Goal: Task Accomplishment & Management: Complete application form

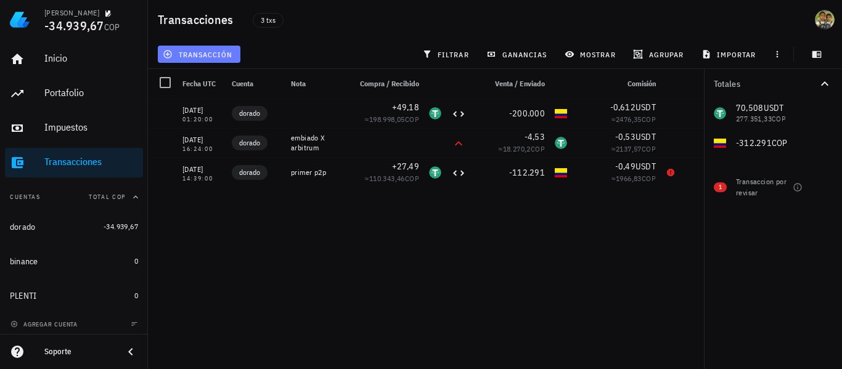
click at [205, 53] on span "transacción" at bounding box center [198, 54] width 67 height 10
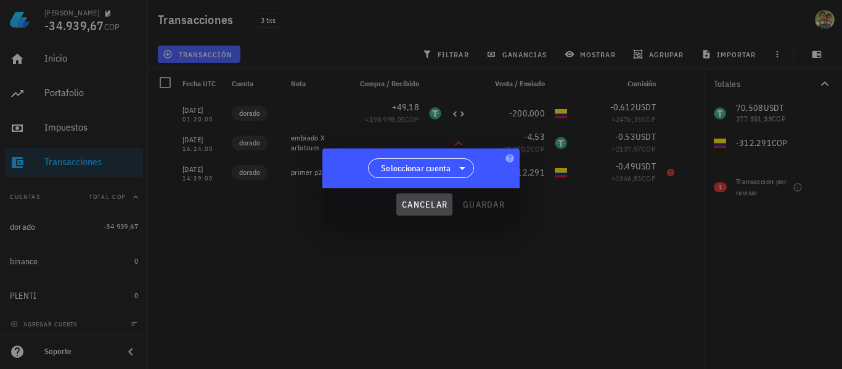
click at [205, 193] on button "cancelar" at bounding box center [424, 204] width 56 height 22
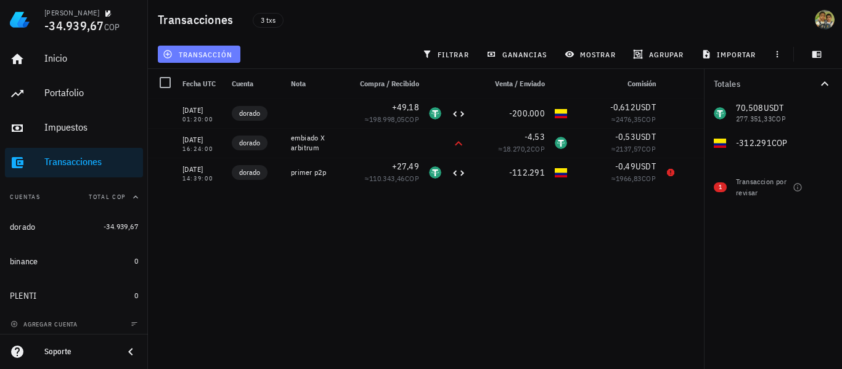
click at [205, 49] on span "transacción" at bounding box center [198, 54] width 67 height 10
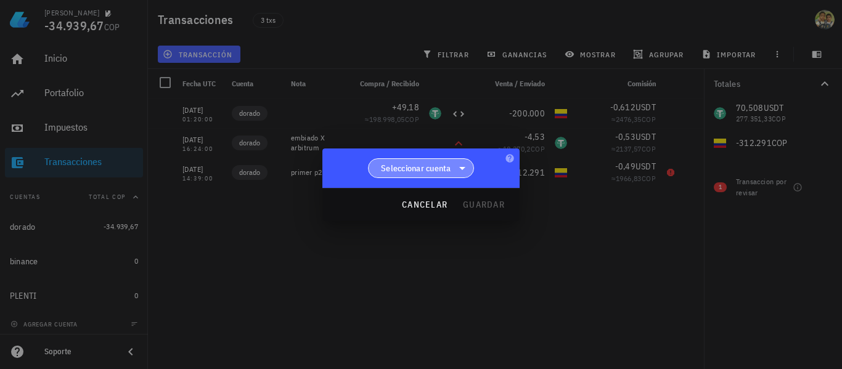
click at [205, 164] on icon at bounding box center [462, 168] width 15 height 15
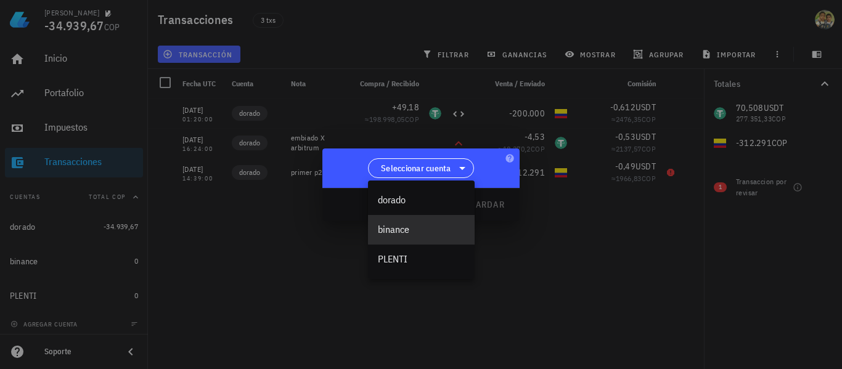
click at [205, 228] on div "binance" at bounding box center [421, 230] width 87 height 12
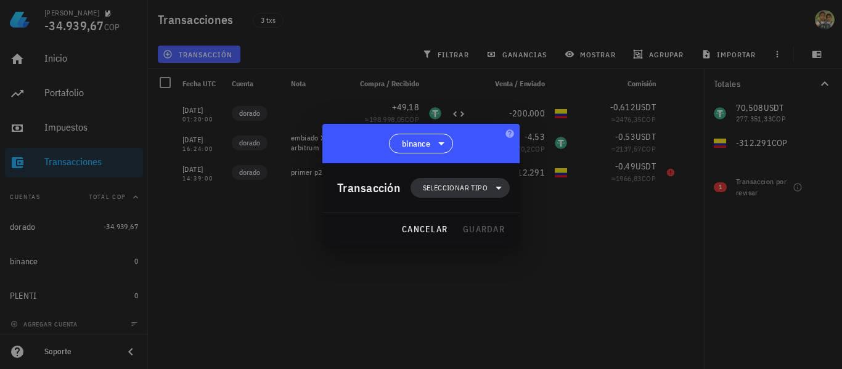
click at [205, 189] on span "Seleccionar tipo" at bounding box center [455, 188] width 65 height 12
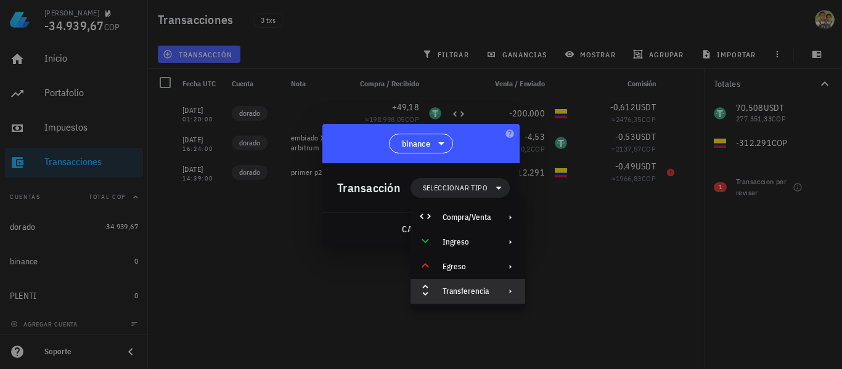
click at [205, 286] on div "Transferencia" at bounding box center [466, 291] width 48 height 10
click at [205, 299] on div "Depósito" at bounding box center [594, 296] width 73 height 10
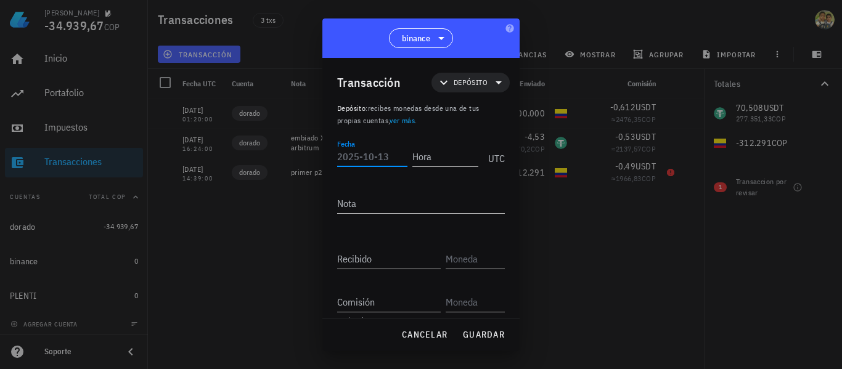
click at [205, 163] on input "Fecha" at bounding box center [372, 157] width 70 height 20
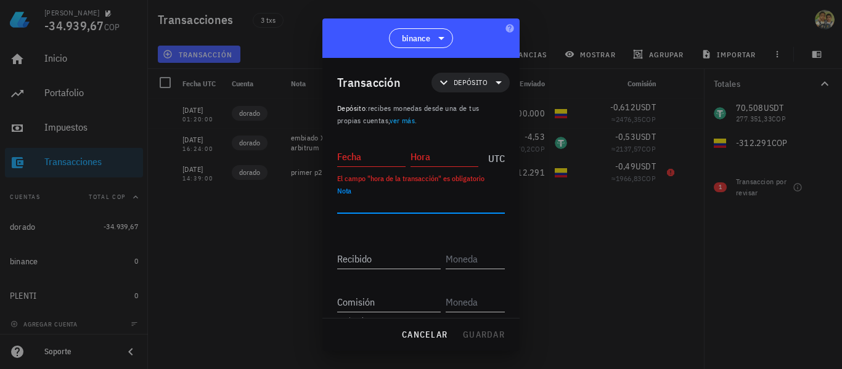
click at [205, 197] on textarea "Nota" at bounding box center [421, 203] width 168 height 20
type textarea "red arbitrum"
click at [205, 258] on div "Recibido" at bounding box center [388, 259] width 103 height 20
type input "4"
click at [205, 251] on input "text" at bounding box center [473, 259] width 57 height 20
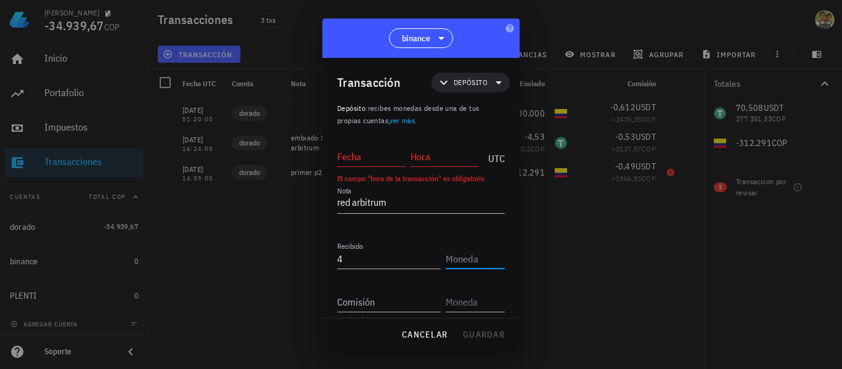
click at [205, 265] on input "text" at bounding box center [473, 259] width 57 height 20
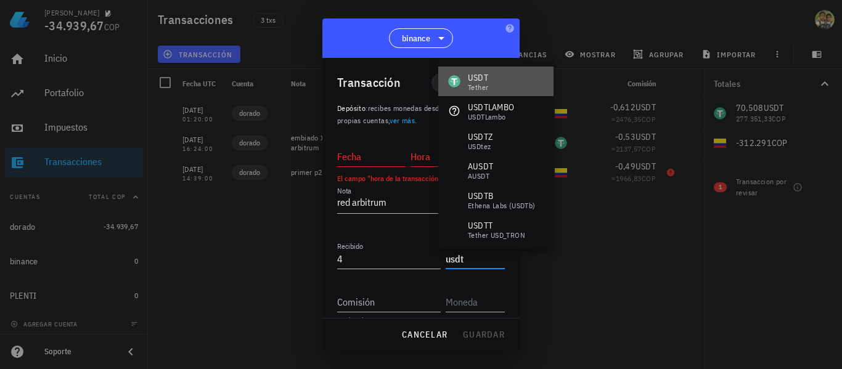
click at [205, 87] on div "USDT Tether" at bounding box center [495, 82] width 115 height 30
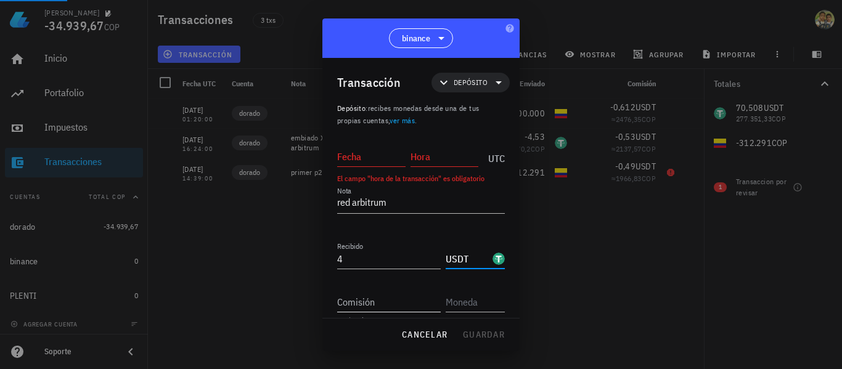
type input "USDT"
click at [205, 293] on input "Comisión" at bounding box center [388, 302] width 103 height 20
click at [205, 158] on input "Fecha" at bounding box center [371, 157] width 68 height 20
type input "[DATE]"
click at [205, 161] on input "Hora" at bounding box center [444, 157] width 68 height 20
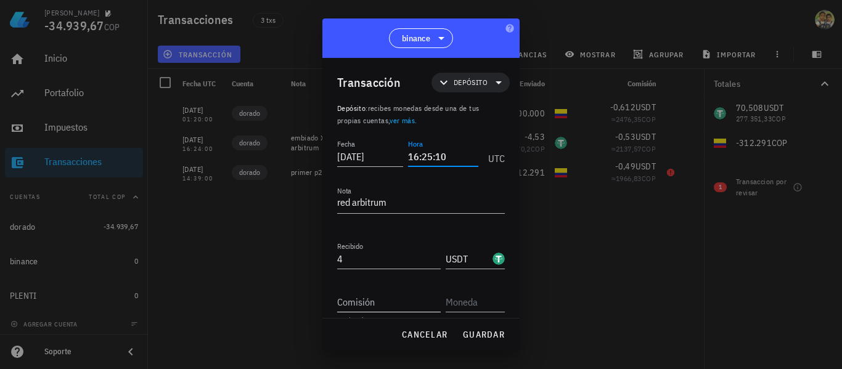
type input "16:25:10"
click at [205, 304] on input "Comisión" at bounding box center [388, 302] width 103 height 20
type input "0"
click at [205, 301] on input "text" at bounding box center [473, 302] width 57 height 20
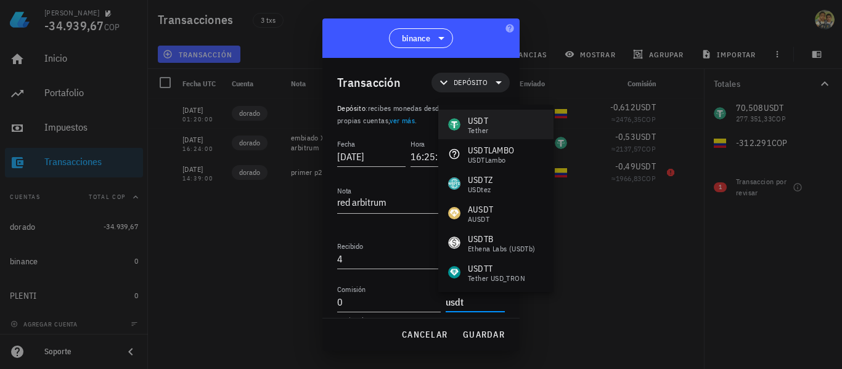
click at [205, 122] on div "USDT Tether" at bounding box center [495, 125] width 115 height 30
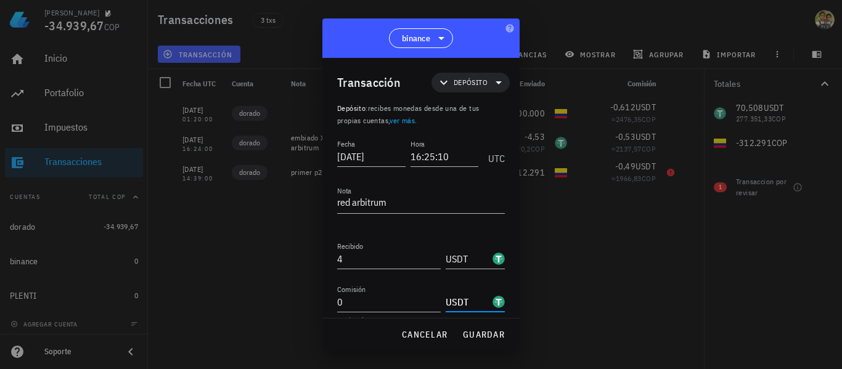
type input "USDT"
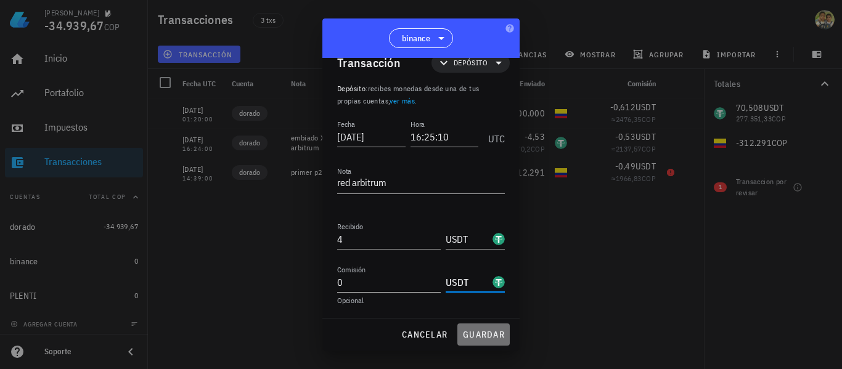
click at [205, 332] on span "guardar" at bounding box center [483, 334] width 43 height 11
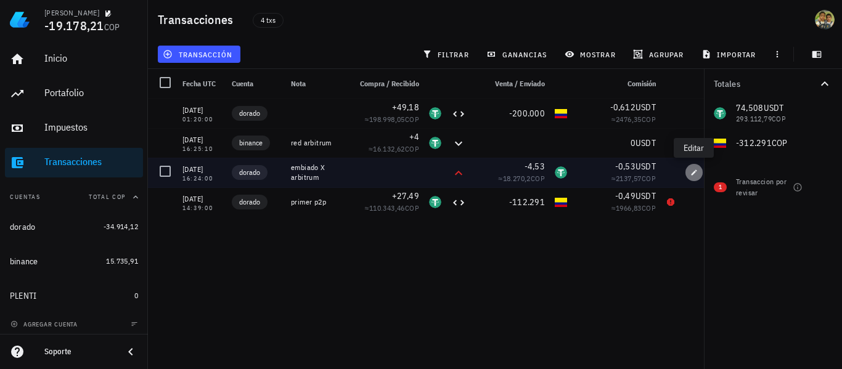
click at [205, 171] on span "button" at bounding box center [693, 172] width 17 height 7
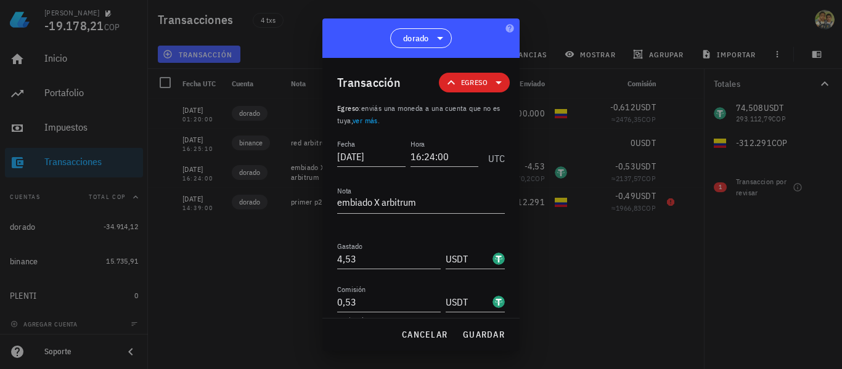
click at [205, 283] on div at bounding box center [421, 184] width 842 height 369
click at [205, 339] on span "guardar" at bounding box center [483, 334] width 43 height 11
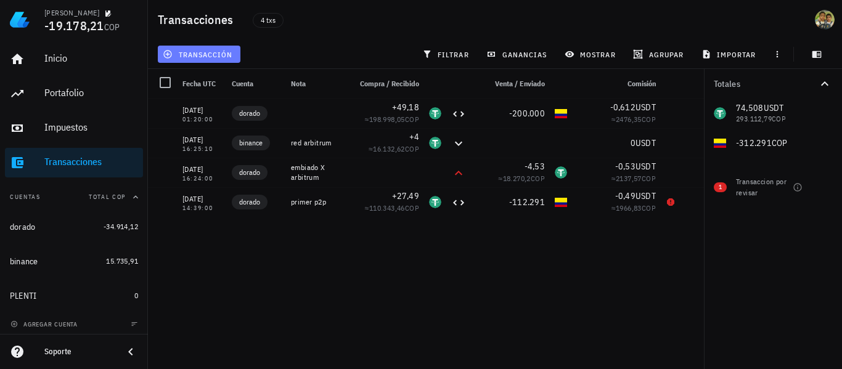
click at [200, 55] on span "transacción" at bounding box center [198, 54] width 67 height 10
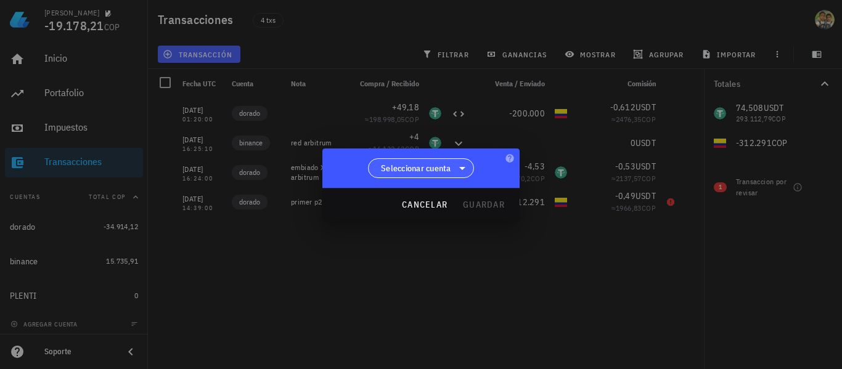
click at [205, 165] on span "Seleccionar cuenta" at bounding box center [416, 168] width 70 height 12
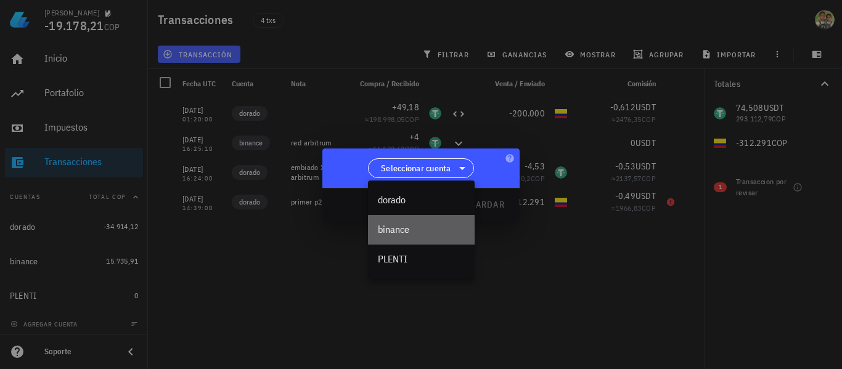
click at [205, 227] on div "binance" at bounding box center [421, 230] width 87 height 12
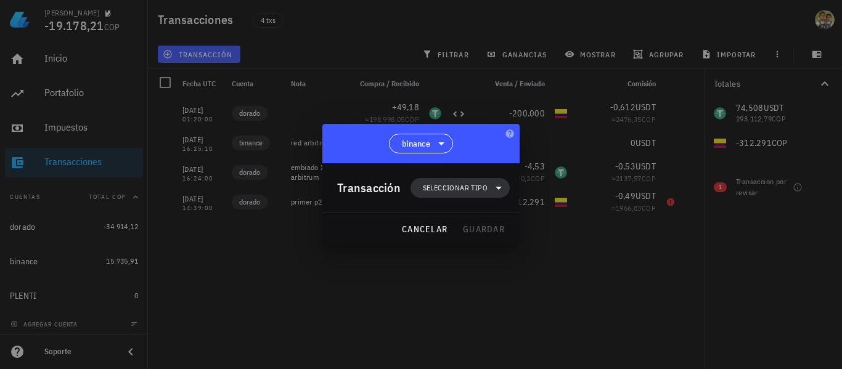
click at [205, 187] on span "Seleccionar tipo" at bounding box center [455, 188] width 65 height 12
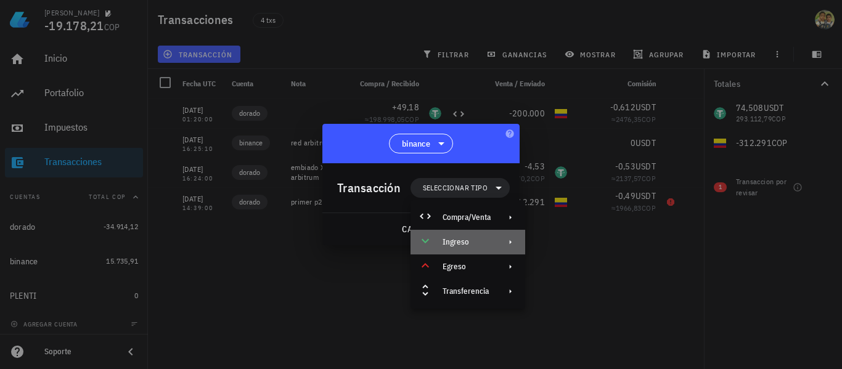
click at [205, 239] on div "Ingreso" at bounding box center [466, 242] width 48 height 10
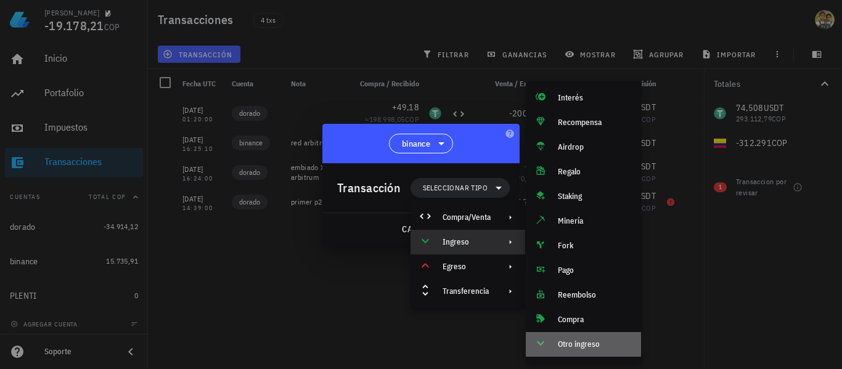
click at [205, 346] on div "Otro ingreso" at bounding box center [594, 344] width 73 height 10
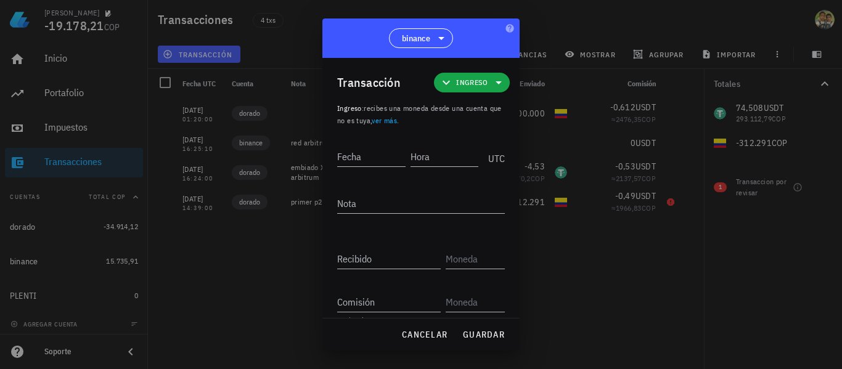
click at [205, 2] on div at bounding box center [421, 184] width 842 height 369
click at [205, 330] on span "cancelar" at bounding box center [424, 334] width 46 height 11
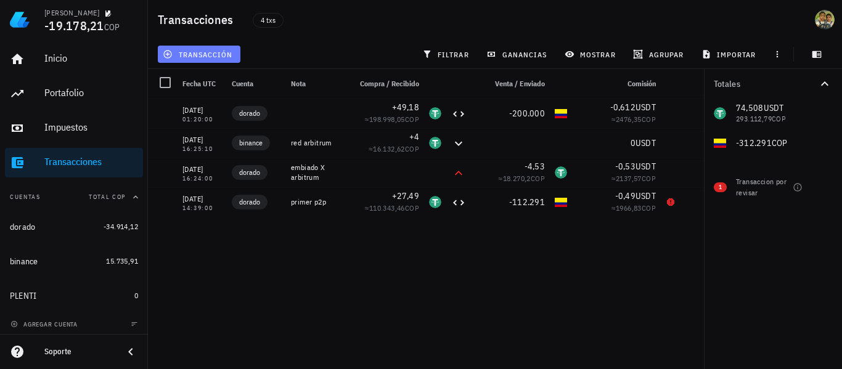
click at [205, 53] on span "transacción" at bounding box center [198, 54] width 67 height 10
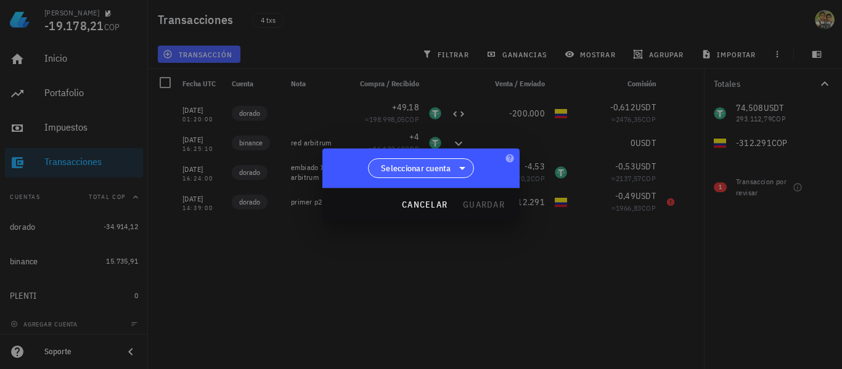
click at [205, 168] on span "Seleccionar cuenta" at bounding box center [416, 168] width 70 height 12
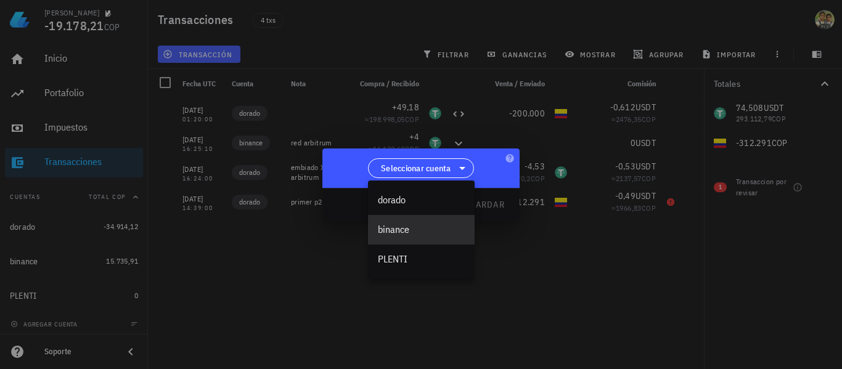
click at [205, 226] on div "binance" at bounding box center [421, 230] width 87 height 12
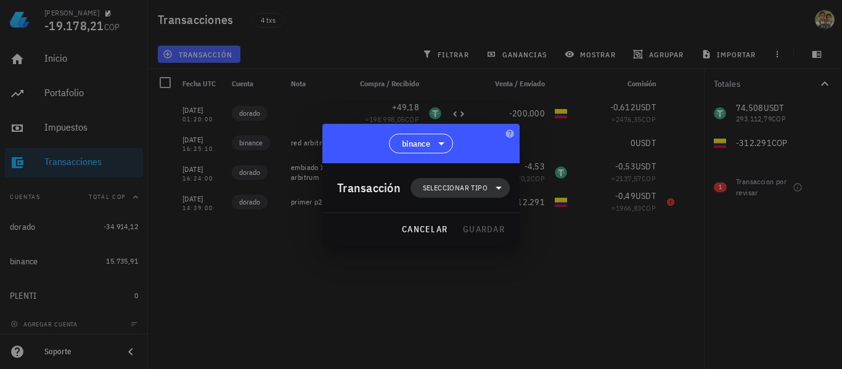
click at [205, 185] on span "Seleccionar tipo" at bounding box center [460, 188] width 84 height 20
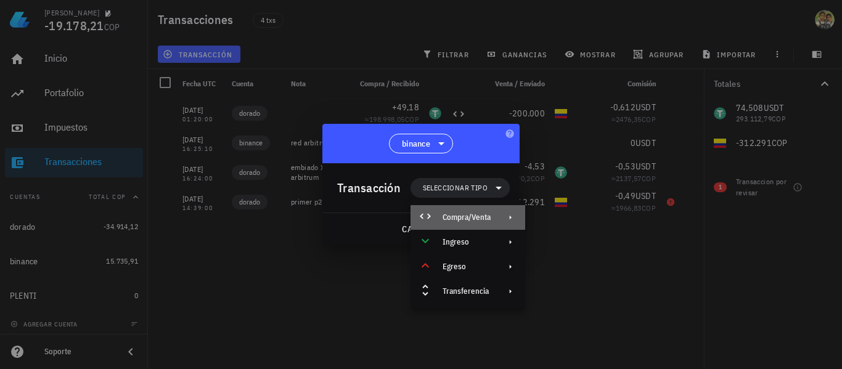
click at [205, 214] on div "Compra/Venta" at bounding box center [467, 217] width 115 height 25
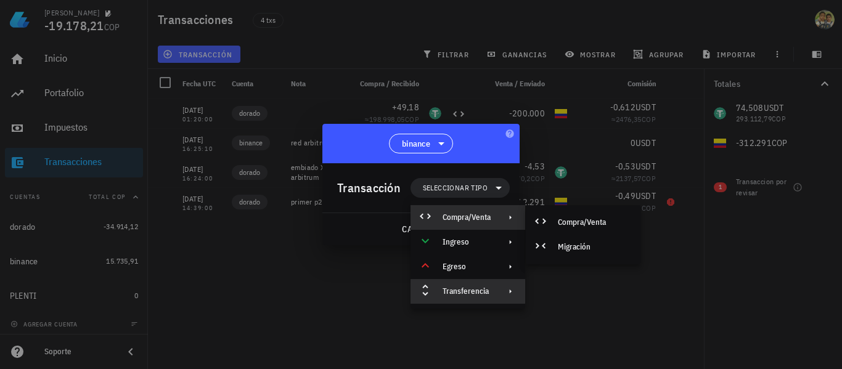
click at [205, 290] on div "Transferencia" at bounding box center [466, 291] width 48 height 10
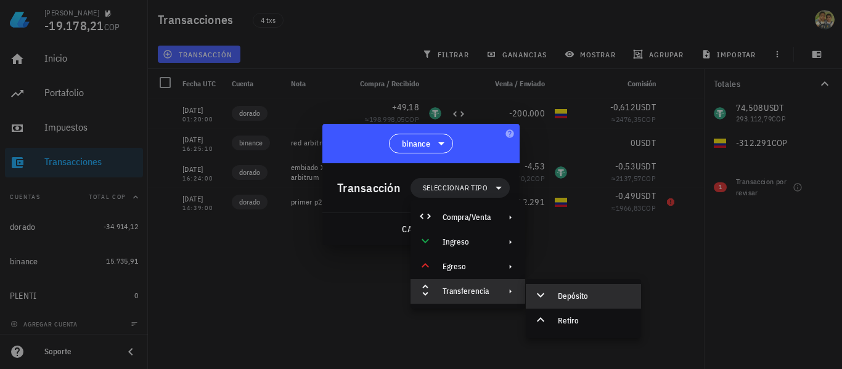
click at [205, 294] on div "Depósito" at bounding box center [594, 296] width 73 height 10
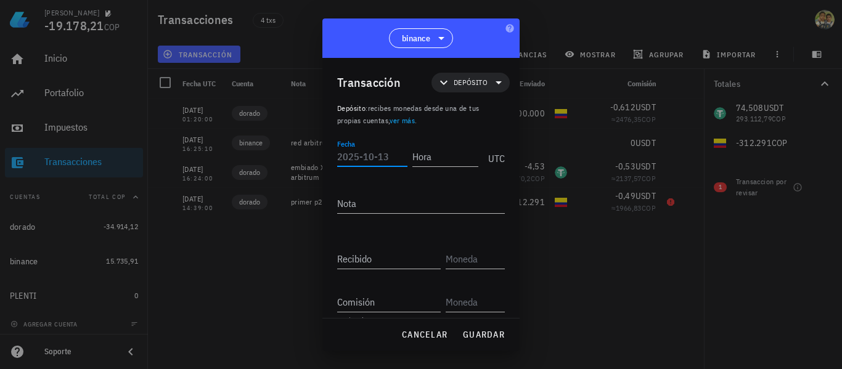
click at [205, 154] on input "Fecha" at bounding box center [372, 157] width 70 height 20
click at [205, 163] on input "Hora" at bounding box center [445, 157] width 66 height 20
click at [205, 162] on input "2025-" at bounding box center [370, 157] width 66 height 20
type input "[DATE]"
click at [205, 159] on input "Hora" at bounding box center [445, 157] width 66 height 20
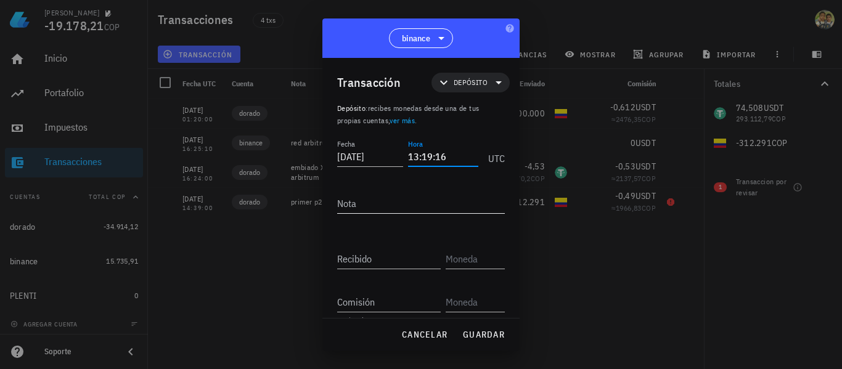
type input "13:19:16"
click at [205, 207] on textarea "Nota" at bounding box center [421, 203] width 168 height 20
type textarea "depocite desde neuqi creo"
click at [205, 259] on input "Recibido" at bounding box center [388, 259] width 103 height 20
type input "20.000"
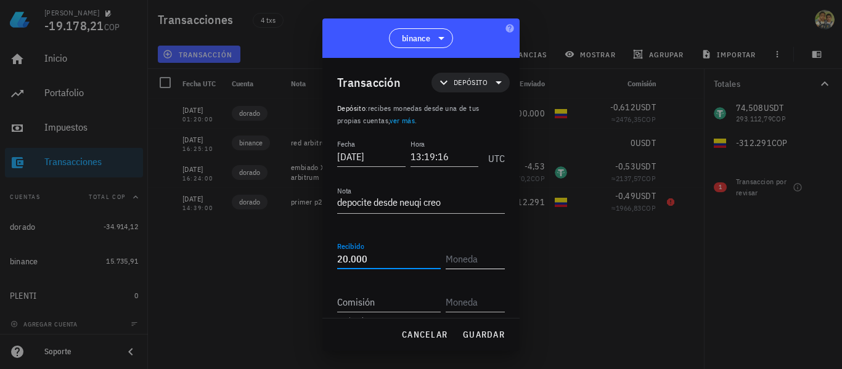
click at [205, 264] on input "text" at bounding box center [473, 259] width 57 height 20
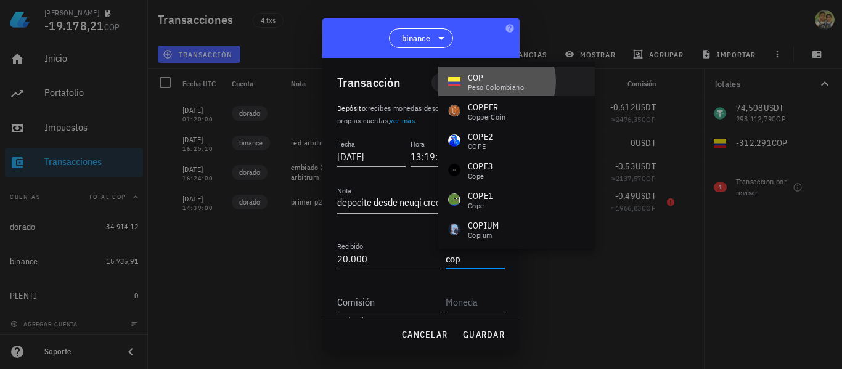
click at [205, 86] on div "peso colombiano" at bounding box center [496, 87] width 56 height 7
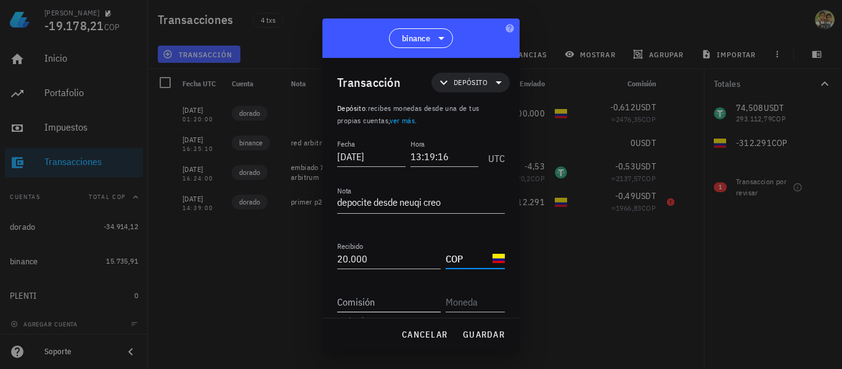
type input "COP"
click at [205, 298] on input "Comisión" at bounding box center [388, 302] width 103 height 20
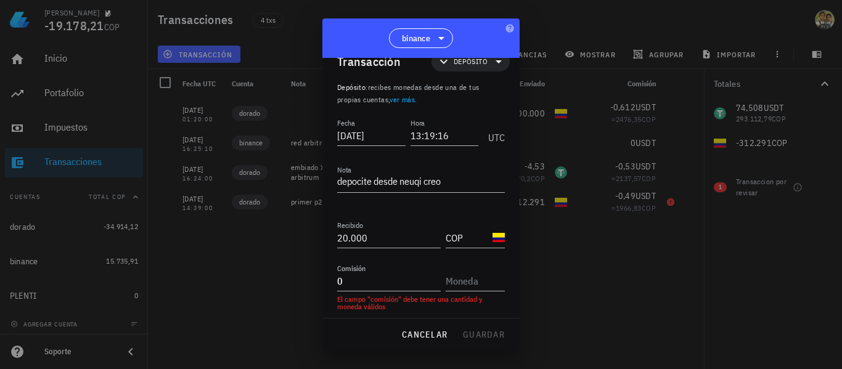
scroll to position [24, 0]
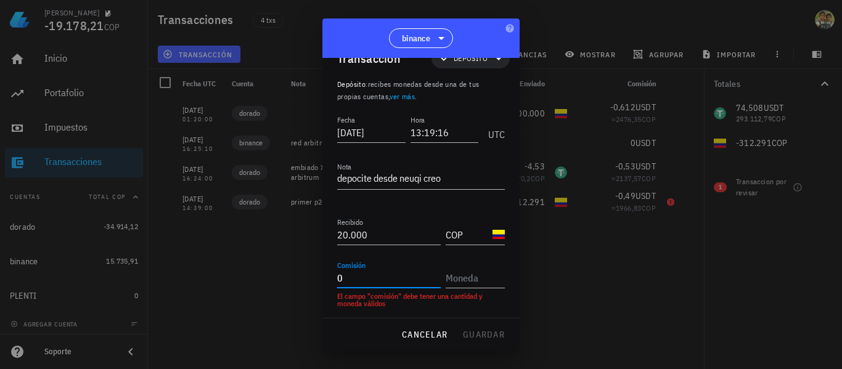
click at [205, 284] on input "0" at bounding box center [388, 278] width 103 height 20
type input "0"
click at [205, 279] on input "text" at bounding box center [473, 278] width 57 height 20
type input "s"
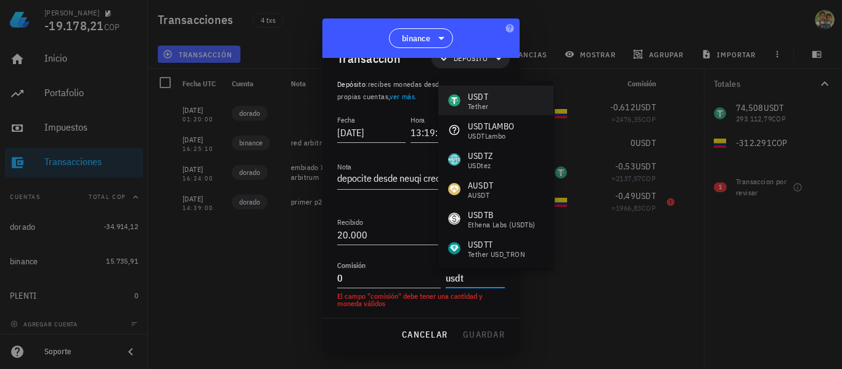
click at [205, 102] on div "USDT Tether" at bounding box center [495, 101] width 115 height 30
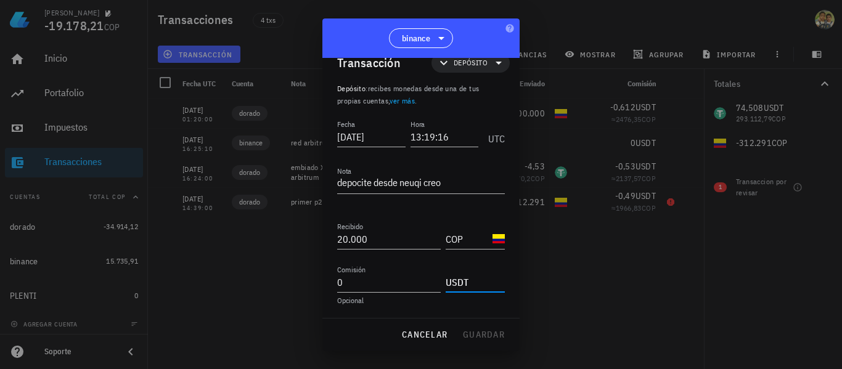
scroll to position [20, 0]
type input "USDT"
click at [205, 337] on span "guardar" at bounding box center [483, 334] width 43 height 11
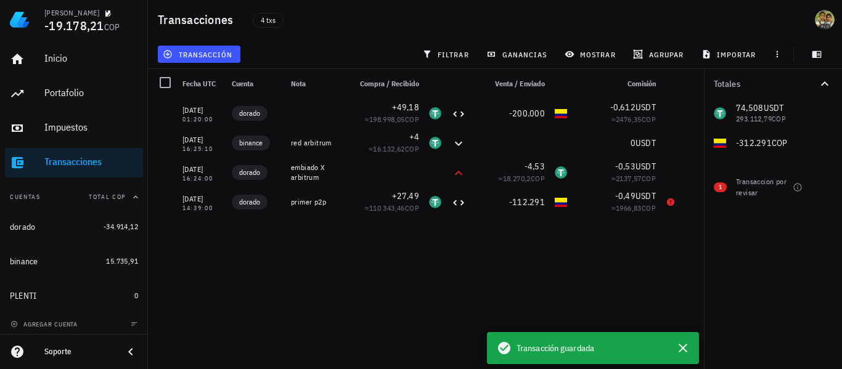
scroll to position [0, 0]
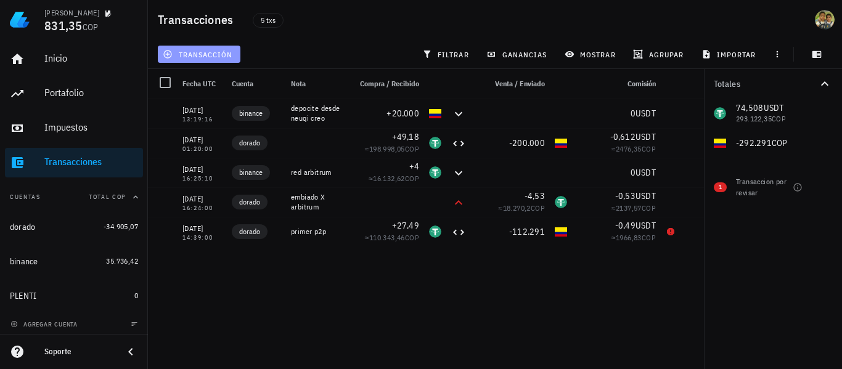
click at [202, 60] on button "transacción" at bounding box center [199, 54] width 83 height 17
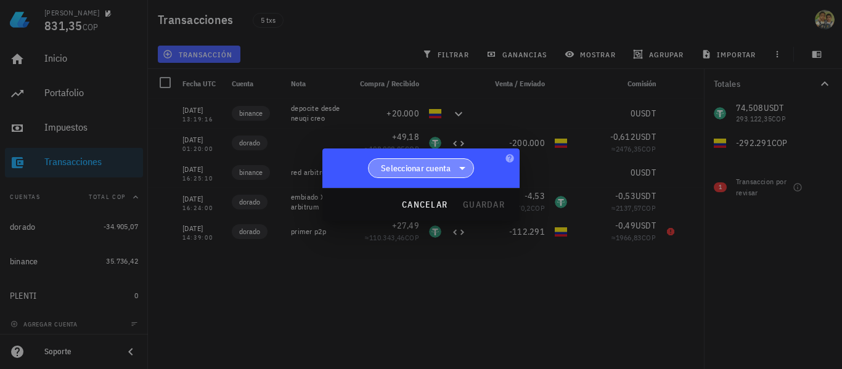
click at [205, 174] on icon at bounding box center [462, 168] width 15 height 15
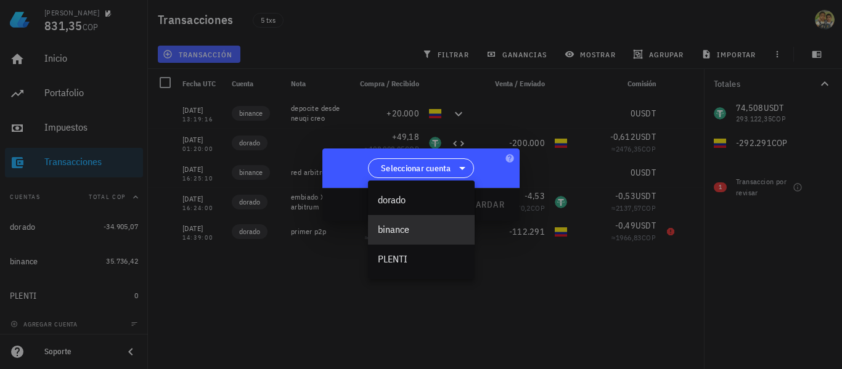
click at [205, 233] on div "binance" at bounding box center [421, 230] width 87 height 12
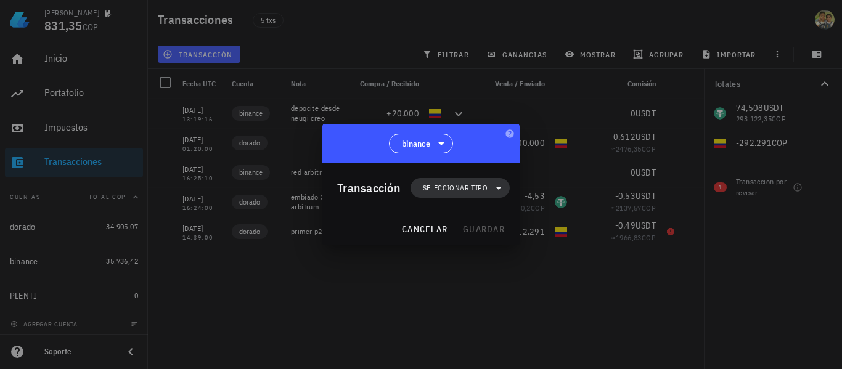
click at [205, 188] on span "Seleccionar tipo" at bounding box center [455, 188] width 65 height 12
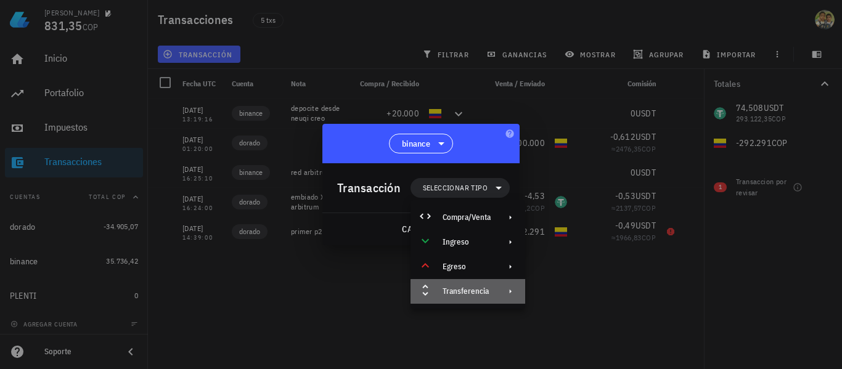
click at [205, 290] on div "Transferencia" at bounding box center [466, 291] width 48 height 10
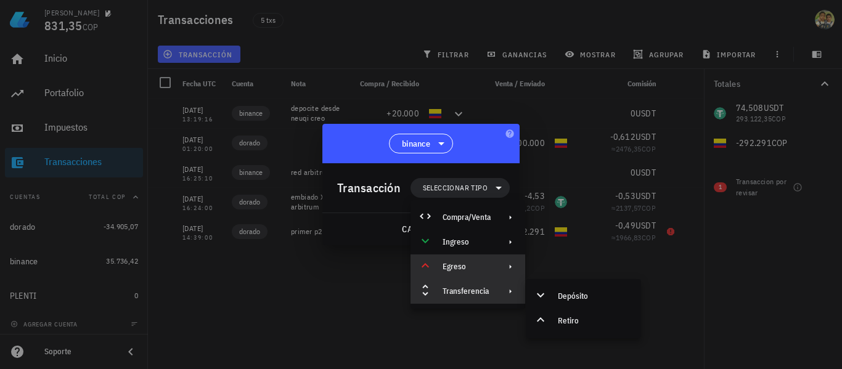
click at [205, 260] on div "Egreso" at bounding box center [467, 266] width 115 height 25
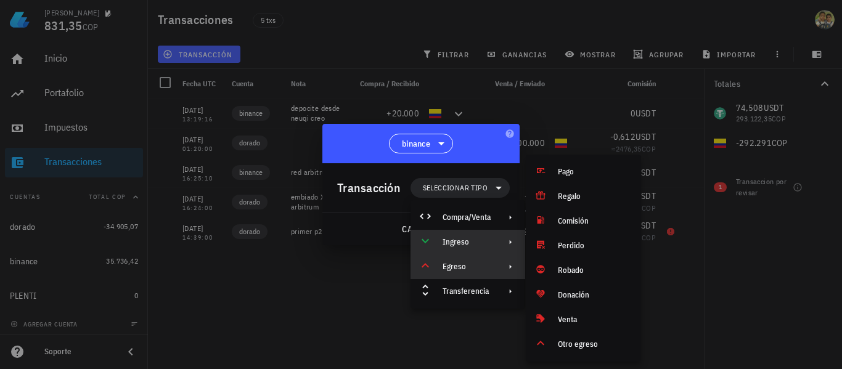
click at [205, 238] on div at bounding box center [507, 242] width 15 height 10
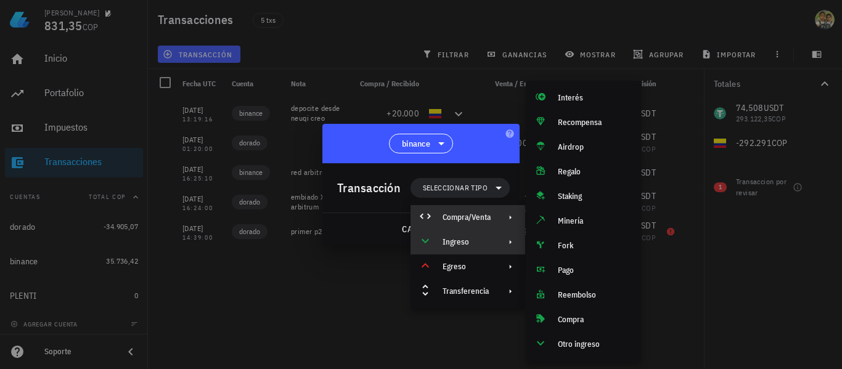
click at [205, 218] on div "Compra/Venta" at bounding box center [467, 217] width 115 height 25
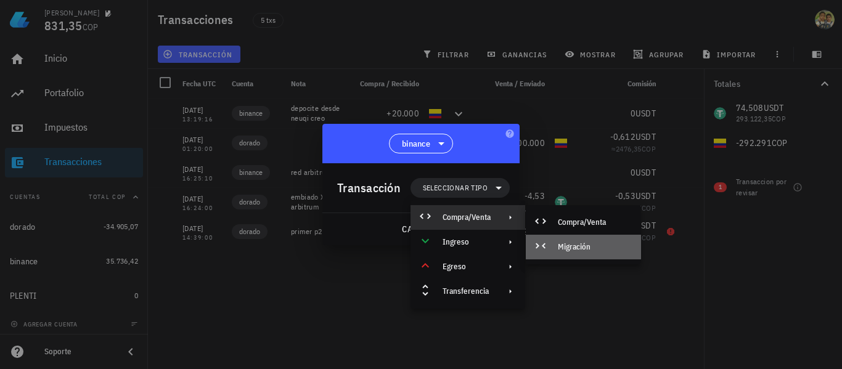
click at [205, 250] on div "Migración" at bounding box center [594, 247] width 73 height 10
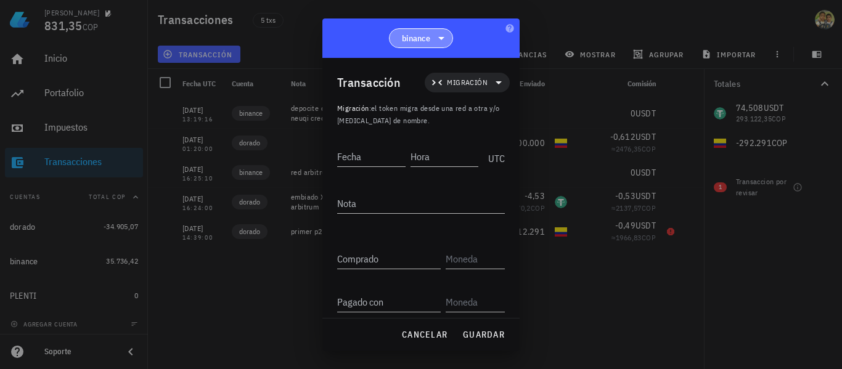
click at [205, 29] on span "binance" at bounding box center [421, 38] width 48 height 18
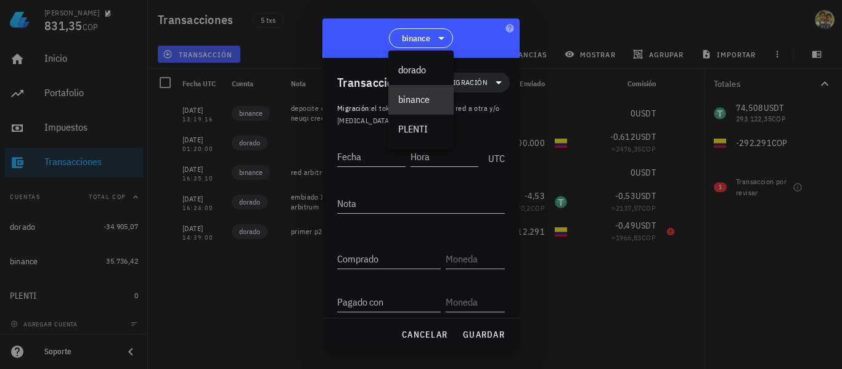
click at [205, 101] on div "binance" at bounding box center [421, 100] width 46 height 12
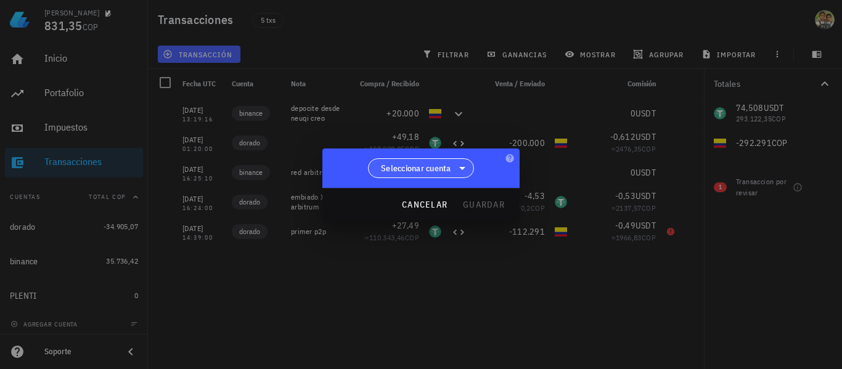
click at [205, 173] on icon at bounding box center [462, 168] width 15 height 15
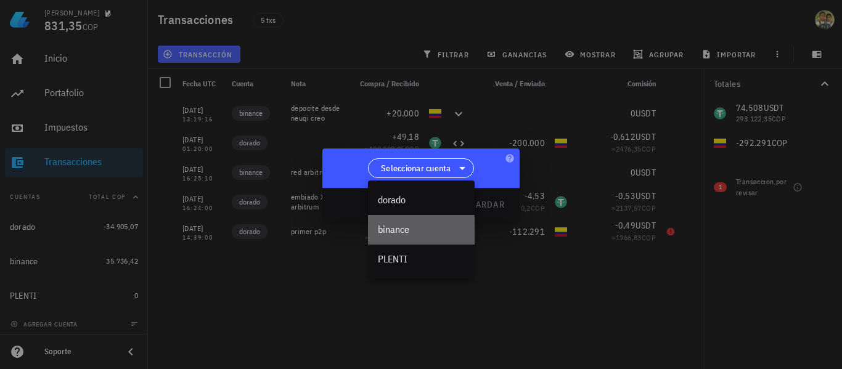
click at [205, 232] on div "binance" at bounding box center [421, 230] width 87 height 12
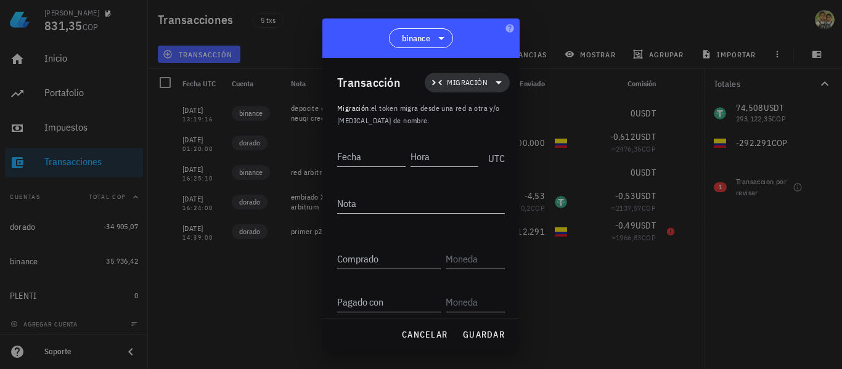
click at [205, 79] on icon at bounding box center [498, 82] width 15 height 15
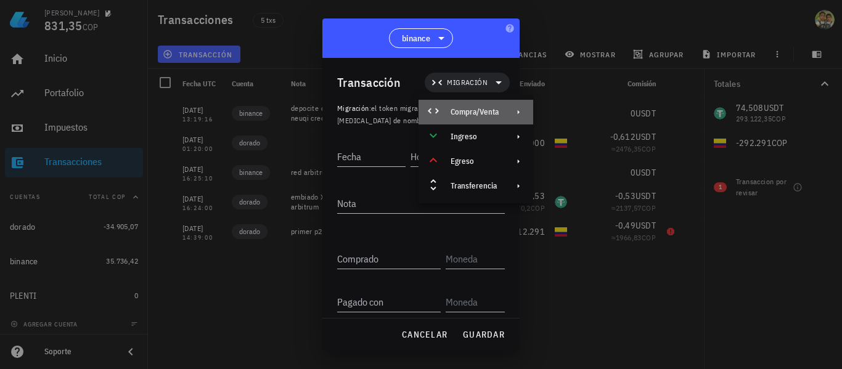
click at [205, 111] on div "Compra/Venta" at bounding box center [474, 112] width 48 height 10
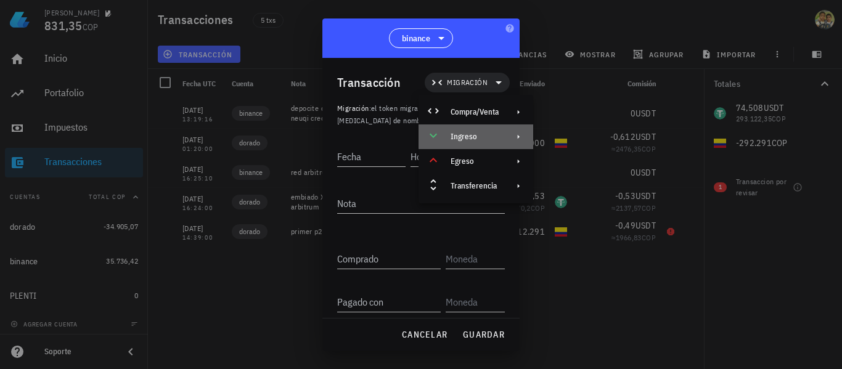
click at [205, 137] on div "Ingreso" at bounding box center [474, 137] width 48 height 10
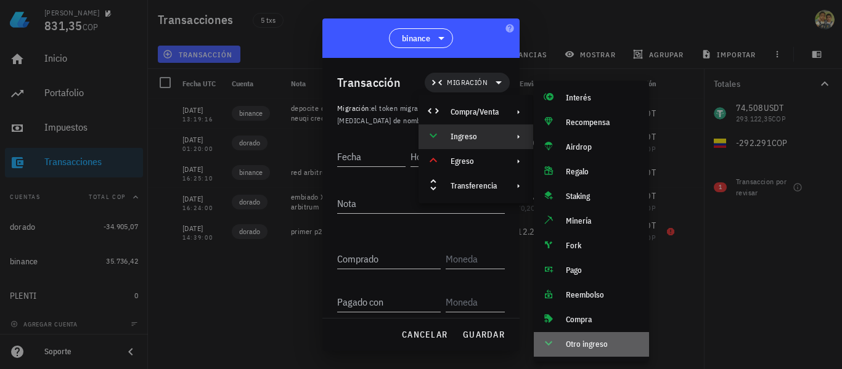
click at [205, 339] on div "Otro ingreso" at bounding box center [602, 344] width 73 height 10
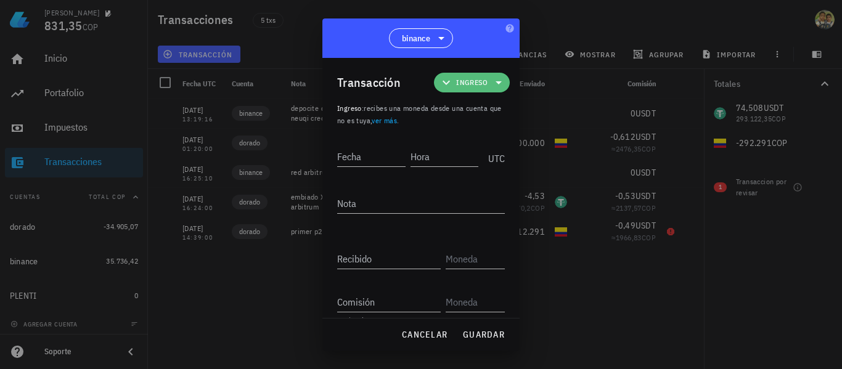
click at [205, 83] on span "Ingreso" at bounding box center [471, 83] width 61 height 20
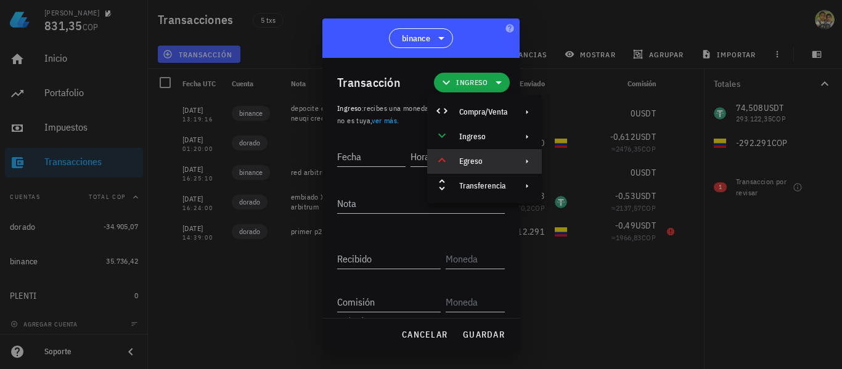
click at [205, 164] on div "Egreso" at bounding box center [483, 161] width 48 height 10
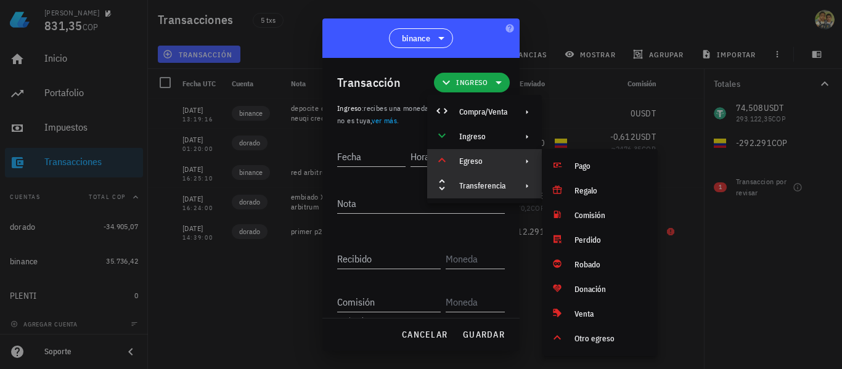
click at [205, 190] on div "Transferencia" at bounding box center [483, 186] width 48 height 10
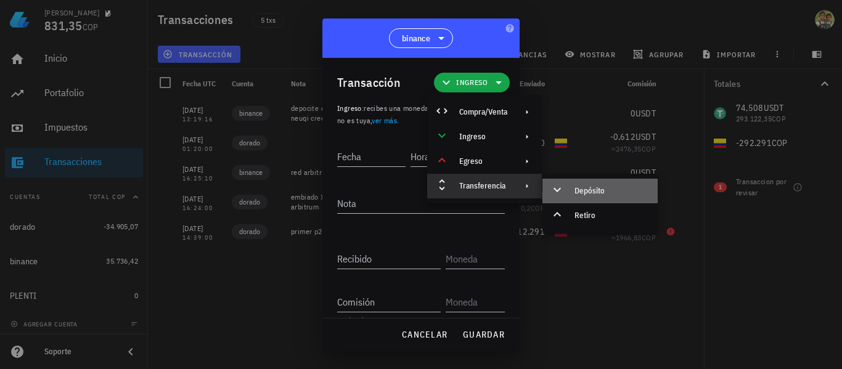
click at [205, 190] on div "Depósito" at bounding box center [610, 191] width 73 height 10
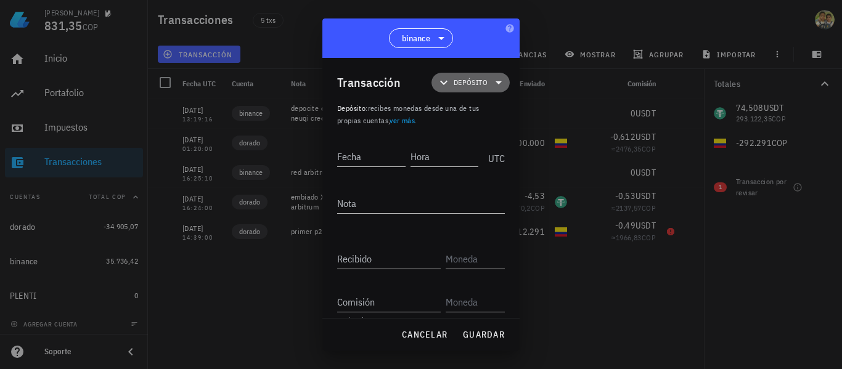
click at [205, 77] on icon at bounding box center [498, 82] width 15 height 15
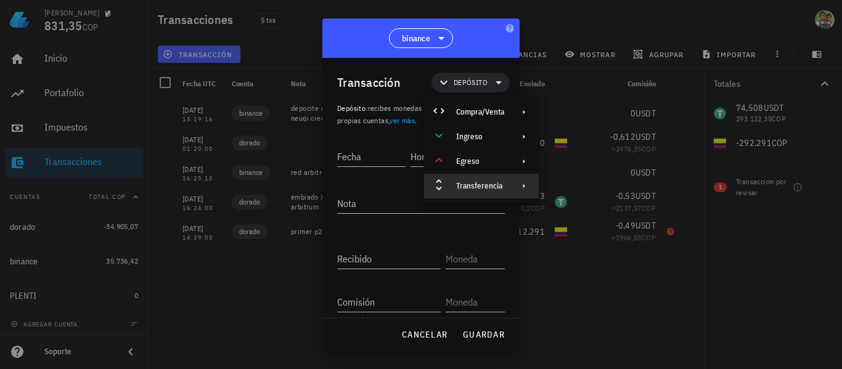
click at [205, 190] on div "Transferencia" at bounding box center [480, 186] width 48 height 10
click at [205, 213] on div "Retiro" at bounding box center [607, 216] width 73 height 10
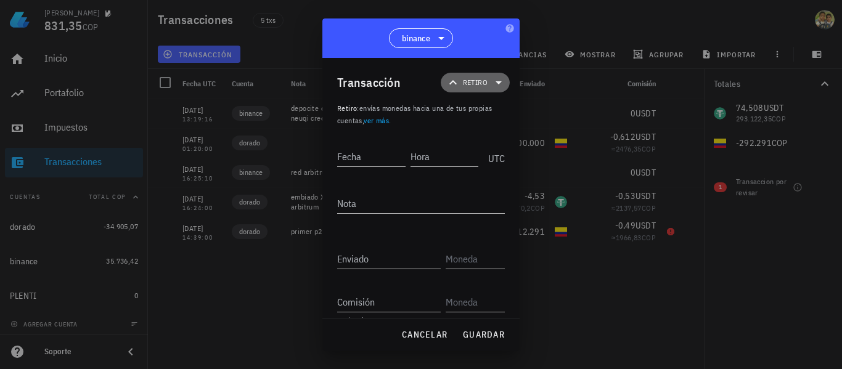
click at [205, 86] on icon at bounding box center [498, 82] width 15 height 15
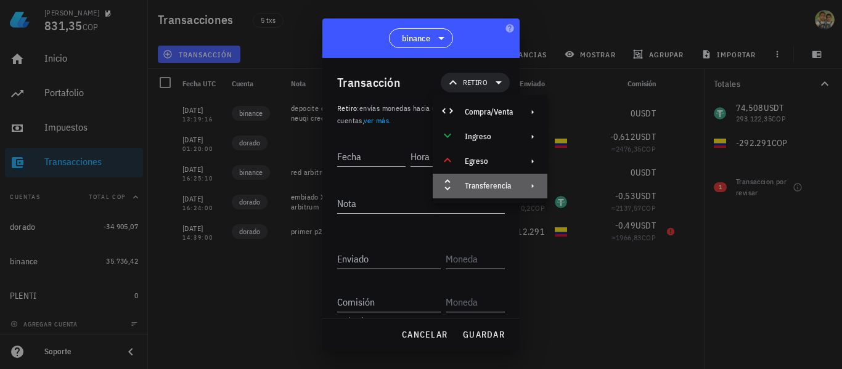
click at [205, 182] on div "Transferencia" at bounding box center [489, 186] width 48 height 10
click at [205, 182] on icon at bounding box center [532, 186] width 10 height 10
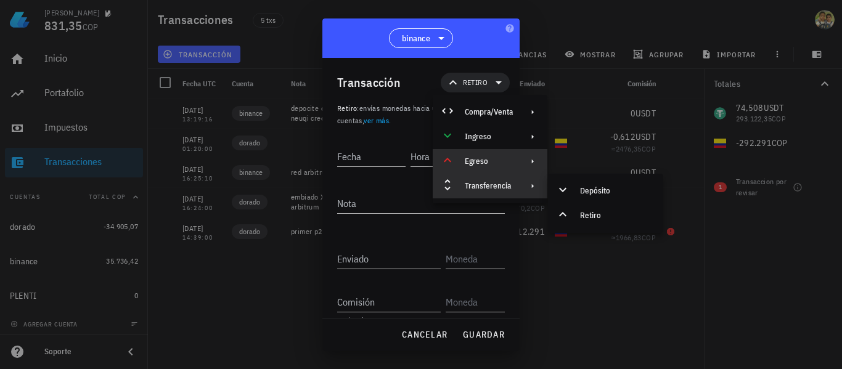
click at [205, 166] on icon at bounding box center [447, 160] width 15 height 15
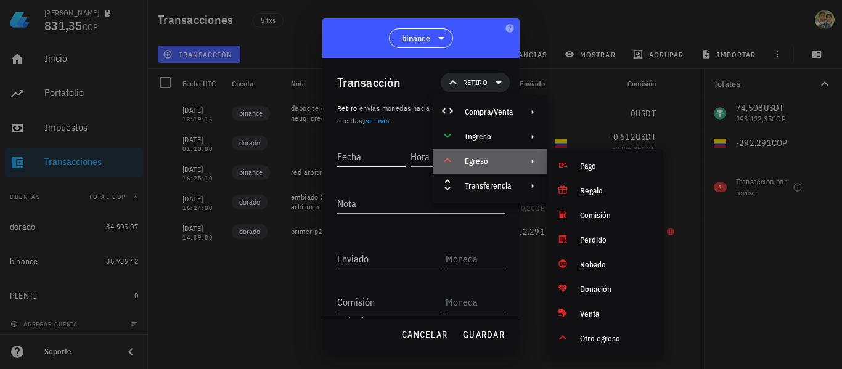
click at [205, 145] on div "Fecha" at bounding box center [373, 154] width 73 height 31
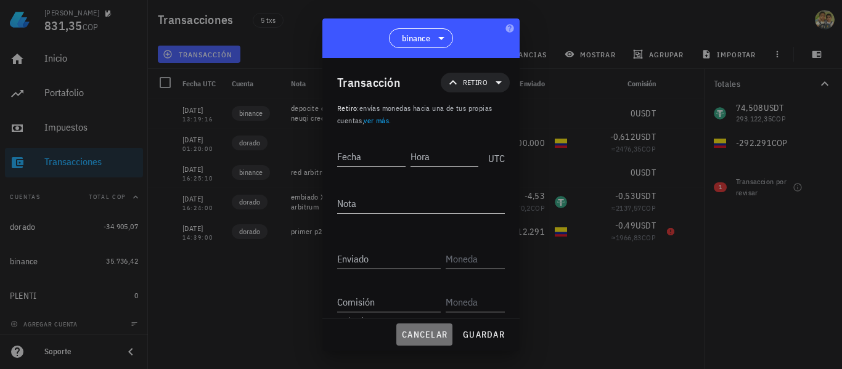
click at [205, 329] on button "cancelar" at bounding box center [424, 334] width 56 height 22
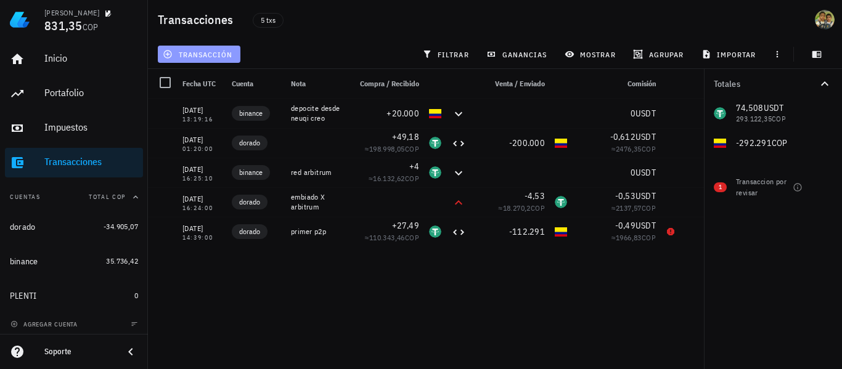
click at [205, 53] on span "transacción" at bounding box center [198, 54] width 67 height 10
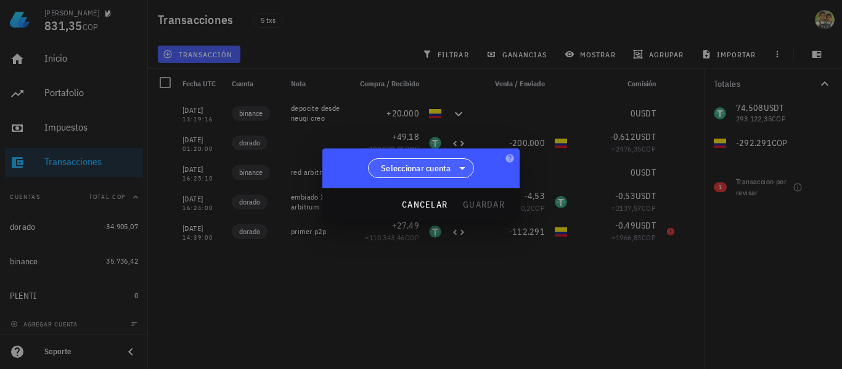
click at [205, 165] on icon at bounding box center [462, 168] width 15 height 15
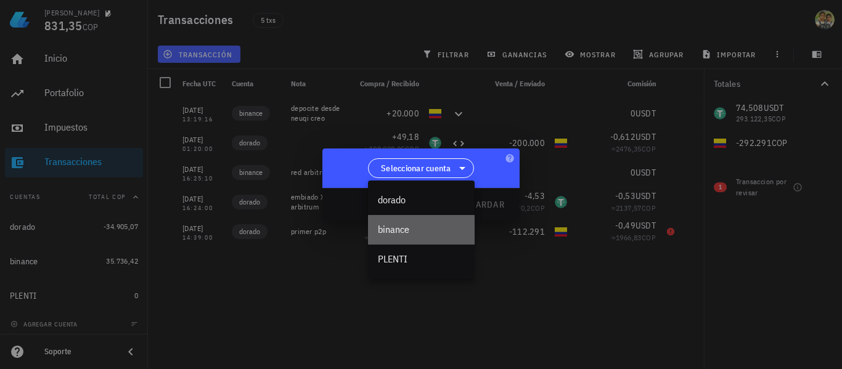
click at [205, 224] on div "binance" at bounding box center [421, 230] width 87 height 12
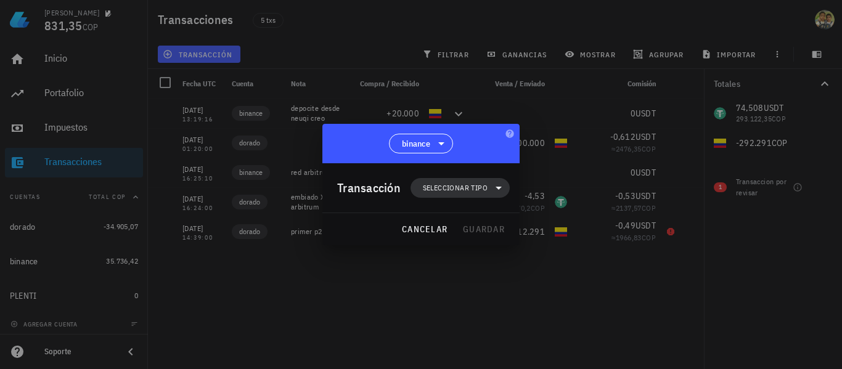
click at [205, 189] on span "Seleccionar tipo" at bounding box center [455, 188] width 65 height 12
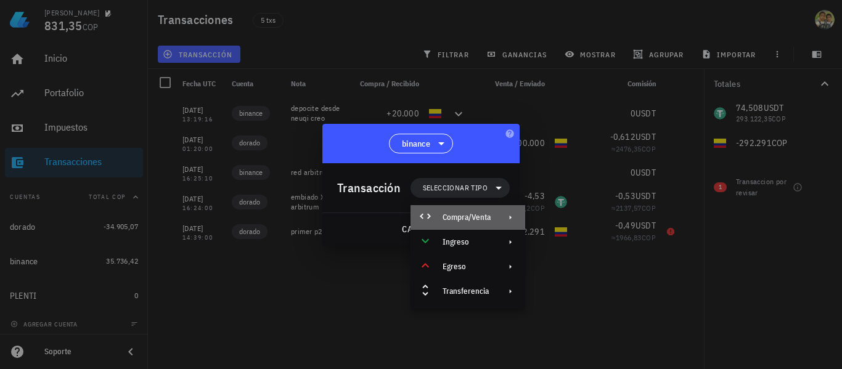
click at [205, 219] on div at bounding box center [507, 218] width 15 height 10
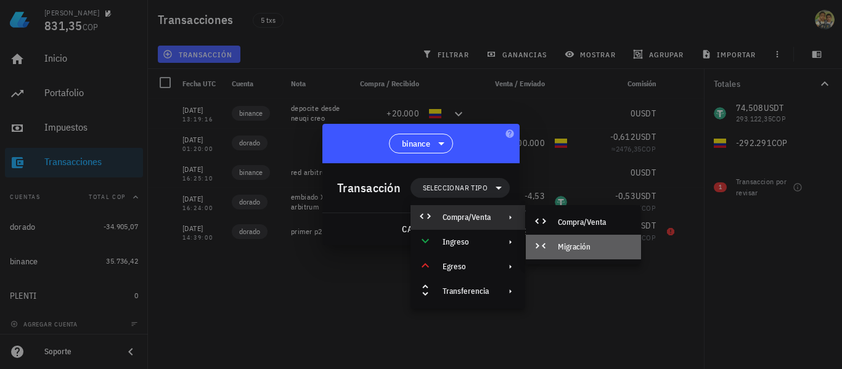
click at [205, 250] on div "Migración" at bounding box center [594, 247] width 73 height 10
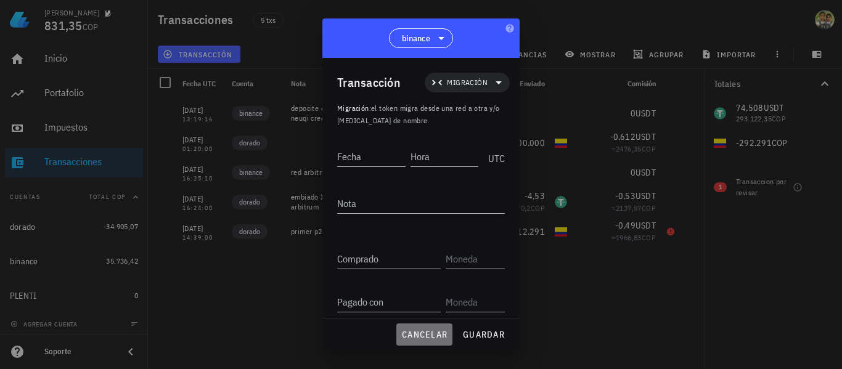
click at [205, 339] on span "cancelar" at bounding box center [424, 334] width 46 height 11
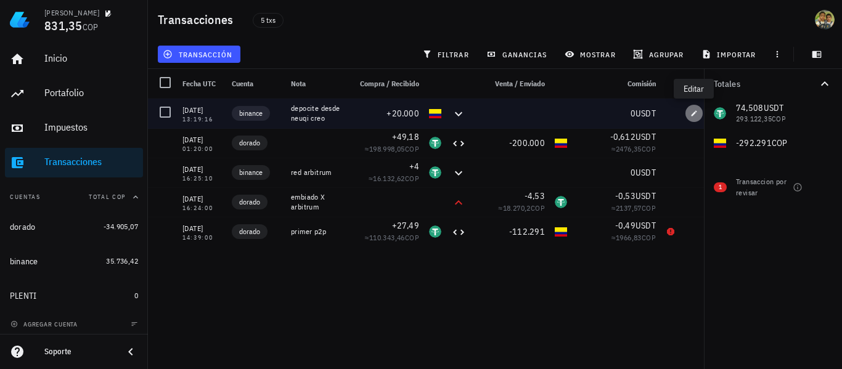
click at [205, 112] on icon "button" at bounding box center [693, 113] width 7 height 7
type input "[DATE]"
type input "13:19:16"
type textarea "depocite desde neuqi creo"
type input "20.000"
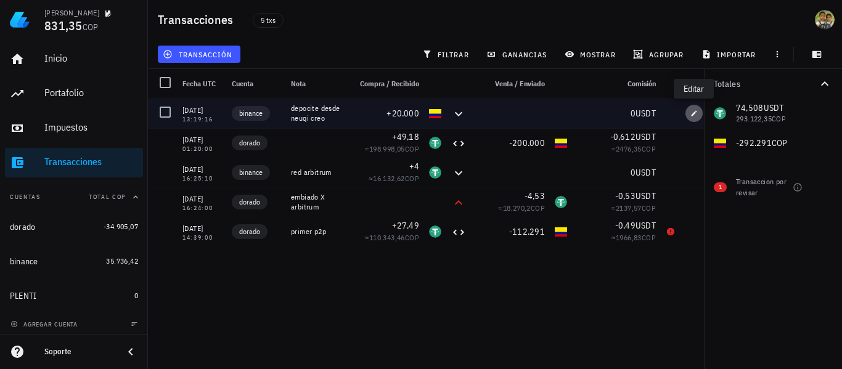
type input "COP"
type input "0"
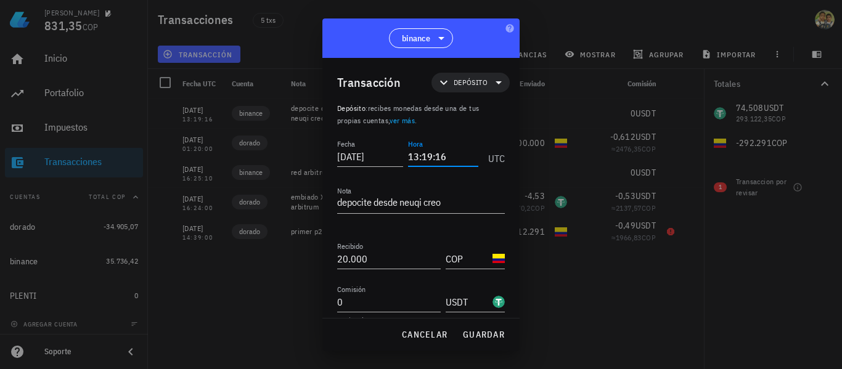
click at [205, 156] on input "13:19:16" at bounding box center [443, 157] width 70 height 20
click at [205, 333] on span "guardar" at bounding box center [483, 334] width 43 height 11
type input "13:19:16"
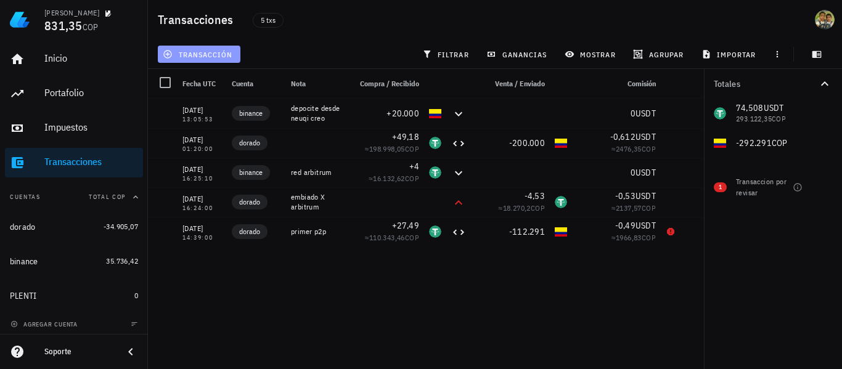
click at [203, 55] on span "transacción" at bounding box center [198, 54] width 67 height 10
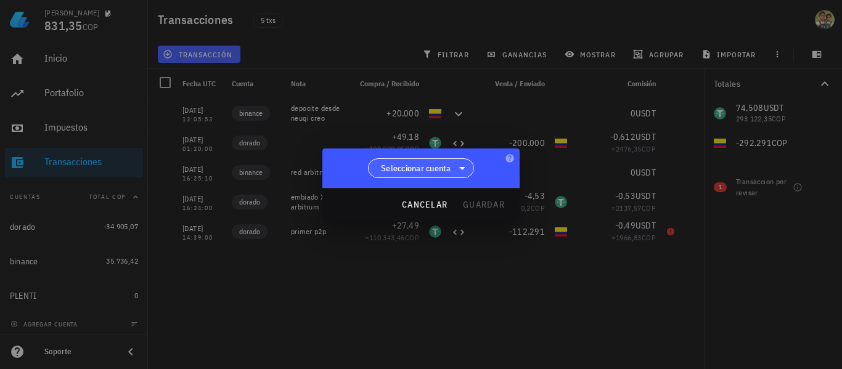
click at [205, 170] on span "Seleccionar cuenta" at bounding box center [416, 168] width 70 height 12
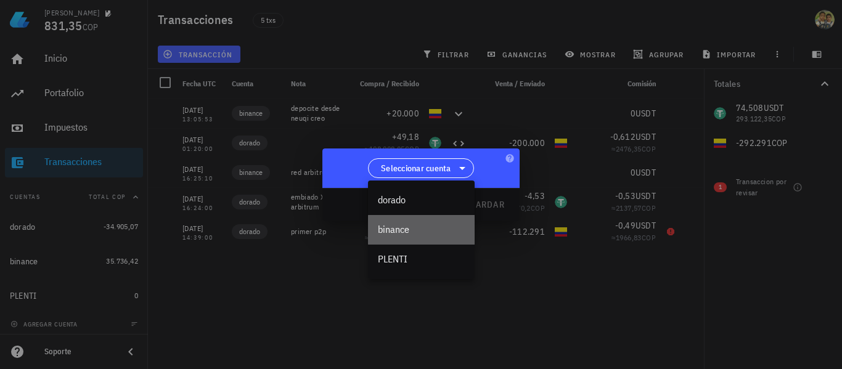
click at [205, 232] on div "binance" at bounding box center [421, 230] width 87 height 12
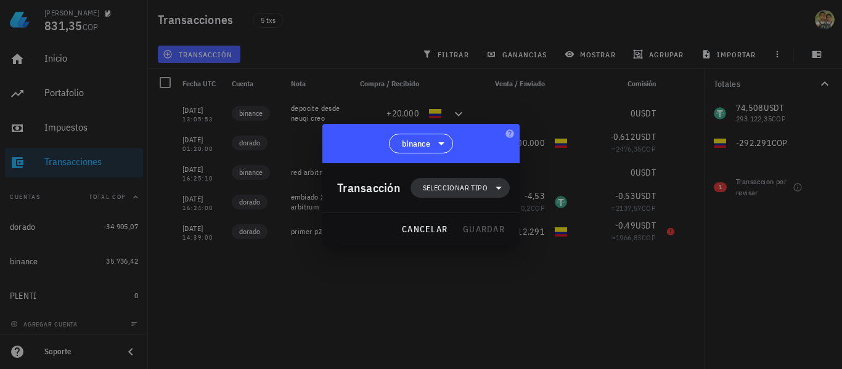
click at [205, 184] on span "Seleccionar tipo" at bounding box center [455, 188] width 65 height 12
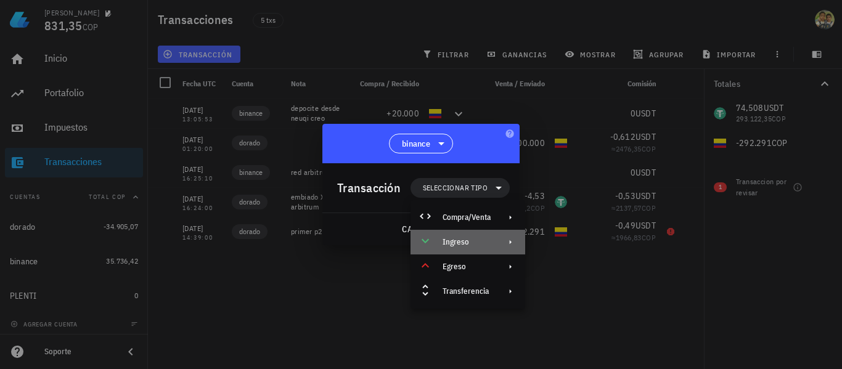
click at [205, 240] on div "Ingreso" at bounding box center [467, 242] width 115 height 25
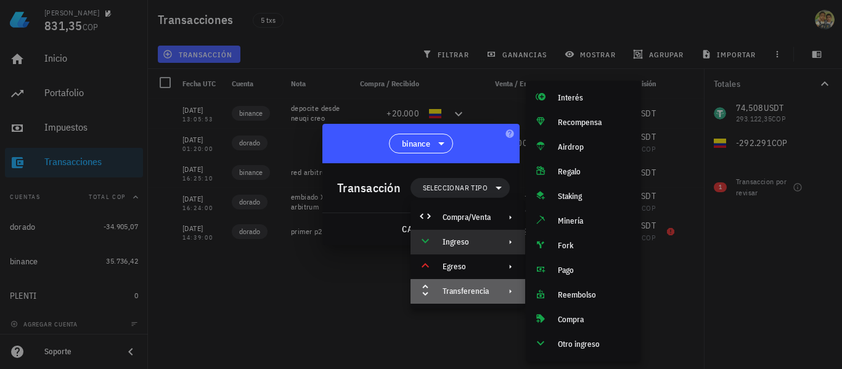
click at [205, 295] on div "Transferencia" at bounding box center [466, 291] width 48 height 10
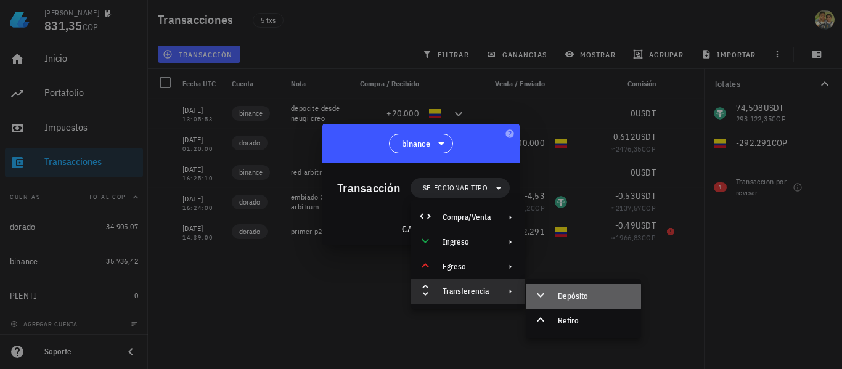
click at [205, 296] on div "Depósito" at bounding box center [594, 296] width 73 height 10
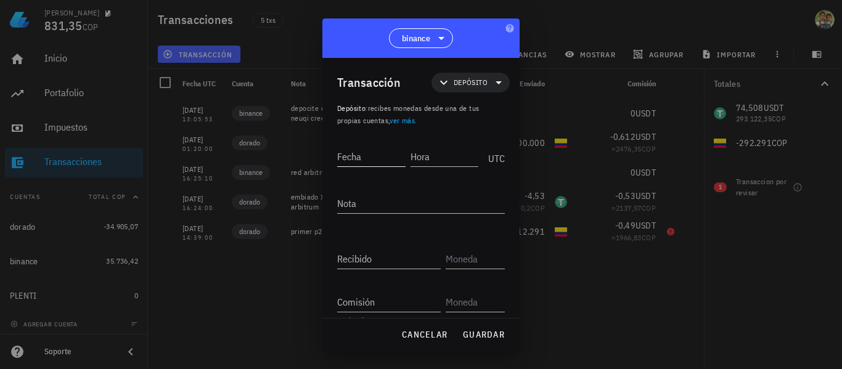
click at [205, 153] on input "Fecha" at bounding box center [371, 157] width 68 height 20
type input "[DATE]"
click at [205, 163] on input "Hora" at bounding box center [445, 157] width 66 height 20
type input "21:41:22"
click at [205, 201] on textarea "Nota" at bounding box center [421, 203] width 168 height 20
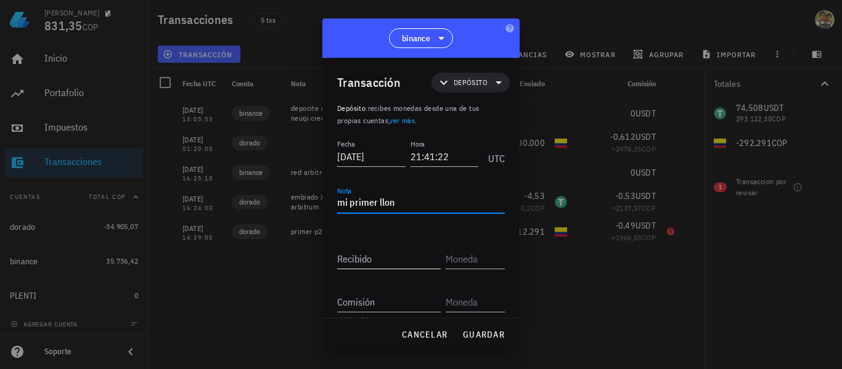
type textarea "mi primer llon"
click at [205, 253] on input "Recibido" at bounding box center [388, 259] width 103 height 20
type input "1.000.000"
click at [205, 256] on input "text" at bounding box center [473, 259] width 57 height 20
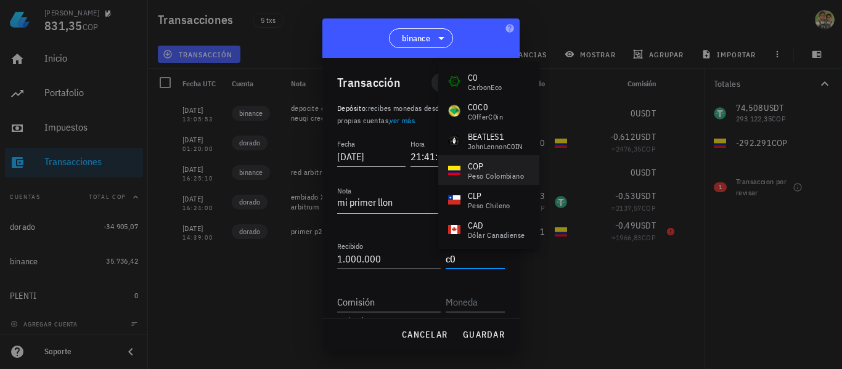
click at [205, 177] on div "peso colombiano" at bounding box center [496, 175] width 56 height 7
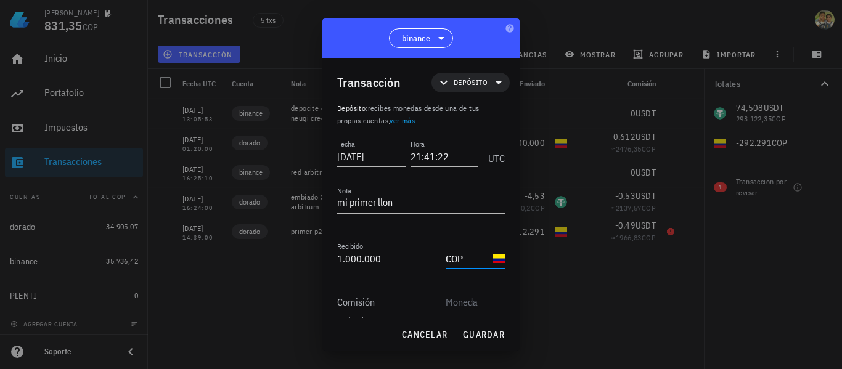
type input "COP"
click at [205, 309] on input "Comisión" at bounding box center [388, 302] width 103 height 20
type input "0"
click at [205, 306] on input "text" at bounding box center [473, 302] width 57 height 20
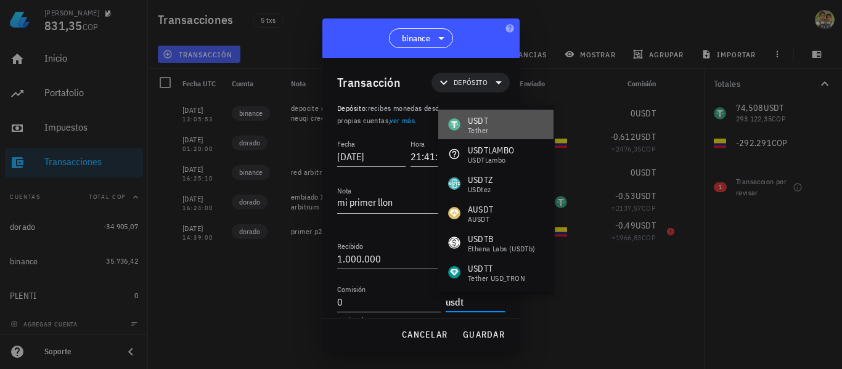
click at [205, 129] on div "Tether" at bounding box center [478, 130] width 20 height 7
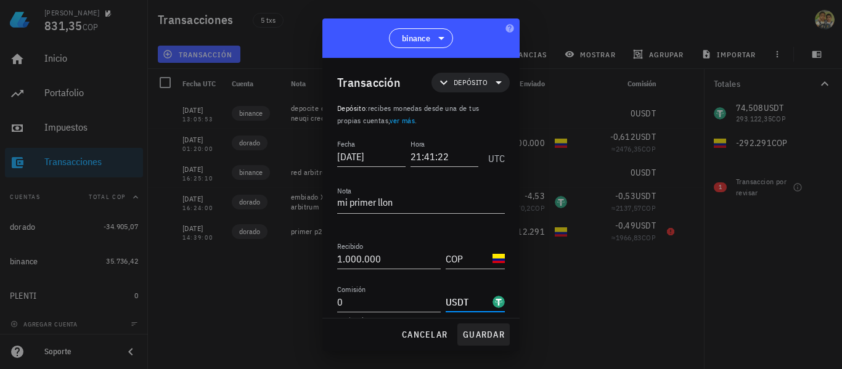
type input "USDT"
click at [205, 329] on span "guardar" at bounding box center [483, 334] width 43 height 11
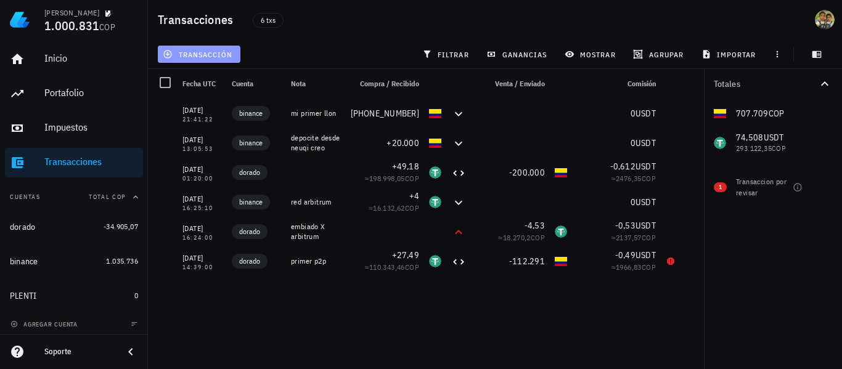
click at [205, 59] on span "transacción" at bounding box center [198, 54] width 67 height 10
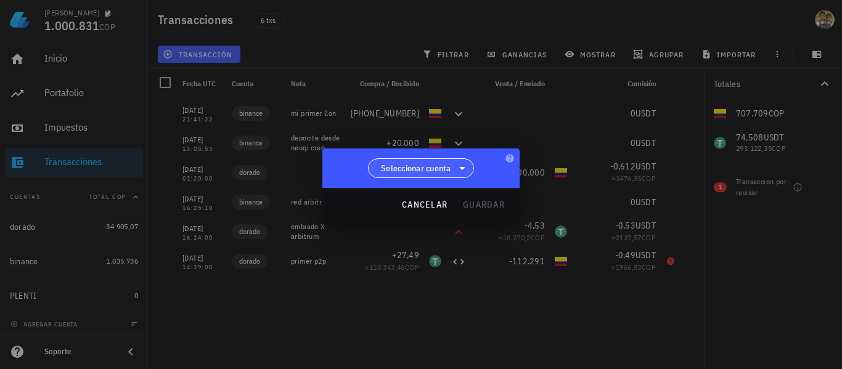
click at [205, 160] on span "Seleccionar cuenta" at bounding box center [421, 168] width 90 height 18
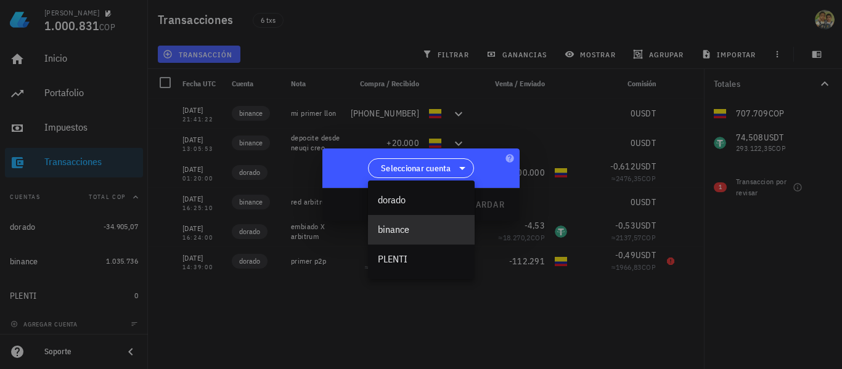
click at [205, 225] on div "binance" at bounding box center [421, 230] width 87 height 12
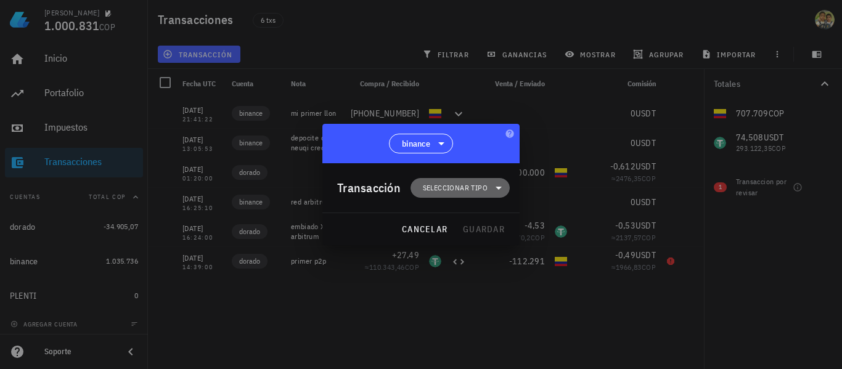
click at [205, 190] on span "Seleccionar tipo" at bounding box center [455, 188] width 65 height 12
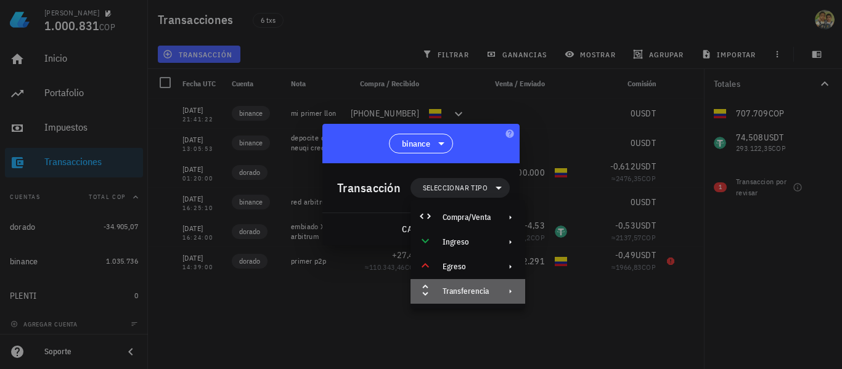
click at [205, 284] on div "Transferencia" at bounding box center [467, 291] width 115 height 25
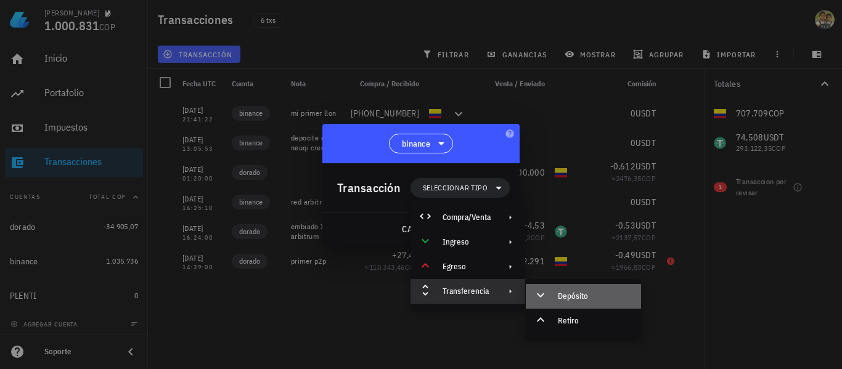
click at [205, 293] on div "Depósito" at bounding box center [594, 296] width 73 height 10
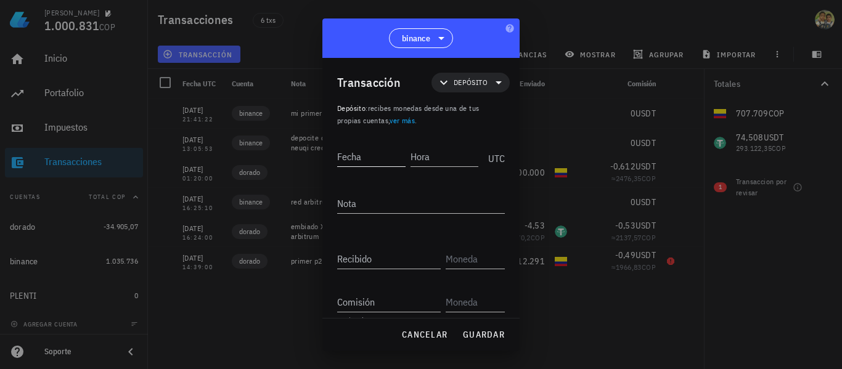
click at [205, 158] on input "Fecha" at bounding box center [371, 157] width 68 height 20
type input "[DATE]"
click at [205, 163] on input "Hora" at bounding box center [445, 157] width 66 height 20
type input "22:30:44"
click at [205, 205] on textarea "Nota" at bounding box center [421, 203] width 168 height 20
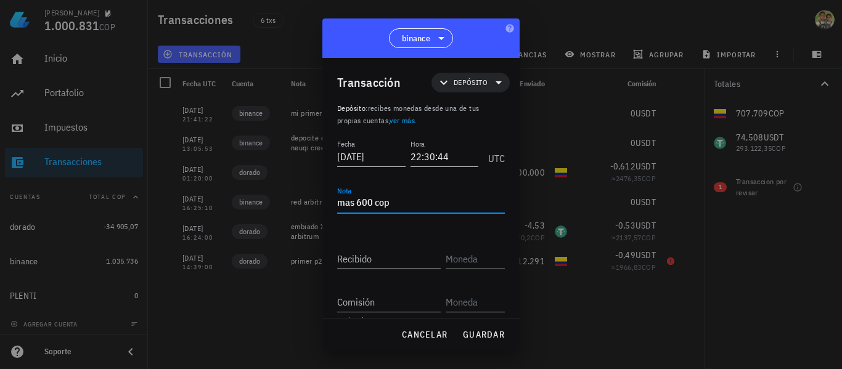
type textarea "mas 600 cop"
click at [205, 245] on div "Recibido" at bounding box center [391, 254] width 108 height 27
click at [205, 262] on input "Recibido" at bounding box center [388, 259] width 103 height 20
type input "600.000"
click at [205, 257] on input "text" at bounding box center [473, 259] width 57 height 20
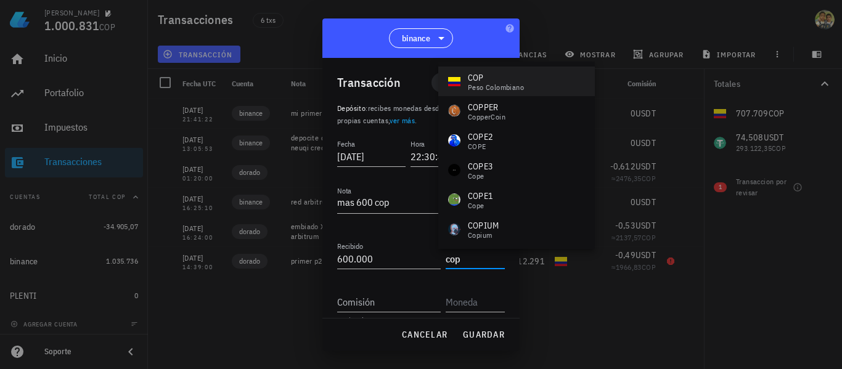
click at [205, 72] on div "COP" at bounding box center [496, 77] width 56 height 12
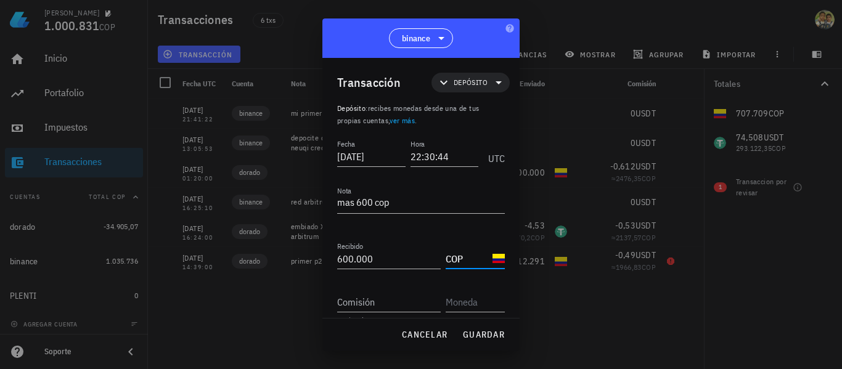
type input "COP"
click at [205, 315] on div "Comisión Opcional" at bounding box center [421, 303] width 168 height 43
click at [205, 304] on input "Comisión" at bounding box center [388, 302] width 103 height 20
type input "0"
click at [205, 306] on input "text" at bounding box center [473, 302] width 57 height 20
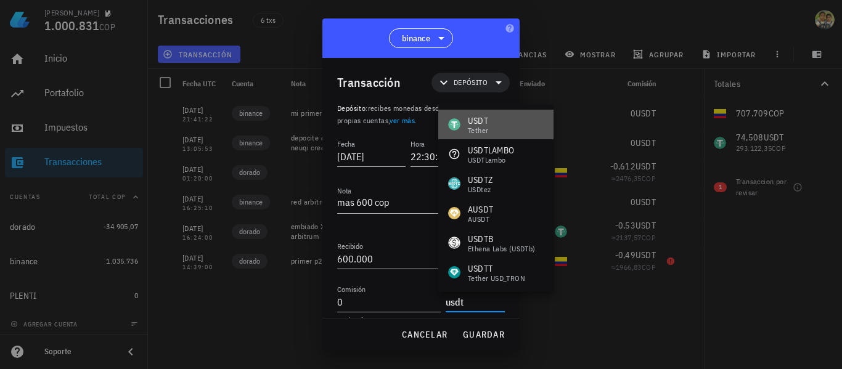
click at [205, 124] on div "USDT" at bounding box center [478, 121] width 20 height 12
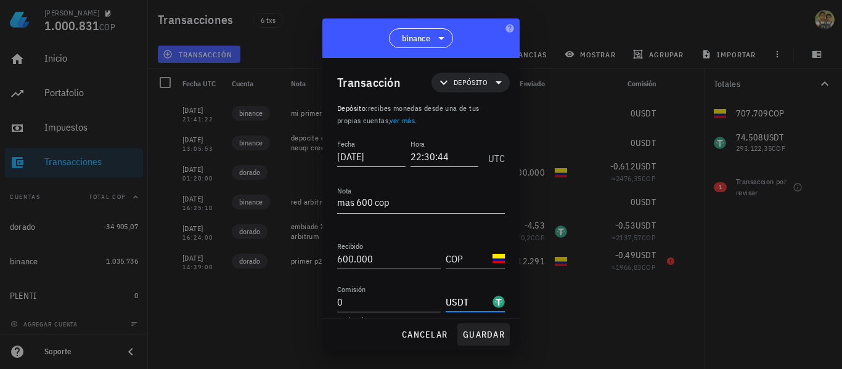
type input "USDT"
click at [205, 327] on button "guardar" at bounding box center [483, 334] width 52 height 22
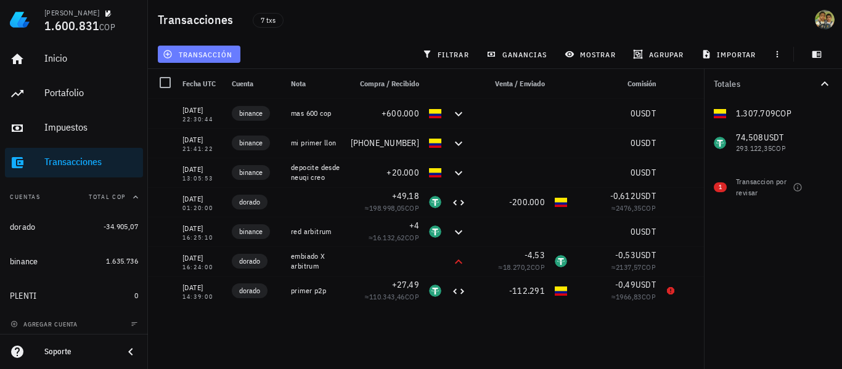
click at [197, 46] on button "transacción" at bounding box center [199, 54] width 83 height 17
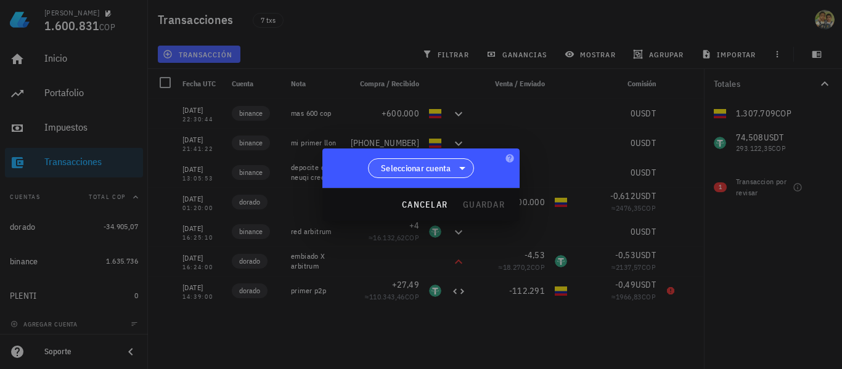
click at [205, 164] on span "Seleccionar cuenta" at bounding box center [416, 168] width 70 height 12
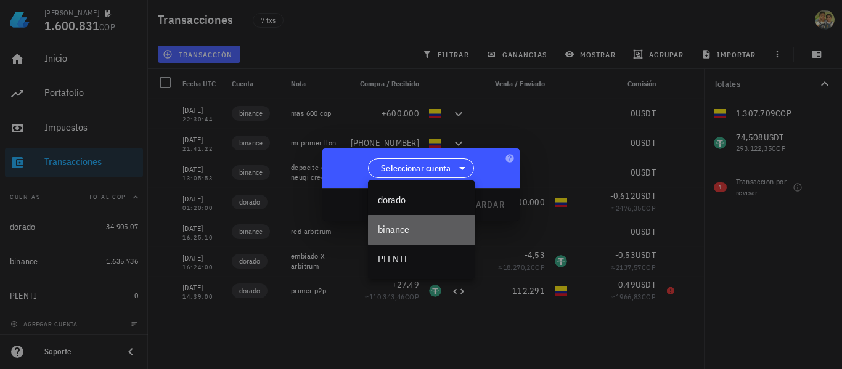
click at [205, 222] on div "binance" at bounding box center [421, 230] width 107 height 30
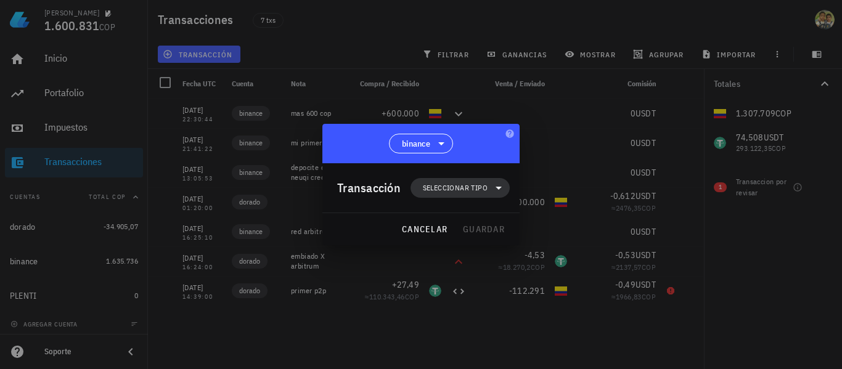
click at [205, 189] on span "Seleccionar tipo" at bounding box center [455, 188] width 65 height 12
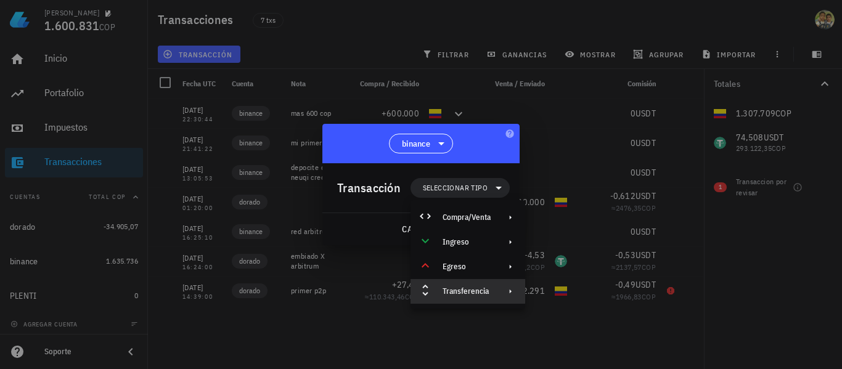
click at [205, 286] on div "Transferencia" at bounding box center [466, 291] width 48 height 10
click at [205, 288] on div "Depósito" at bounding box center [582, 296] width 115 height 25
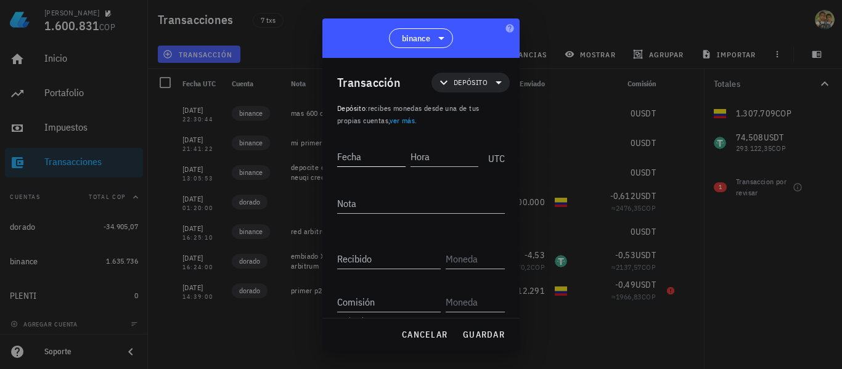
click at [205, 160] on input "Fecha" at bounding box center [371, 157] width 68 height 20
type input "[DATE]"
click at [205, 153] on input "Hora" at bounding box center [445, 157] width 66 height 20
type input "23:04:33"
click at [205, 204] on textarea "Nota" at bounding box center [421, 203] width 168 height 20
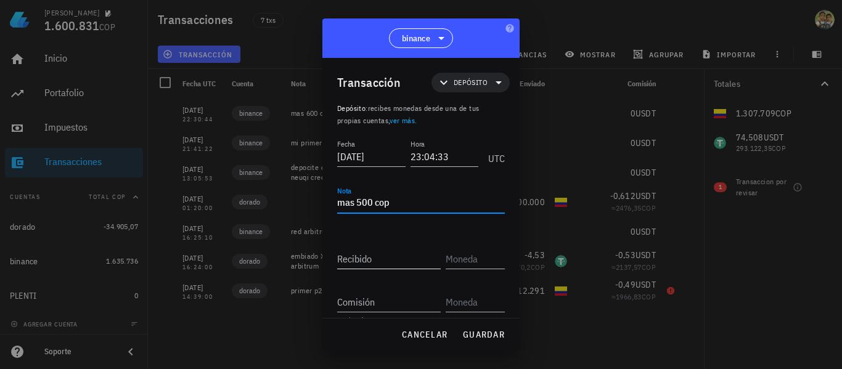
type textarea "mas 500 cop"
click at [205, 263] on input "Recibido" at bounding box center [388, 259] width 103 height 20
type input "500.000"
click at [205, 262] on input "text" at bounding box center [473, 259] width 57 height 20
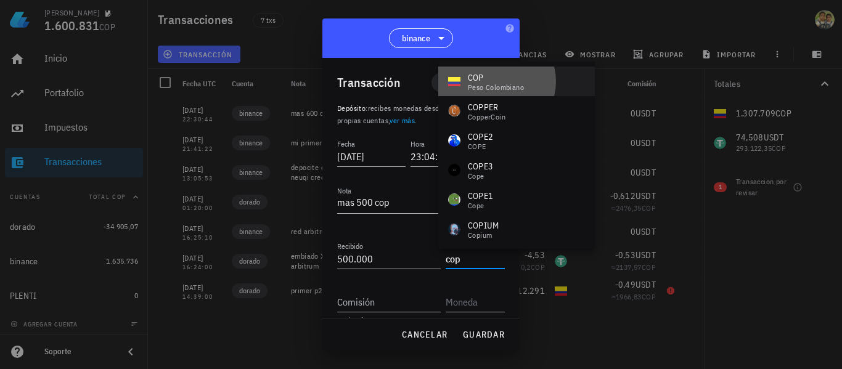
click at [205, 79] on div "COP" at bounding box center [496, 77] width 56 height 12
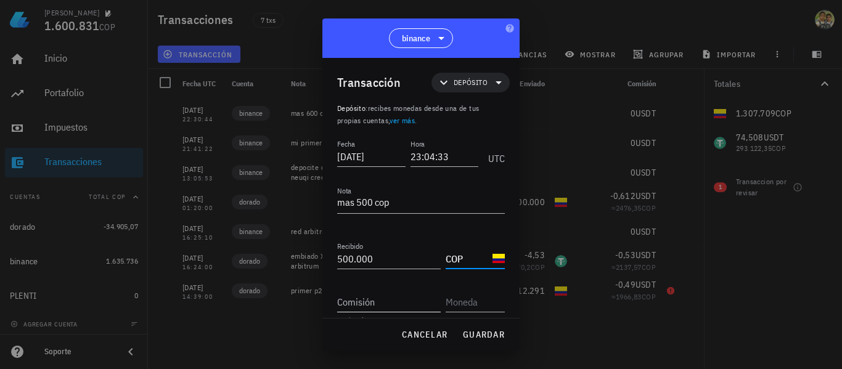
type input "COP"
click at [205, 299] on div "Comisión" at bounding box center [388, 302] width 103 height 20
type input "0"
click at [205, 297] on input "text" at bounding box center [473, 302] width 57 height 20
type input "c"
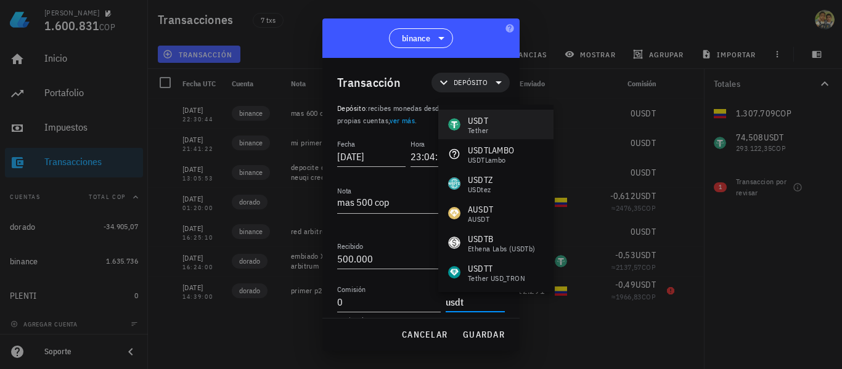
click at [205, 125] on div "USDT" at bounding box center [478, 121] width 20 height 12
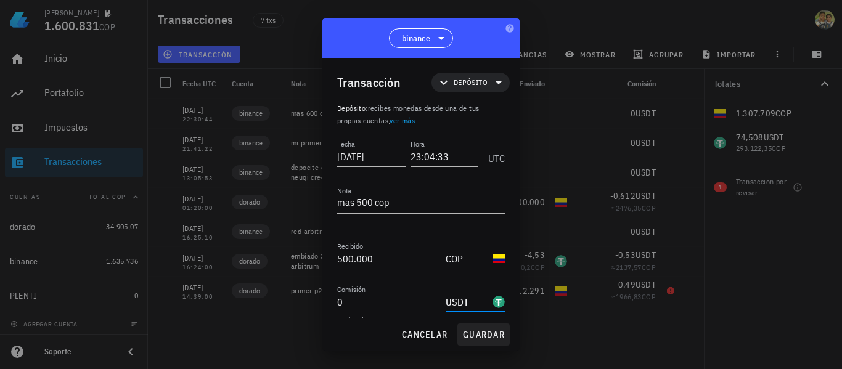
type input "USDT"
click at [205, 330] on span "guardar" at bounding box center [483, 334] width 43 height 11
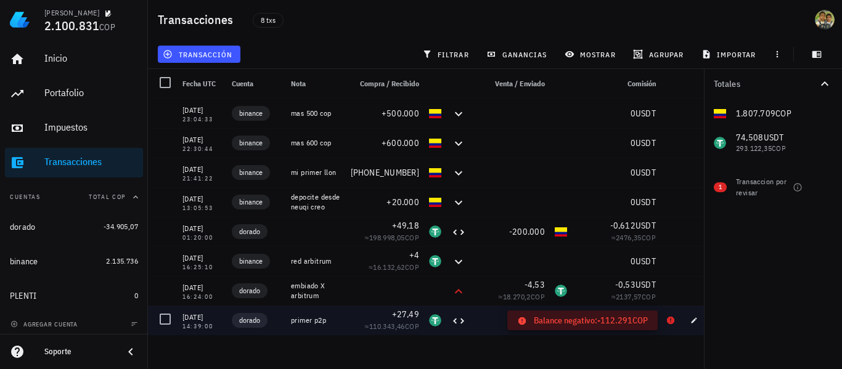
click at [205, 322] on icon at bounding box center [670, 320] width 7 height 7
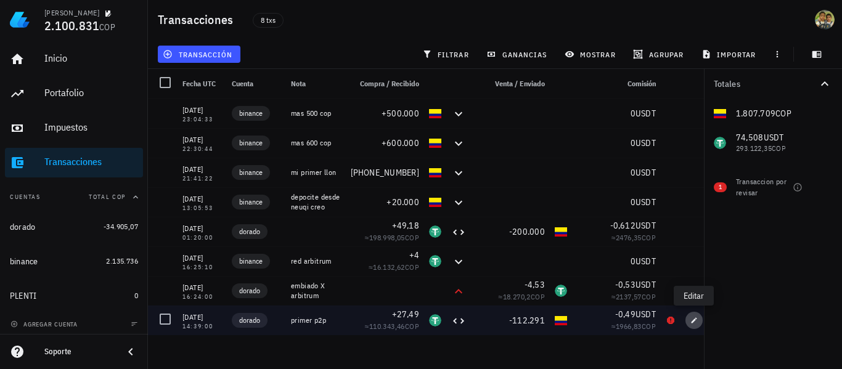
click at [205, 318] on icon "button" at bounding box center [693, 320] width 7 height 7
type input "[DATE]"
type input "14:39:00"
type textarea "primer p2p"
type input "27,49"
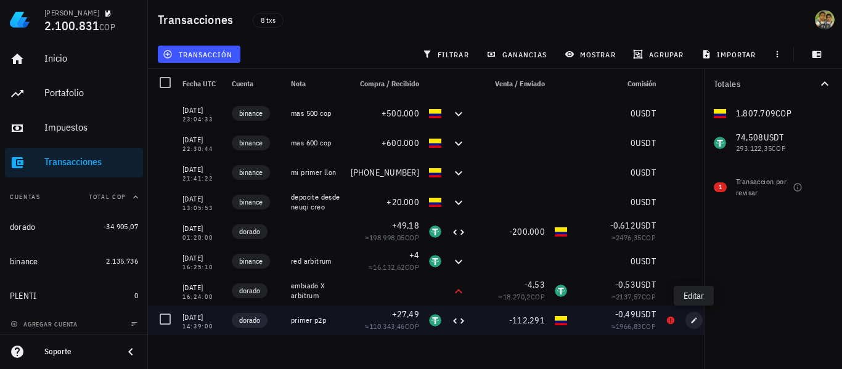
type input "USDT"
type input "112.291"
type input "COP"
type input "0,49"
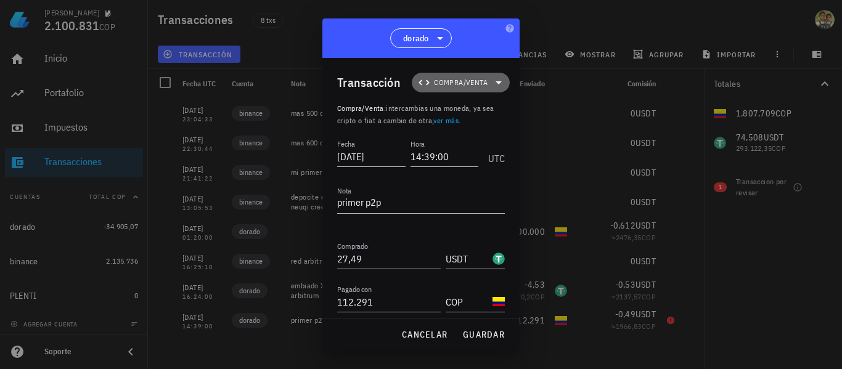
click at [205, 83] on span "Compra/Venta" at bounding box center [461, 82] width 54 height 12
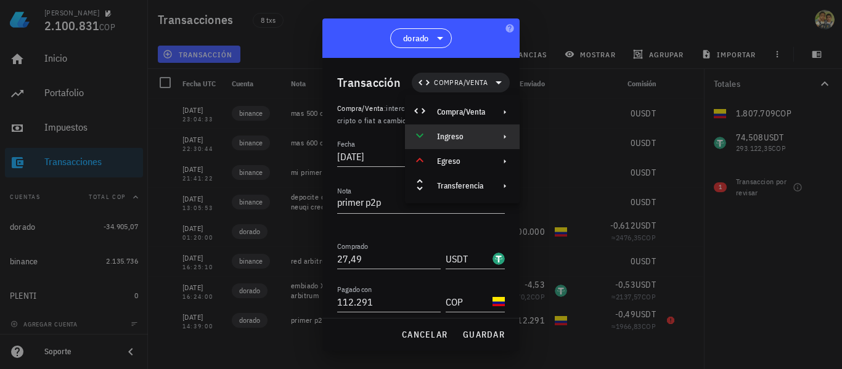
click at [205, 139] on div "Ingreso" at bounding box center [461, 137] width 48 height 10
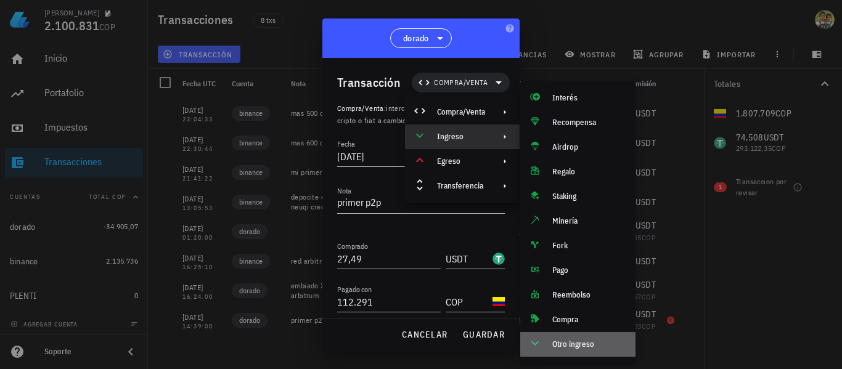
click at [205, 347] on div "Otro ingreso" at bounding box center [588, 344] width 73 height 10
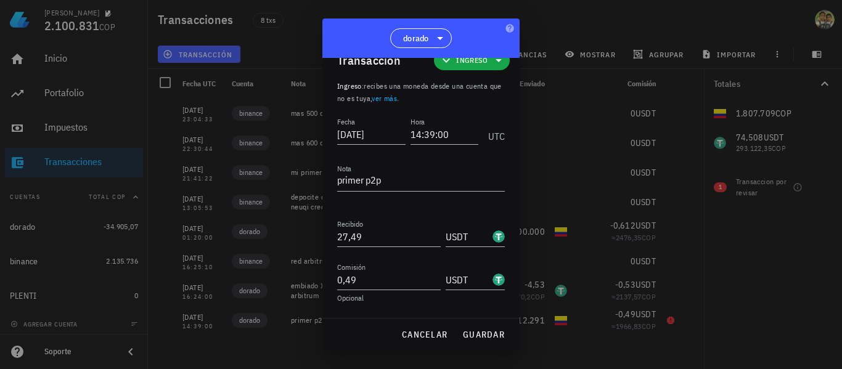
scroll to position [44, 0]
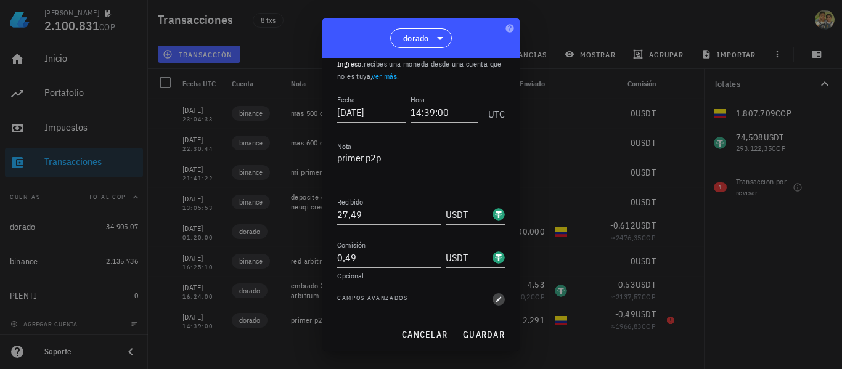
click at [205, 301] on icon "button" at bounding box center [499, 299] width 6 height 6
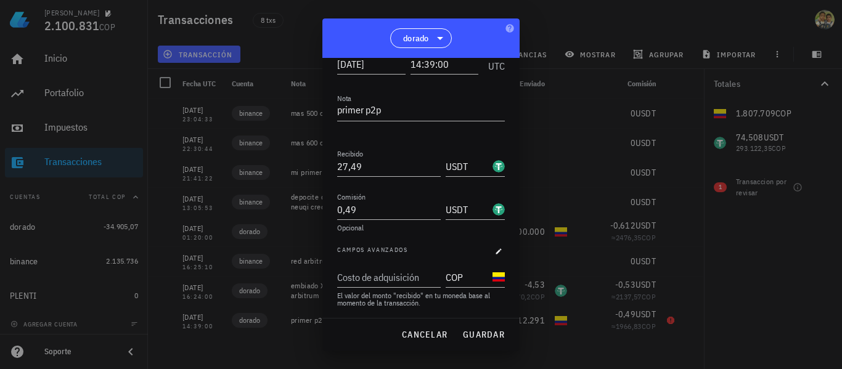
scroll to position [94, 0]
click at [205, 276] on input "Costo de adquisición" at bounding box center [387, 276] width 101 height 20
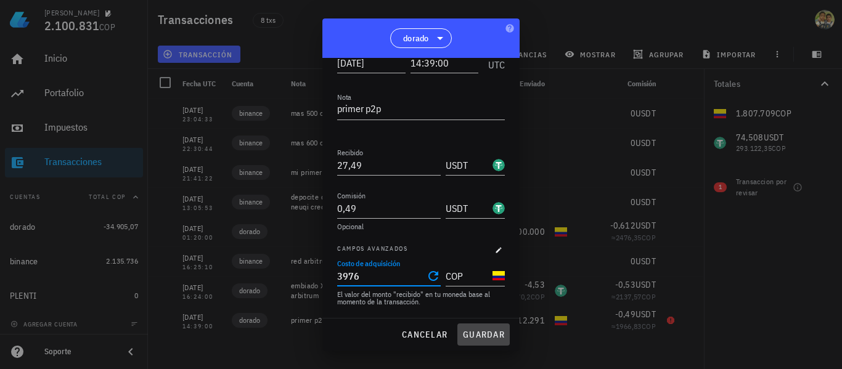
type input "3.976"
click at [205, 332] on span "guardar" at bounding box center [483, 334] width 43 height 11
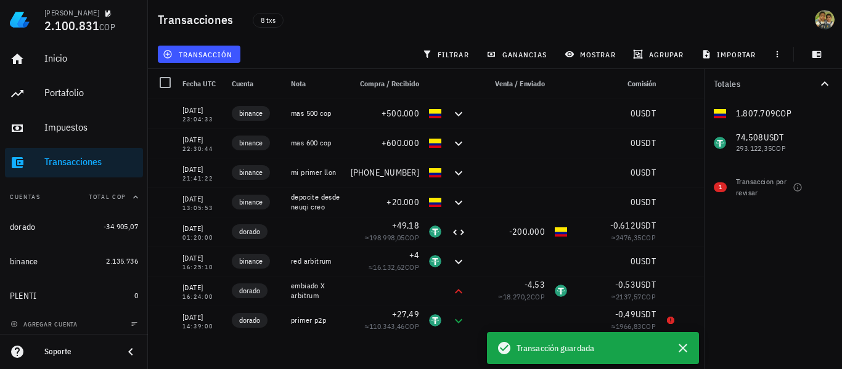
scroll to position [0, 0]
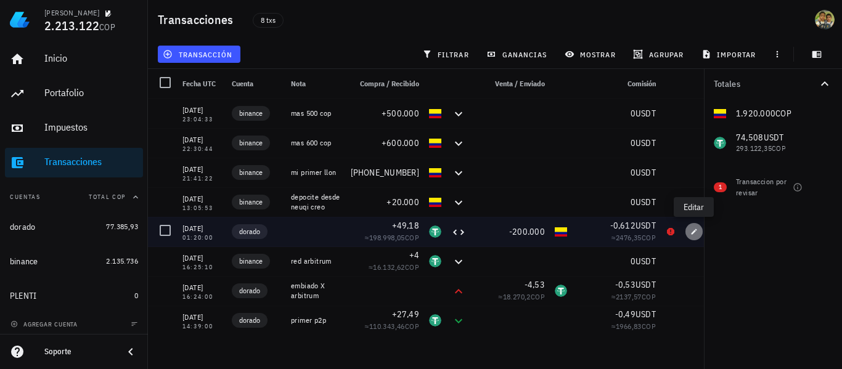
click at [205, 235] on icon "button" at bounding box center [693, 231] width 7 height 7
type input "[DATE]"
type input "01:20:00"
type input "49,18"
type input "200.000"
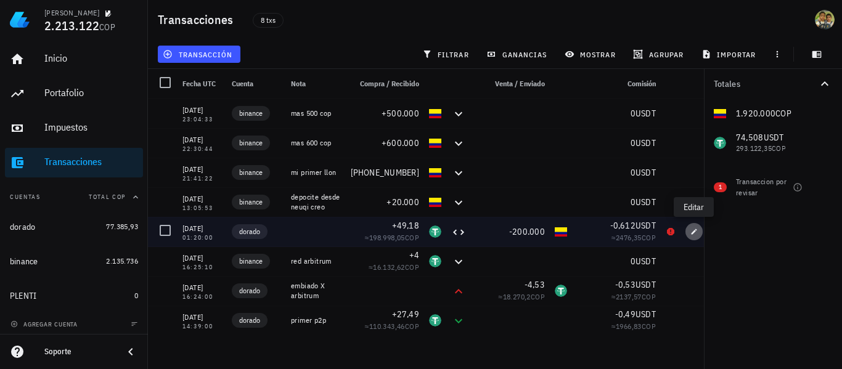
type input "0,612"
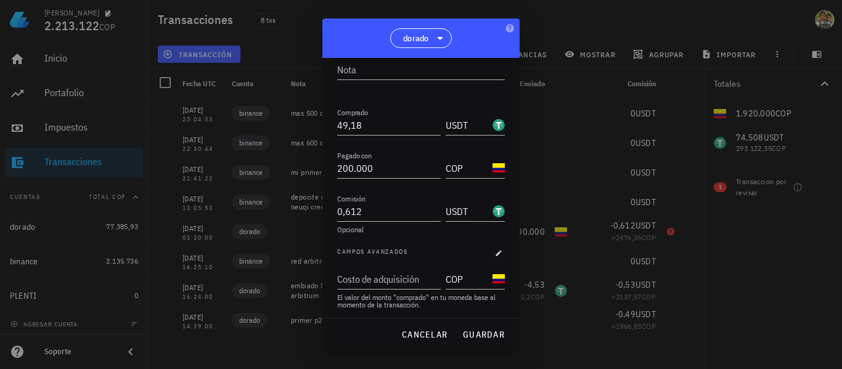
scroll to position [137, 0]
click at [205, 274] on div "Costo de adquisición" at bounding box center [387, 276] width 101 height 20
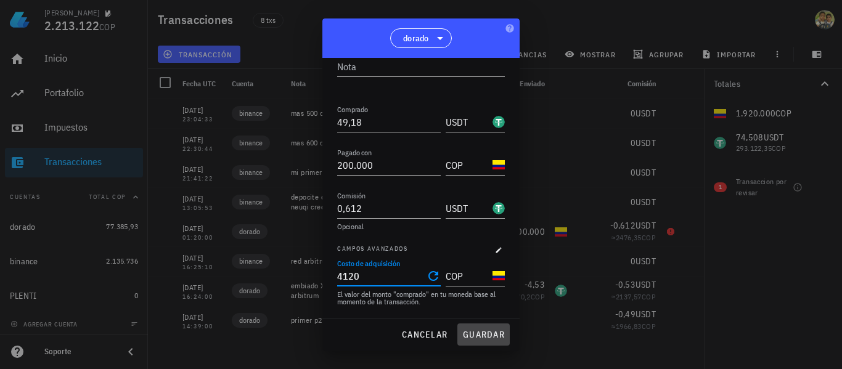
type input "4.120"
click at [205, 330] on span "guardar" at bounding box center [483, 334] width 43 height 11
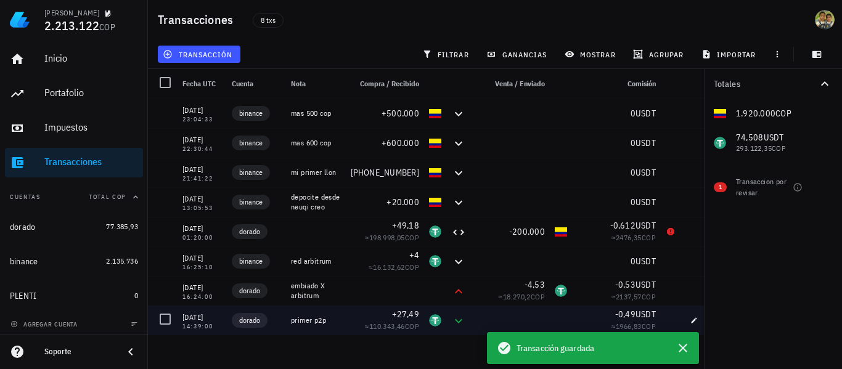
scroll to position [0, 0]
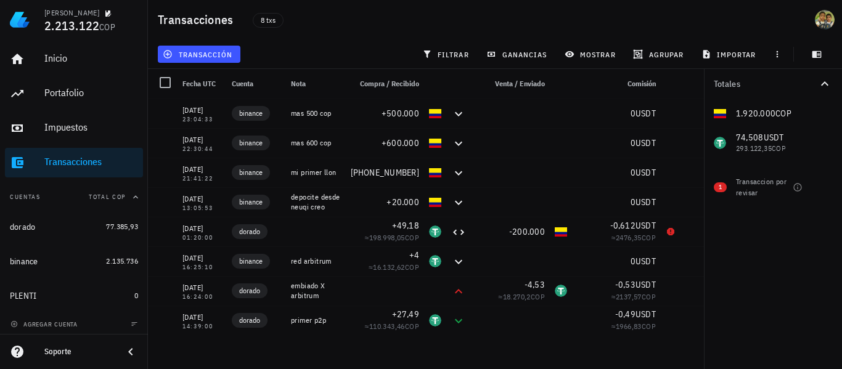
click at [205, 84] on icon "button" at bounding box center [824, 83] width 15 height 15
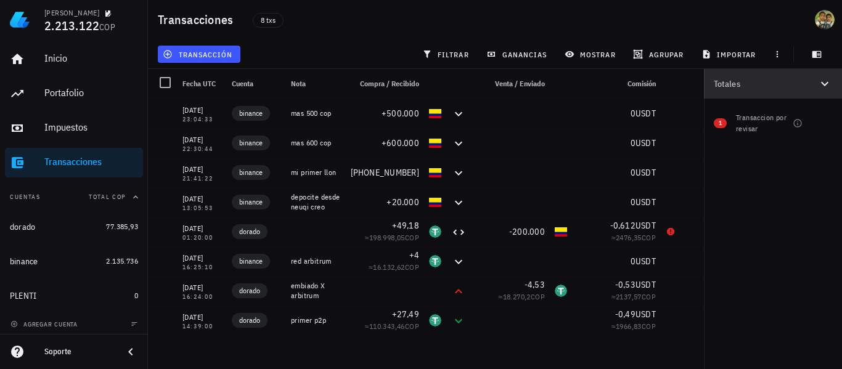
click at [205, 84] on icon "button" at bounding box center [824, 84] width 7 height 4
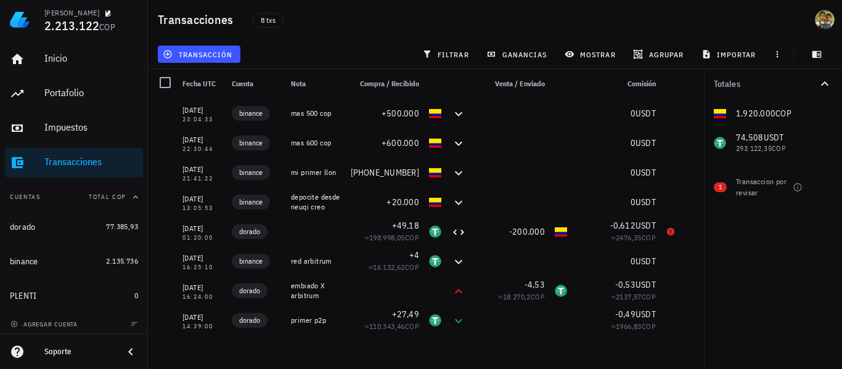
click at [205, 84] on icon "button" at bounding box center [824, 83] width 15 height 15
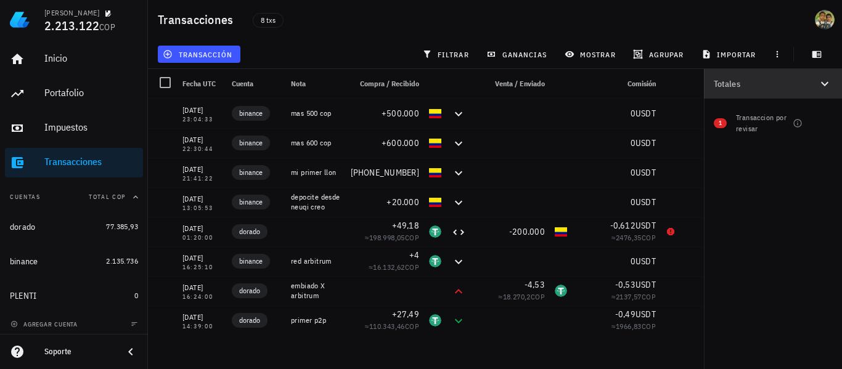
click at [205, 84] on icon "button" at bounding box center [824, 84] width 7 height 4
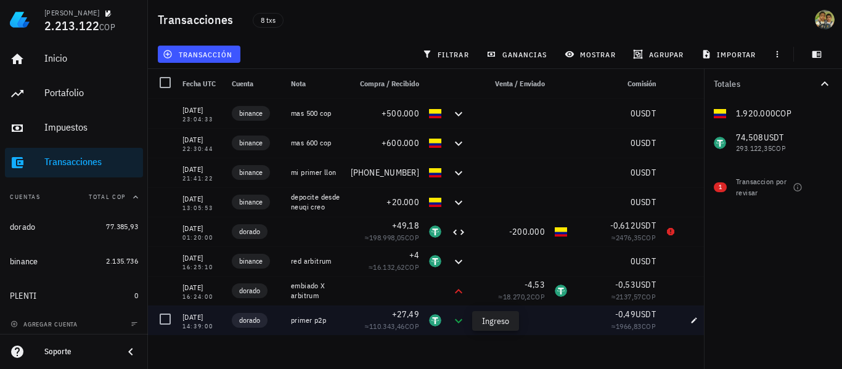
click at [205, 323] on icon at bounding box center [458, 321] width 15 height 15
click at [205, 320] on icon "button" at bounding box center [693, 320] width 7 height 7
type input "[DATE]"
type input "14:39:00"
type textarea "primer p2p"
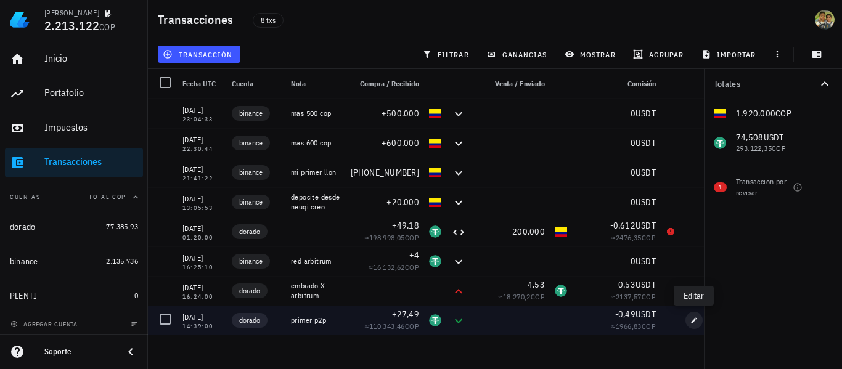
type input "27,49"
type input "0,49"
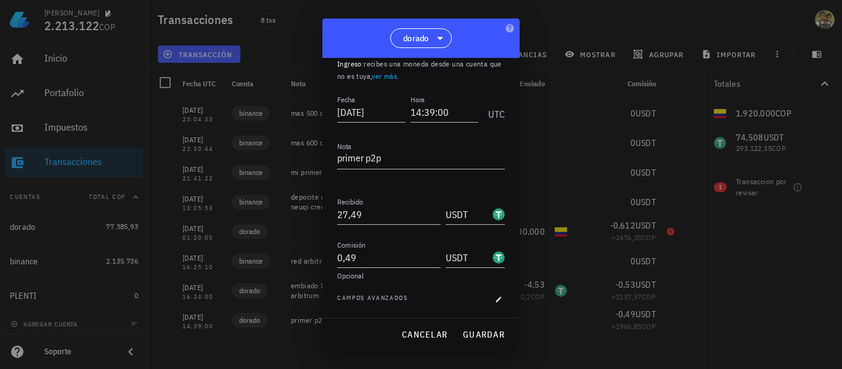
scroll to position [44, 0]
click at [205, 4] on div at bounding box center [421, 184] width 842 height 369
click at [205, 34] on icon at bounding box center [439, 38] width 15 height 15
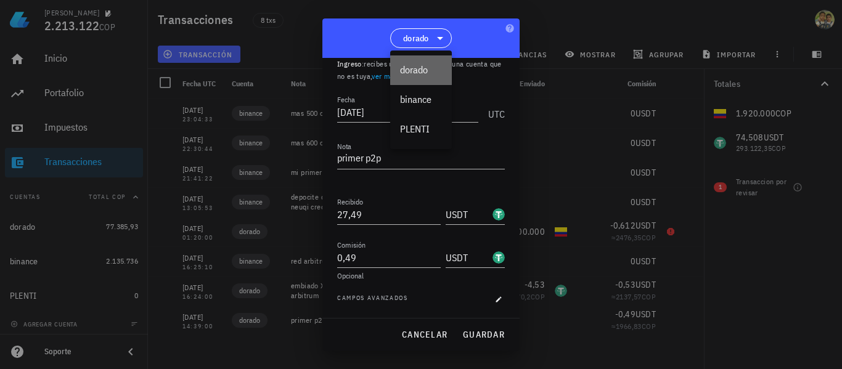
click at [205, 65] on div "dorado" at bounding box center [421, 70] width 42 height 12
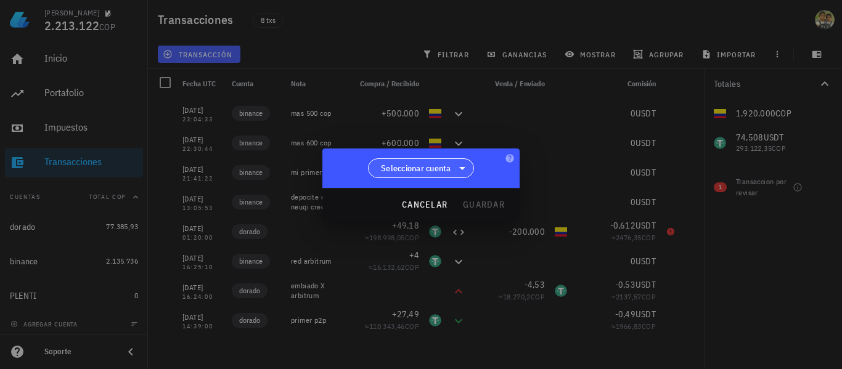
click at [205, 164] on span "Seleccionar cuenta" at bounding box center [416, 168] width 70 height 12
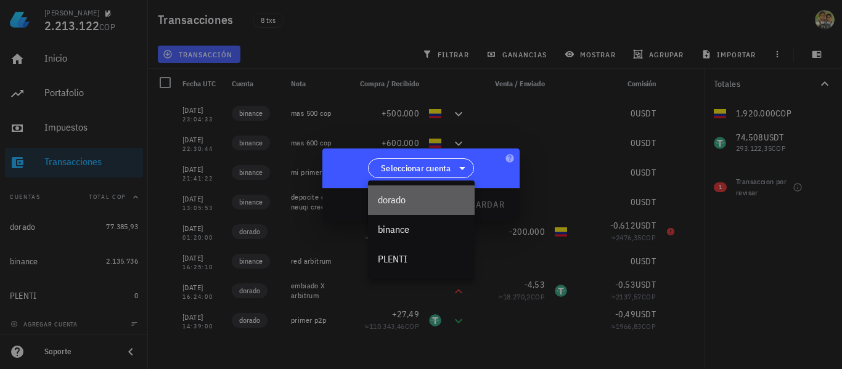
click at [205, 201] on div "dorado" at bounding box center [421, 200] width 87 height 12
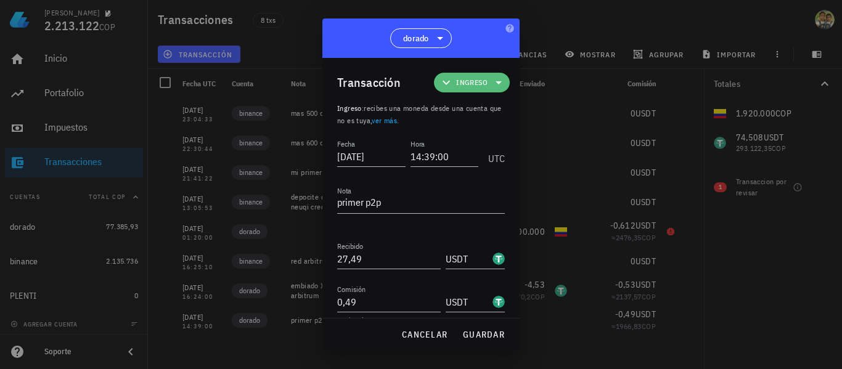
click at [205, 77] on icon at bounding box center [498, 82] width 15 height 15
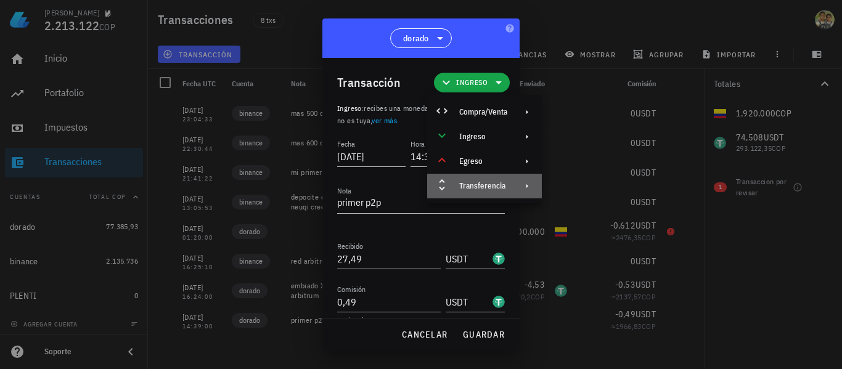
click at [205, 185] on div "Transferencia" at bounding box center [483, 186] width 48 height 10
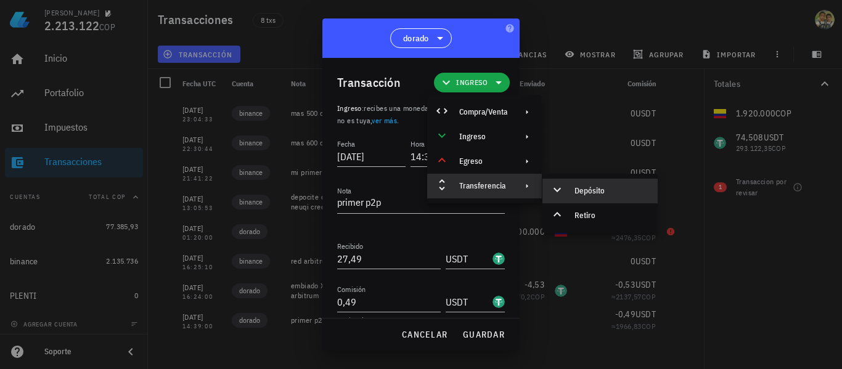
click at [205, 192] on div "Depósito" at bounding box center [610, 191] width 73 height 10
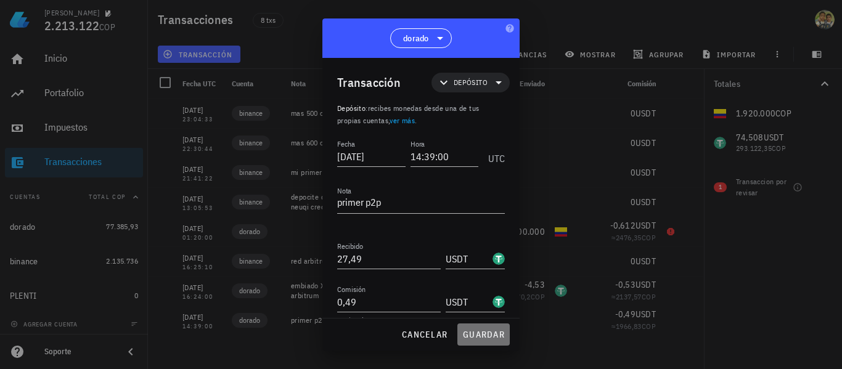
click at [205, 336] on span "guardar" at bounding box center [483, 334] width 43 height 11
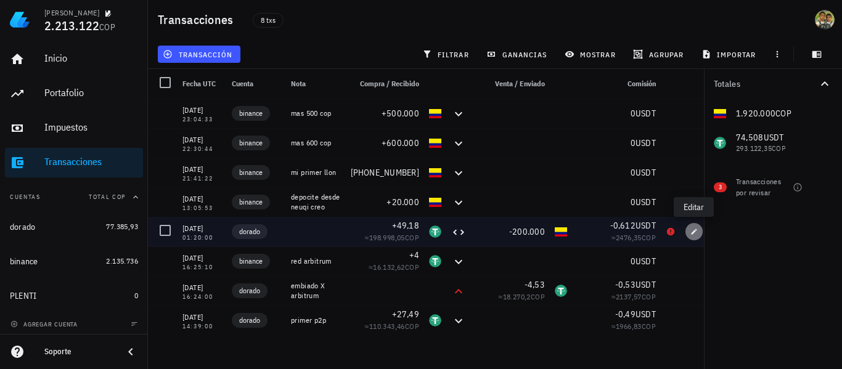
click at [205, 230] on span "button" at bounding box center [693, 231] width 17 height 7
type input "[DATE]"
type input "01:20:00"
type input "49,18"
type input "200.000"
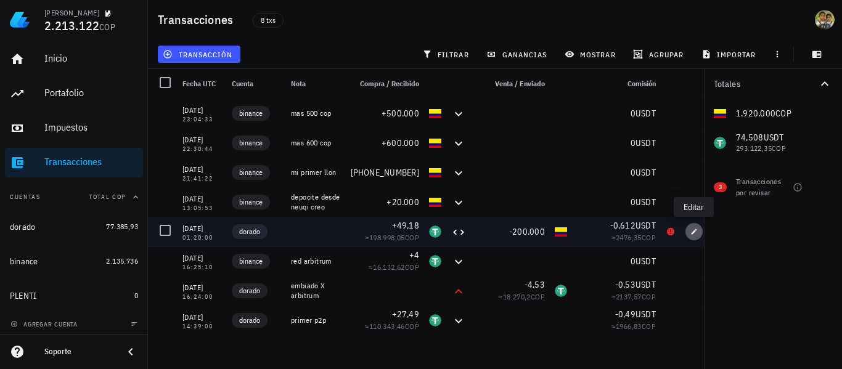
type input "COP"
type input "0,612"
type input "4.120"
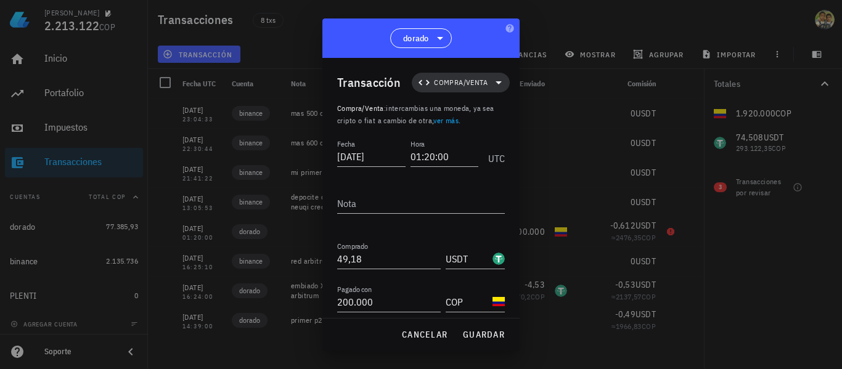
click at [205, 79] on span "Compra/Venta" at bounding box center [461, 82] width 54 height 12
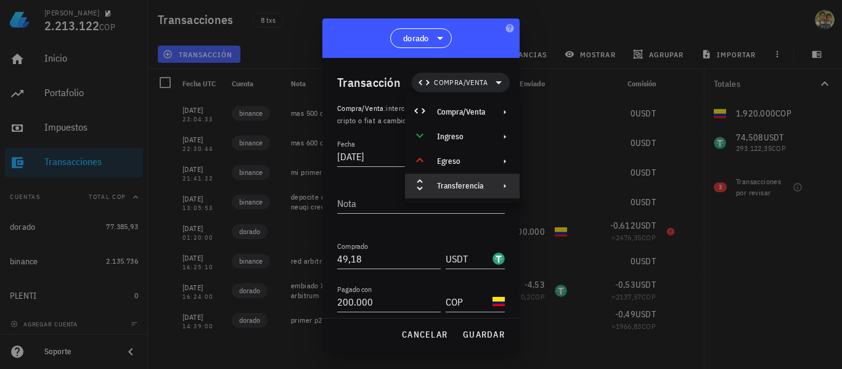
click at [205, 189] on div "Transferencia" at bounding box center [461, 186] width 48 height 10
click at [205, 192] on div "Depósito" at bounding box center [588, 191] width 73 height 10
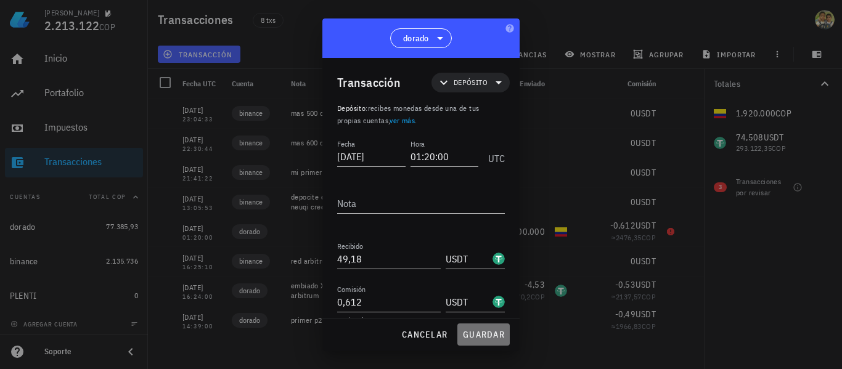
click at [205, 331] on span "guardar" at bounding box center [483, 334] width 43 height 11
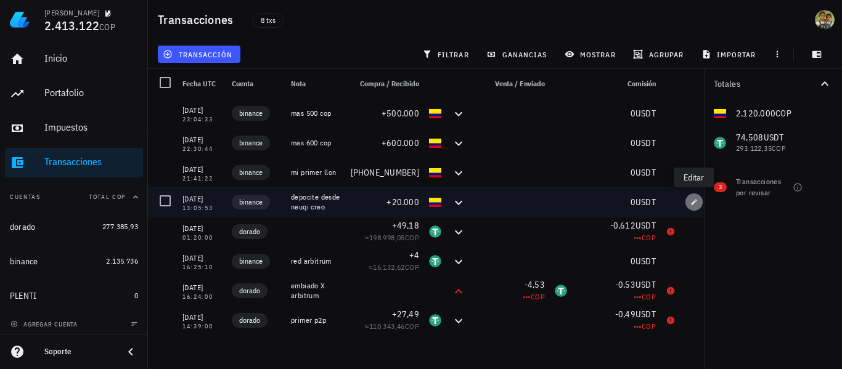
click at [205, 204] on icon "button" at bounding box center [693, 201] width 7 height 7
type input "[DATE]"
type input "13:05:53"
type textarea "depocite desde neuqi creo"
type input "20.000"
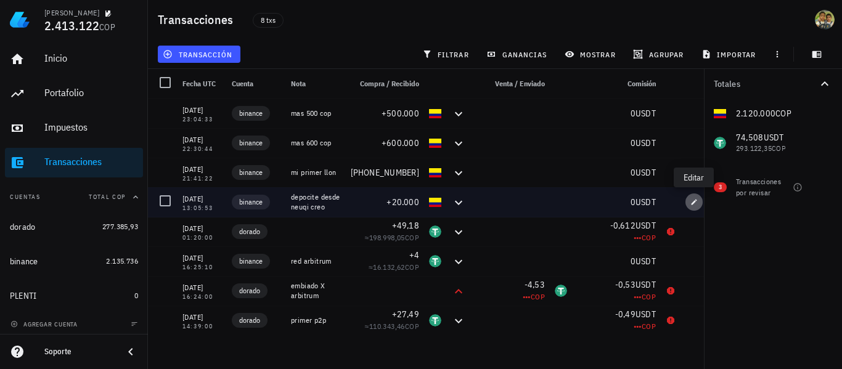
type input "COP"
type input "0"
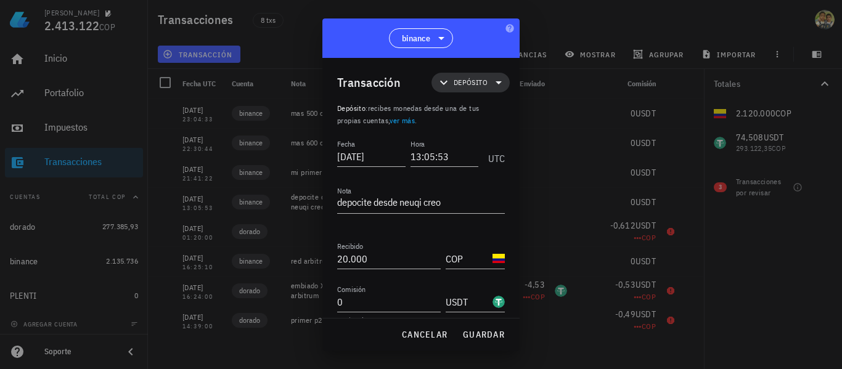
click at [205, 86] on span "Depósito" at bounding box center [470, 82] width 34 height 12
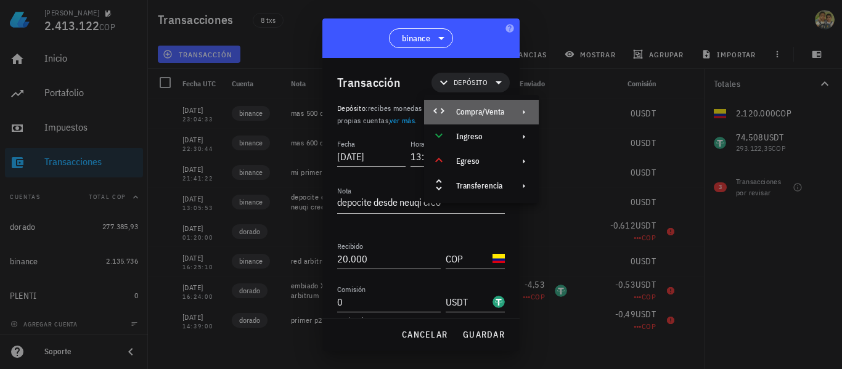
click at [205, 114] on div "Compra/Venta" at bounding box center [480, 112] width 48 height 10
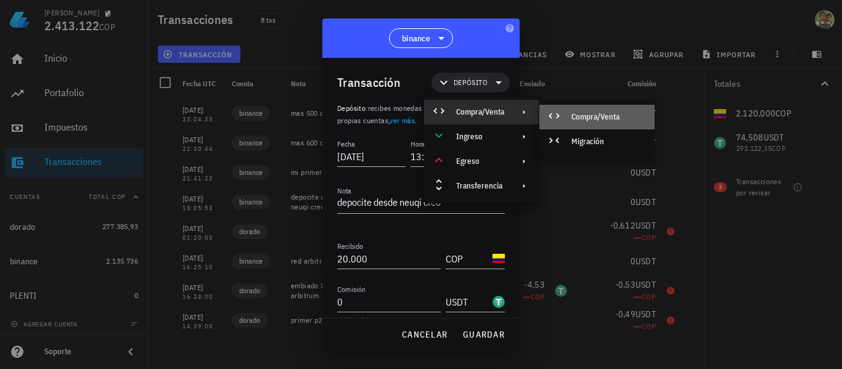
click at [205, 116] on div "Compra/Venta" at bounding box center [607, 117] width 73 height 10
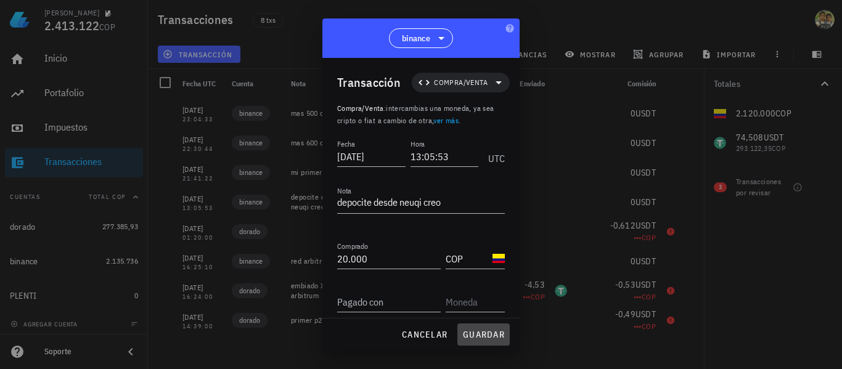
click at [205, 329] on span "guardar" at bounding box center [483, 334] width 43 height 11
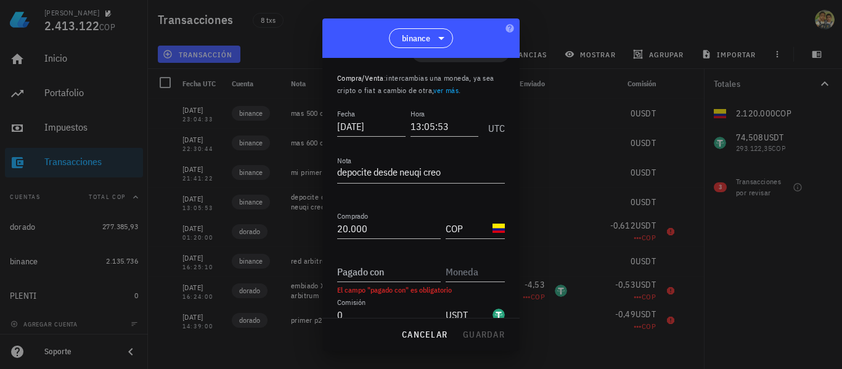
scroll to position [34, 0]
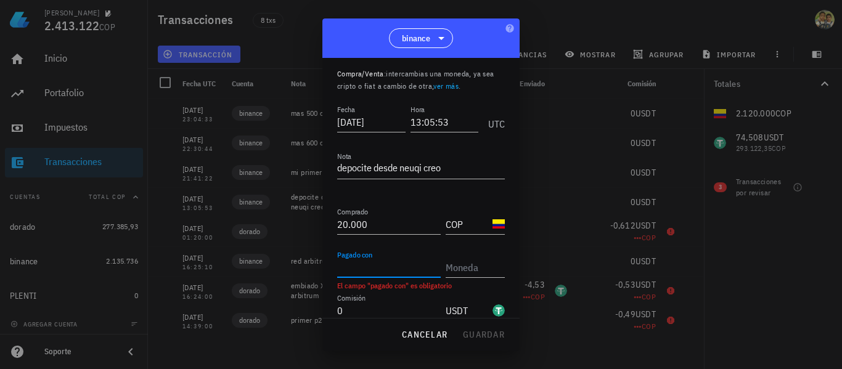
click at [205, 265] on input "Pagado con" at bounding box center [388, 268] width 103 height 20
type input "20.000"
click at [205, 267] on input "text" at bounding box center [473, 268] width 57 height 20
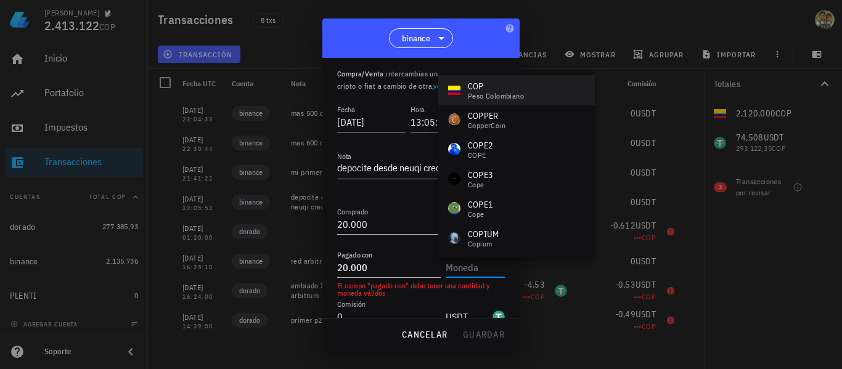
click at [205, 94] on div "peso colombiano" at bounding box center [496, 95] width 56 height 7
type input "COP"
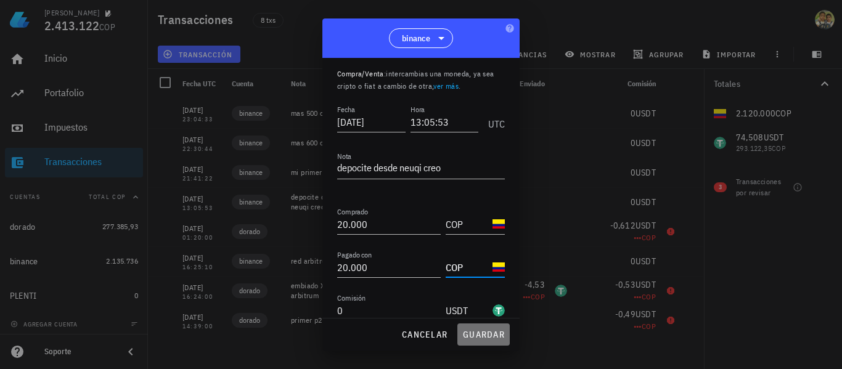
click at [205, 324] on button "guardar" at bounding box center [483, 334] width 52 height 22
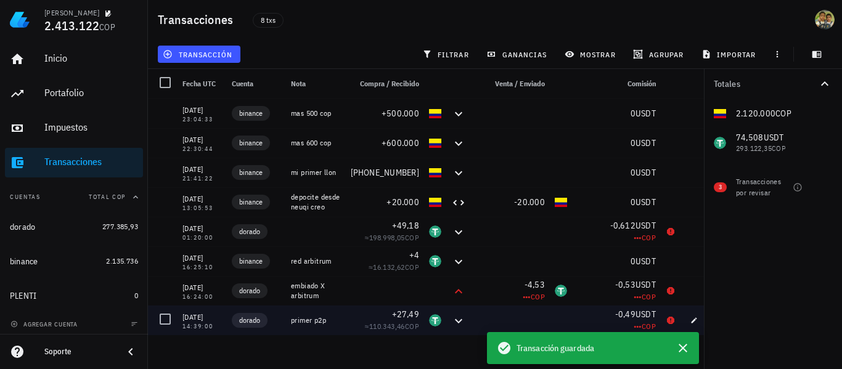
scroll to position [0, 0]
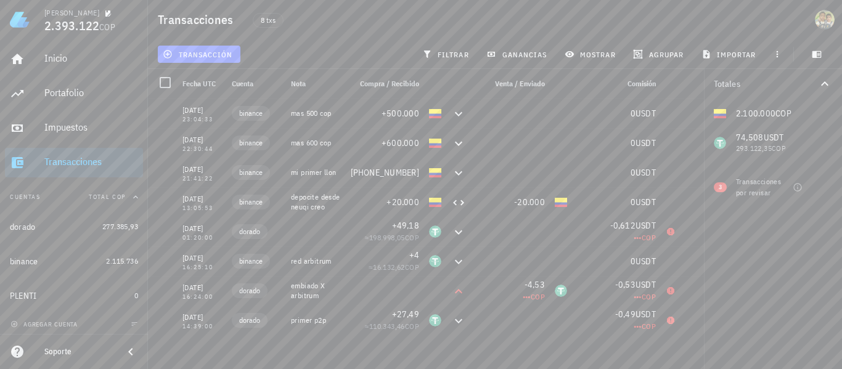
click at [205, 351] on div "[DATE] 23:04:33 binance mas 500 cop +500.000 0 USDT [DATE] 22:30:44 binance mas…" at bounding box center [430, 229] width 564 height 261
click at [205, 203] on icon "button" at bounding box center [693, 201] width 7 height 7
type input "20.000"
type input "COP"
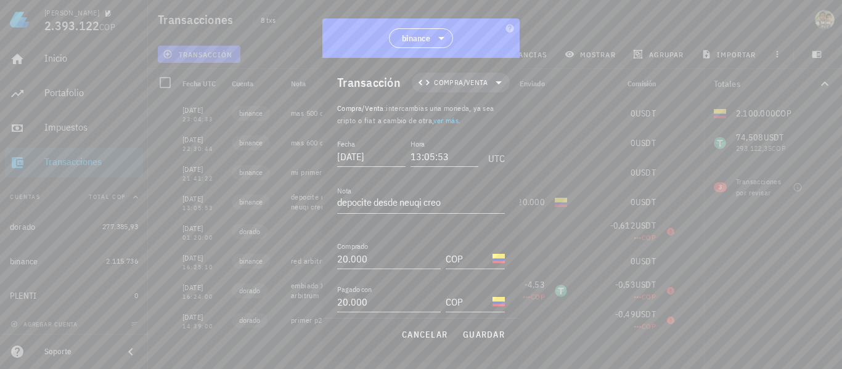
click at [205, 2] on div at bounding box center [421, 184] width 842 height 369
click at [205, 339] on span "cancelar" at bounding box center [424, 334] width 46 height 11
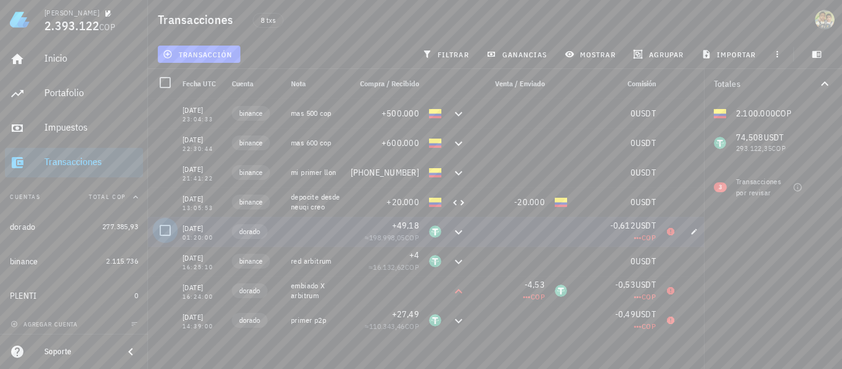
click at [162, 231] on div at bounding box center [165, 230] width 21 height 21
click at [166, 204] on div at bounding box center [165, 200] width 21 height 21
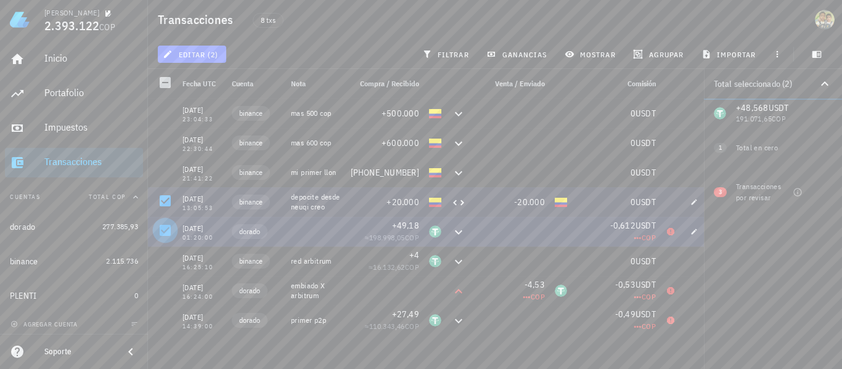
click at [169, 238] on div at bounding box center [165, 230] width 21 height 21
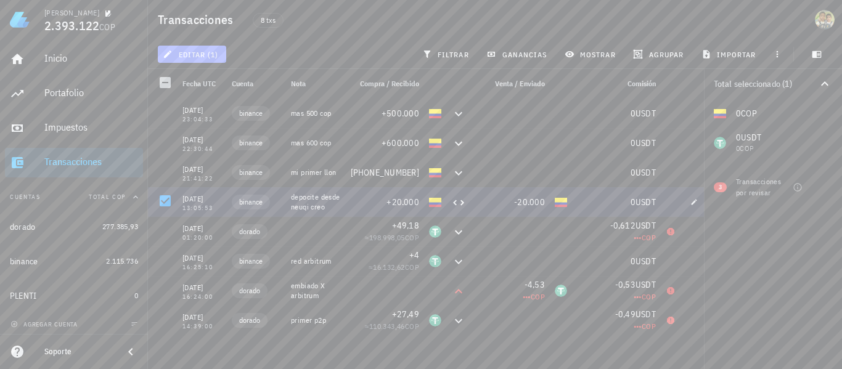
click at [205, 55] on span "editar (1)" at bounding box center [191, 54] width 53 height 10
click at [205, 132] on div "Eliminar" at bounding box center [230, 132] width 87 height 10
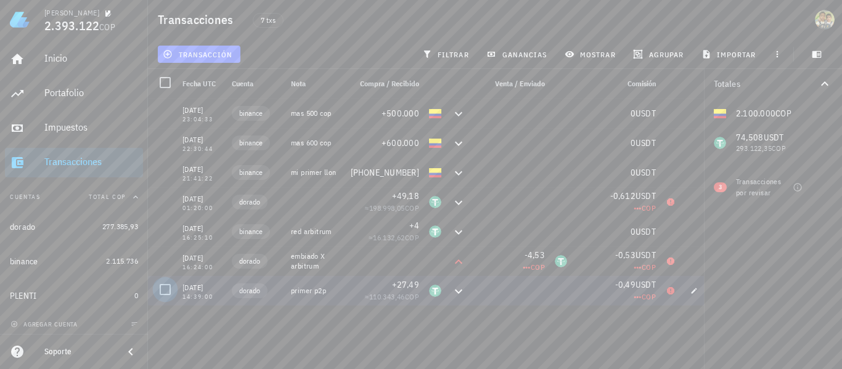
click at [166, 291] on div at bounding box center [165, 289] width 21 height 21
click at [164, 262] on div at bounding box center [165, 260] width 21 height 21
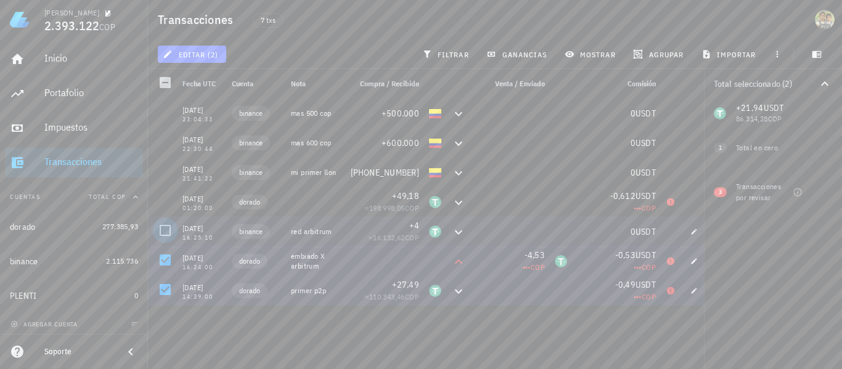
click at [165, 230] on div at bounding box center [165, 230] width 21 height 21
click at [163, 203] on div at bounding box center [165, 200] width 21 height 21
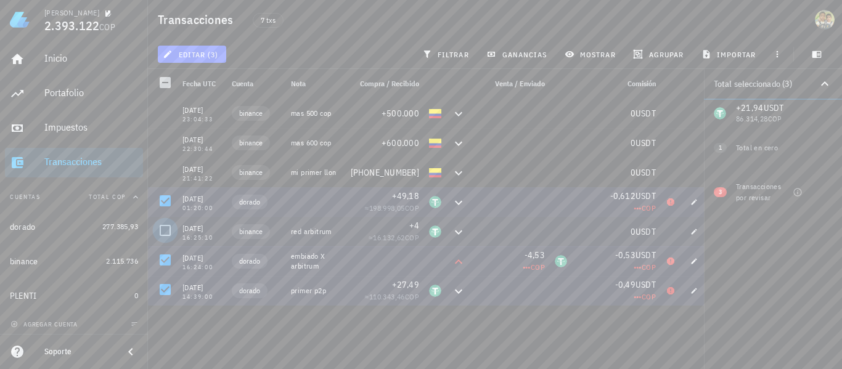
click at [164, 229] on div at bounding box center [165, 230] width 21 height 21
click at [187, 55] on span "editar (4)" at bounding box center [191, 54] width 53 height 10
click at [199, 132] on div "Eliminar" at bounding box center [230, 132] width 87 height 10
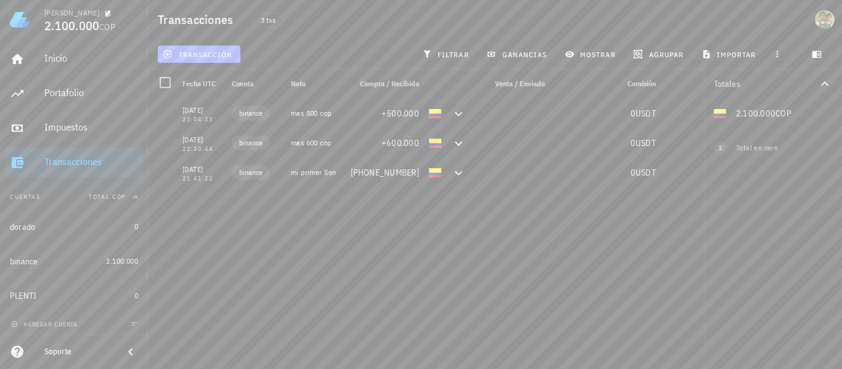
click at [205, 55] on span "transacción" at bounding box center [198, 54] width 67 height 10
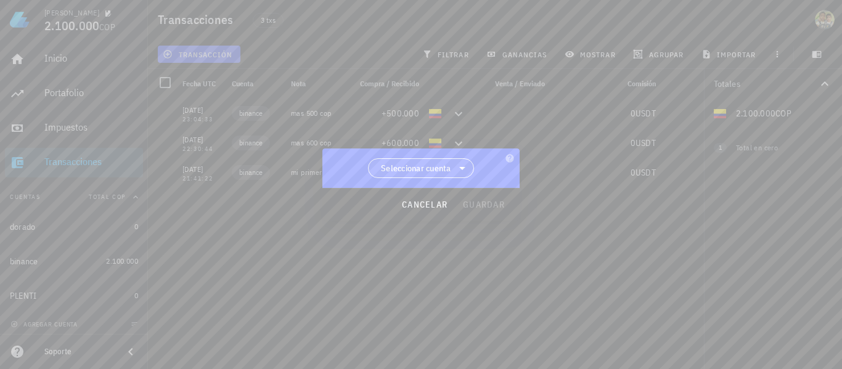
click at [205, 169] on span "Seleccionar cuenta" at bounding box center [416, 168] width 70 height 12
click at [205, 206] on div "dorado" at bounding box center [421, 200] width 87 height 12
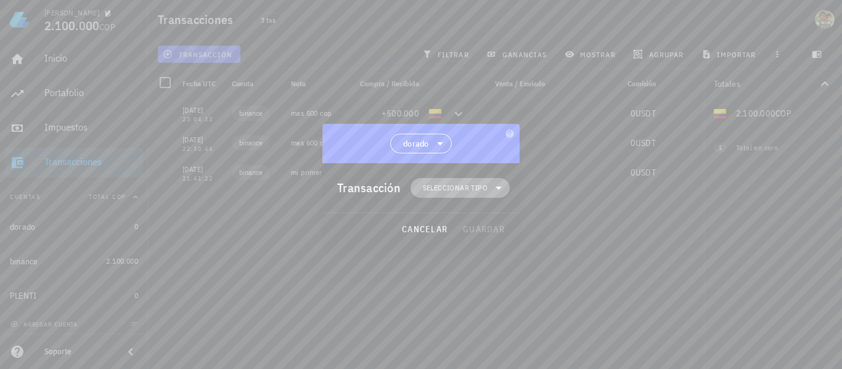
click at [205, 183] on span "Seleccionar tipo" at bounding box center [455, 188] width 65 height 12
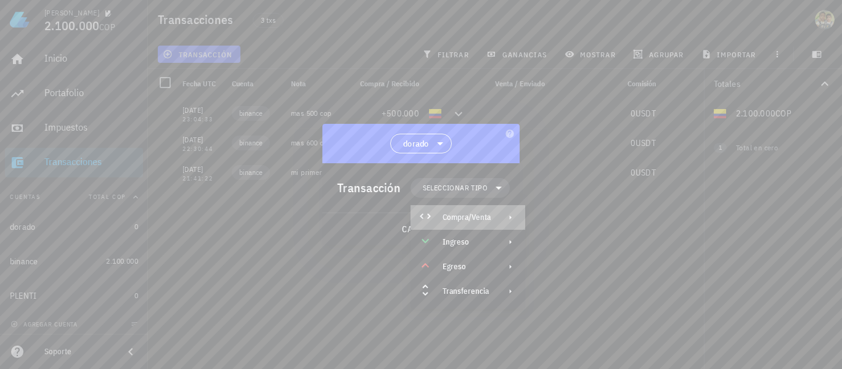
click at [205, 217] on div "Compra/Venta" at bounding box center [466, 218] width 48 height 10
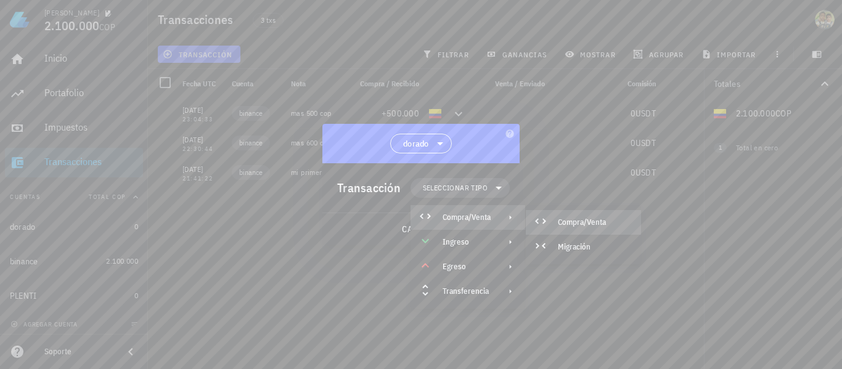
click at [205, 221] on div "Compra/Venta" at bounding box center [594, 222] width 73 height 10
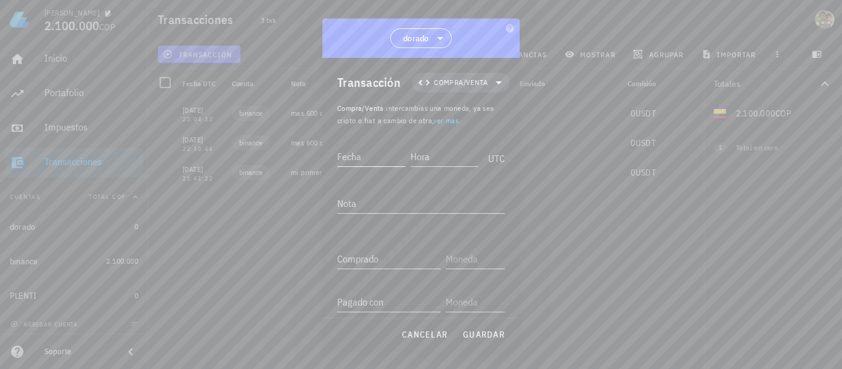
click at [205, 154] on input "Fecha" at bounding box center [371, 157] width 68 height 20
type input "2020-07-"
click at [205, 204] on textarea "Nota" at bounding box center [421, 203] width 168 height 20
type textarea "primer p2p"
click at [205, 153] on input "2020-07-" at bounding box center [371, 157] width 68 height 20
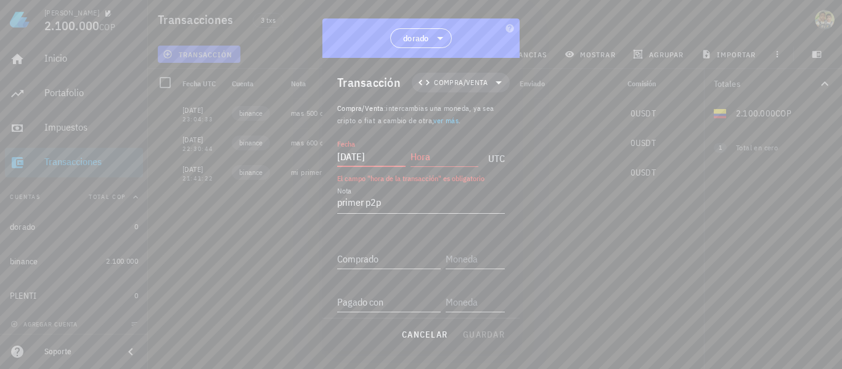
type input "[DATE]"
click at [205, 154] on div "Hora" at bounding box center [444, 157] width 68 height 20
type input "14:40:00"
click at [205, 259] on input "Comprado" at bounding box center [388, 259] width 103 height 20
type input "27,49"
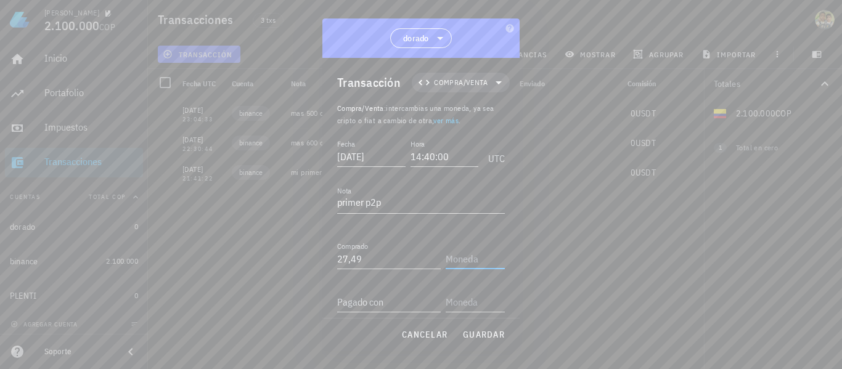
click at [205, 260] on input "text" at bounding box center [473, 259] width 57 height 20
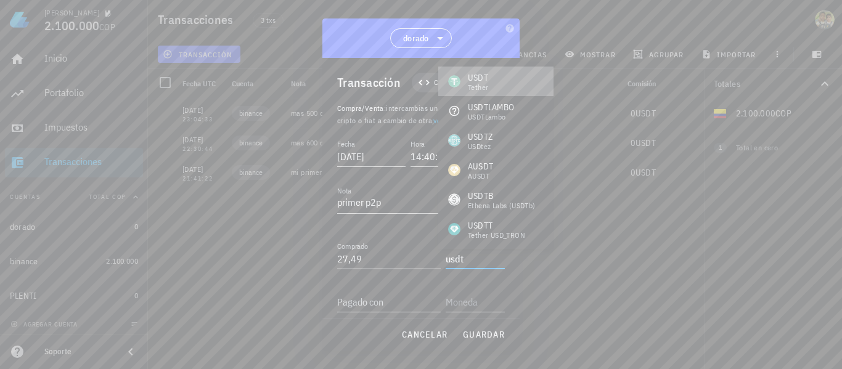
click at [205, 84] on div "Tether" at bounding box center [478, 87] width 20 height 7
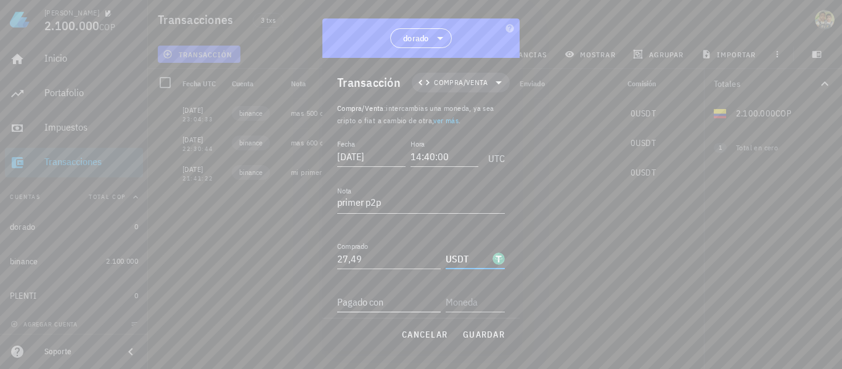
type input "USDT"
click at [205, 303] on input "Pagado con" at bounding box center [388, 302] width 103 height 20
type input "112.291"
click at [205, 301] on input "text" at bounding box center [473, 302] width 57 height 20
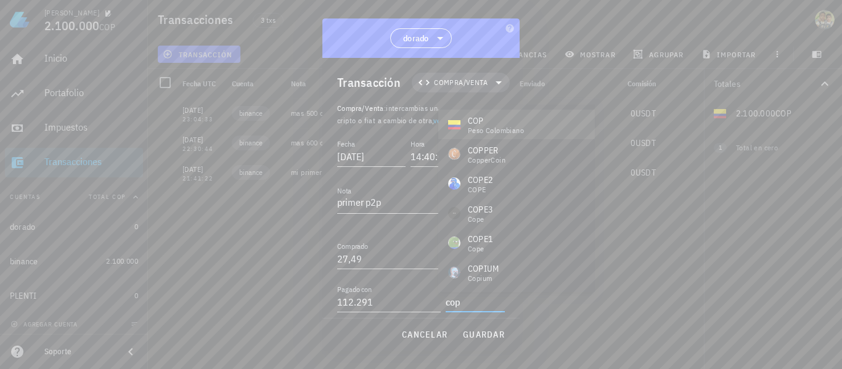
click at [205, 123] on div "COP" at bounding box center [496, 121] width 56 height 12
type input "COP"
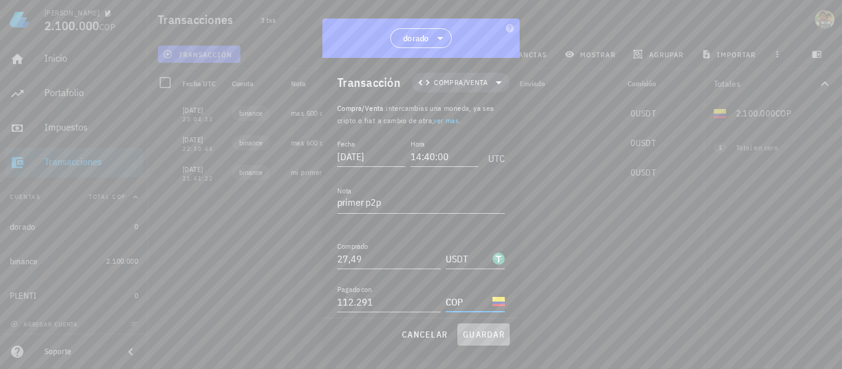
click at [205, 336] on span "guardar" at bounding box center [483, 334] width 43 height 11
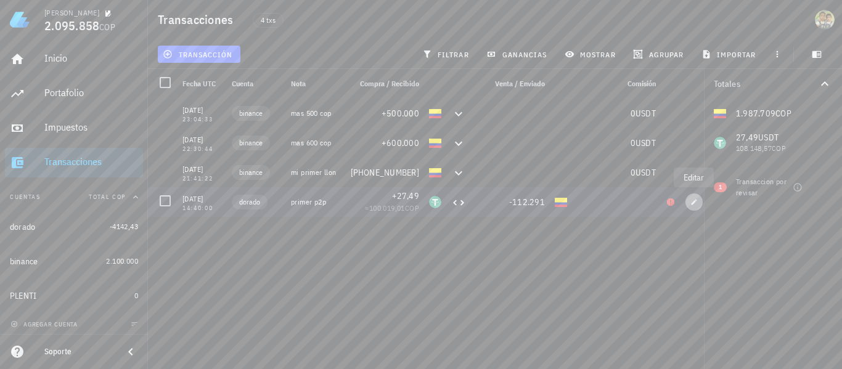
click at [205, 201] on span "button" at bounding box center [693, 201] width 17 height 7
type input "[DATE]"
type input "14:40:00"
type textarea "primer p2p"
type input "27,49"
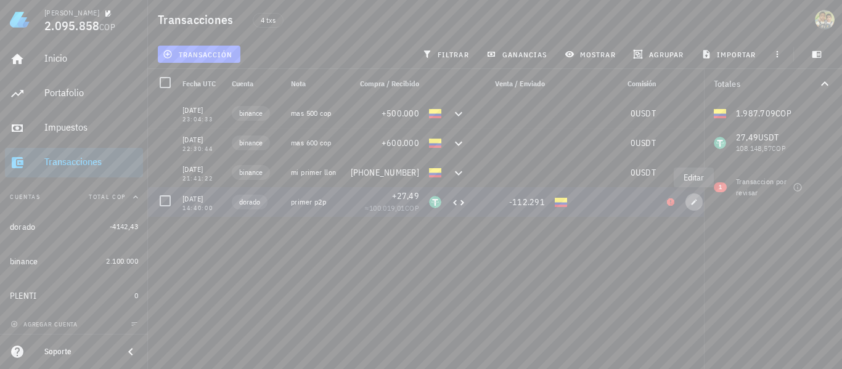
type input "USDT"
type input "112.291"
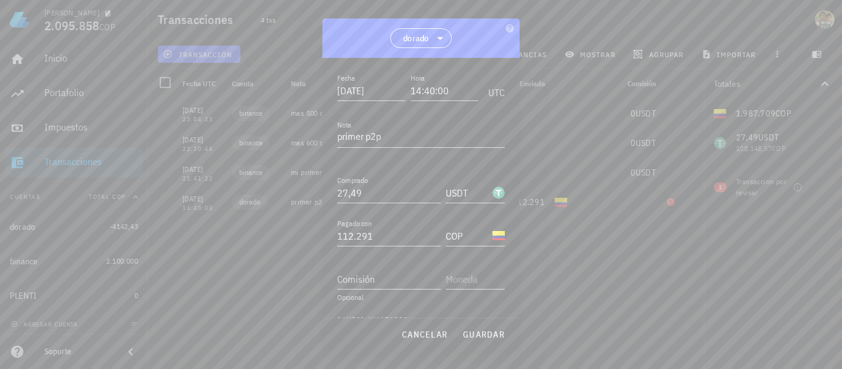
scroll to position [73, 0]
click at [205, 270] on input "Comisión" at bounding box center [388, 272] width 103 height 20
type input "0,49"
click at [205, 269] on input "text" at bounding box center [473, 272] width 57 height 20
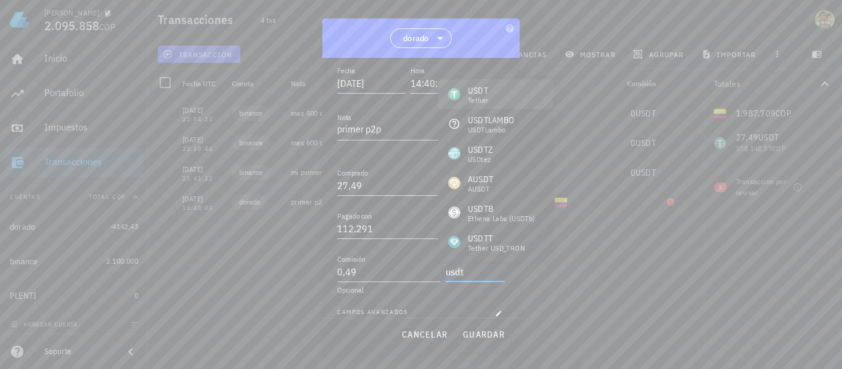
click at [205, 97] on div "Tether" at bounding box center [478, 100] width 20 height 7
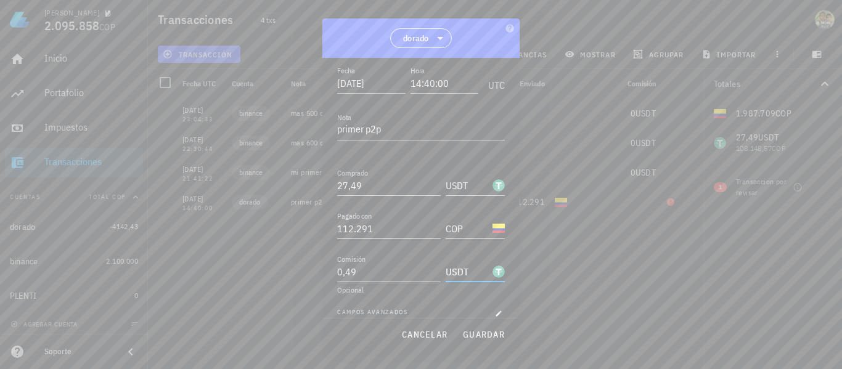
type input "USDT"
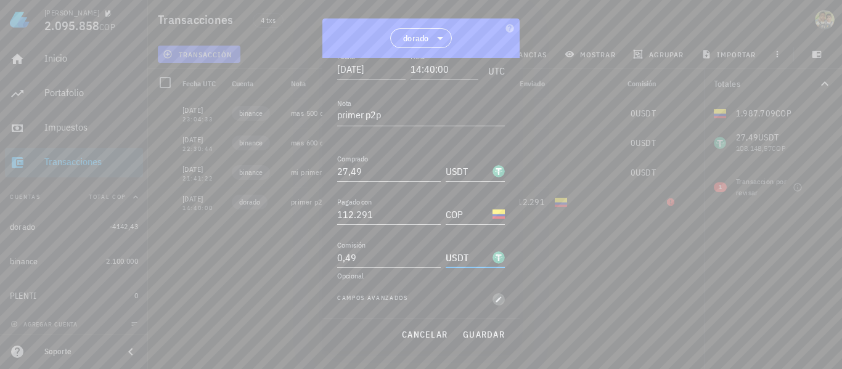
click at [205, 300] on icon "button" at bounding box center [498, 299] width 7 height 7
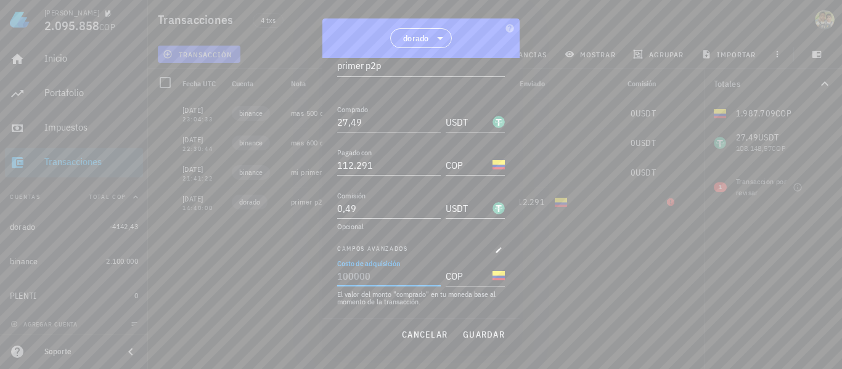
click at [205, 272] on input "Costo de adquisición" at bounding box center [387, 276] width 101 height 20
type input "4.013"
click at [205, 335] on span "guardar" at bounding box center [483, 334] width 43 height 11
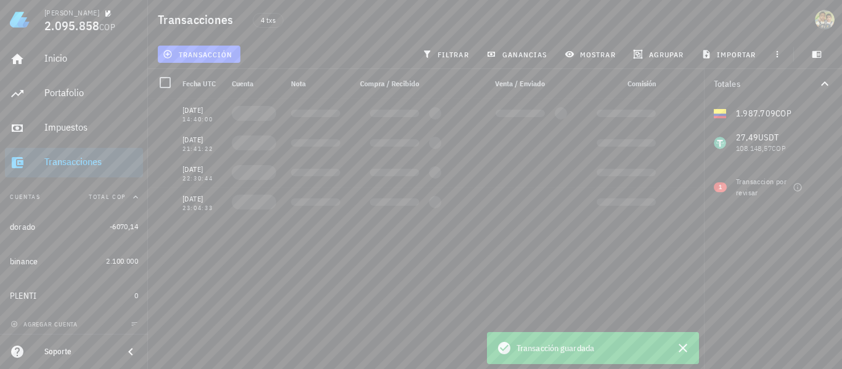
scroll to position [0, 0]
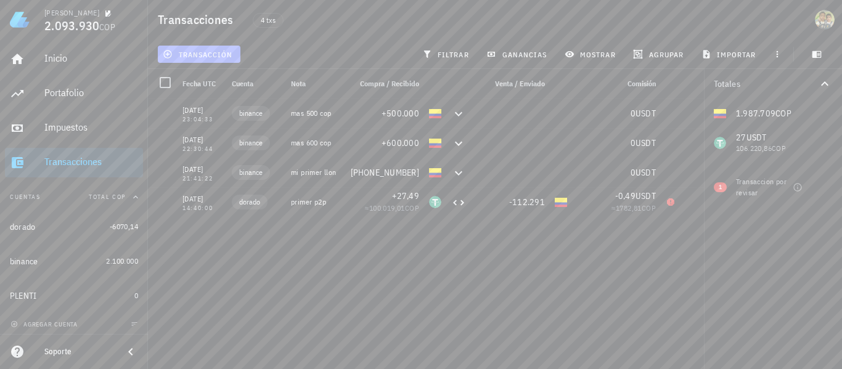
click at [205, 57] on span "transacción" at bounding box center [198, 54] width 67 height 10
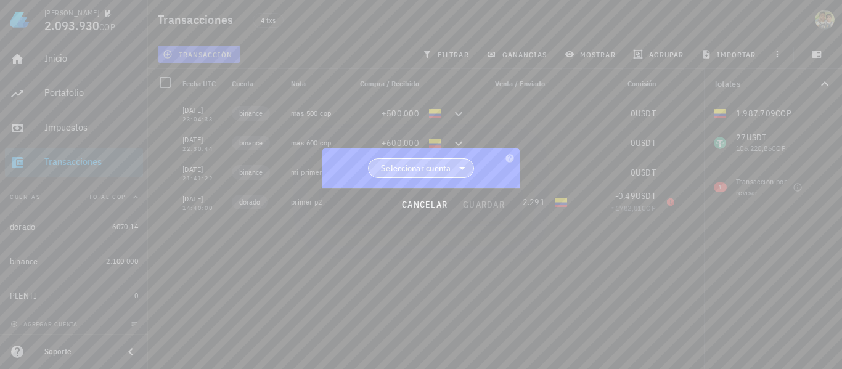
click at [205, 164] on span "Seleccionar cuenta" at bounding box center [416, 168] width 70 height 12
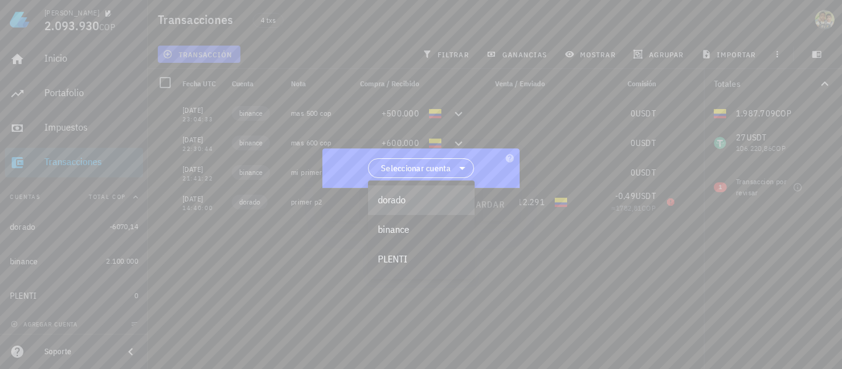
click at [205, 201] on div "dorado" at bounding box center [421, 200] width 87 height 12
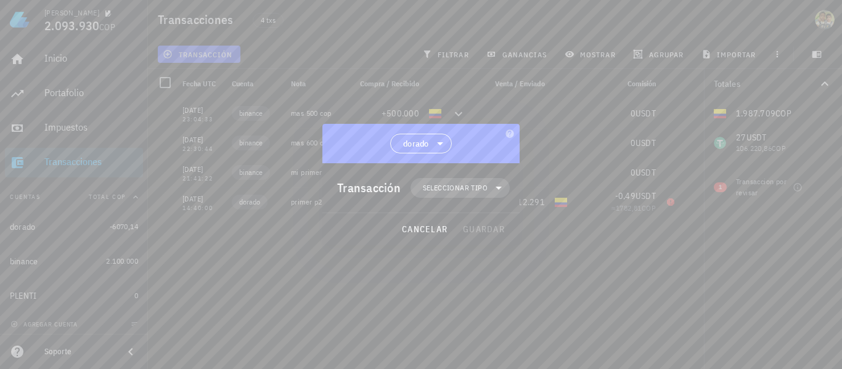
click at [205, 191] on span "Seleccionar tipo" at bounding box center [455, 188] width 65 height 12
click at [205, 215] on div "Compra/Venta" at bounding box center [466, 218] width 48 height 10
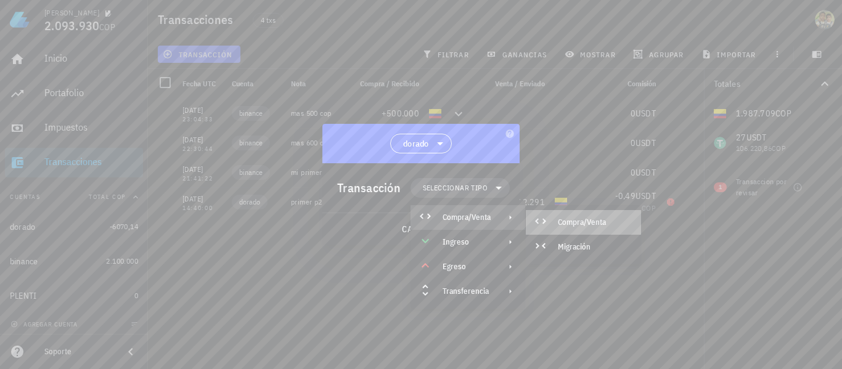
click at [205, 222] on div "Compra/Venta" at bounding box center [594, 222] width 73 height 10
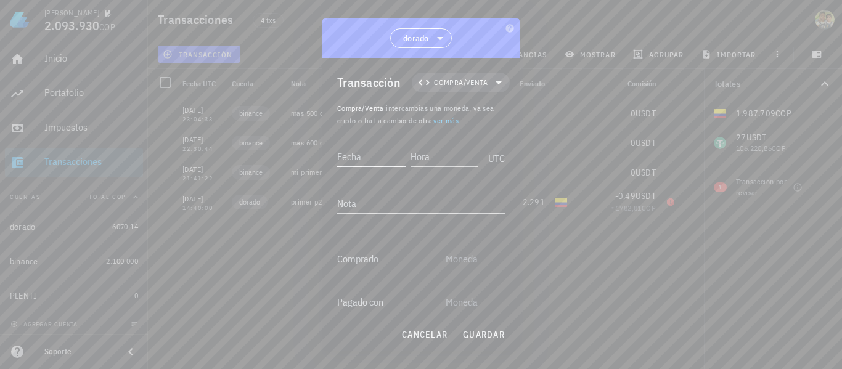
click at [205, 156] on input "Fecha" at bounding box center [371, 157] width 68 height 20
type input "[DATE]"
click at [205, 155] on input "Hora" at bounding box center [443, 157] width 70 height 20
type input "13:20:00"
click at [205, 205] on textarea "Nota" at bounding box center [421, 203] width 168 height 20
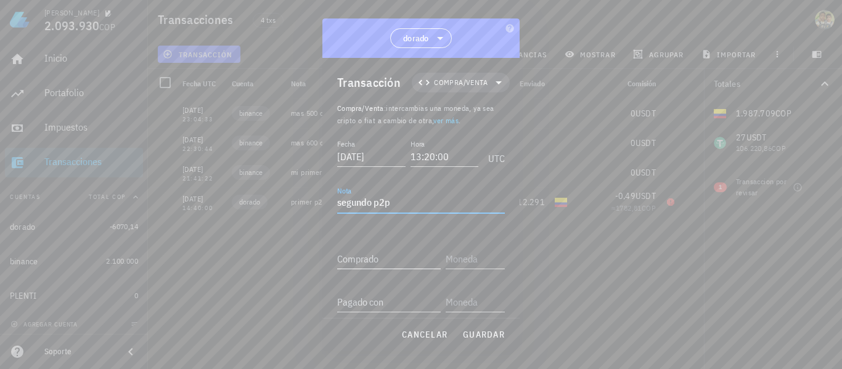
type textarea "segundo p2p"
click at [205, 253] on input "Comprado" at bounding box center [388, 259] width 103 height 20
type input "49,18"
click at [205, 259] on input "text" at bounding box center [473, 259] width 57 height 20
click at [205, 70] on div "USDT Tether" at bounding box center [495, 82] width 115 height 30
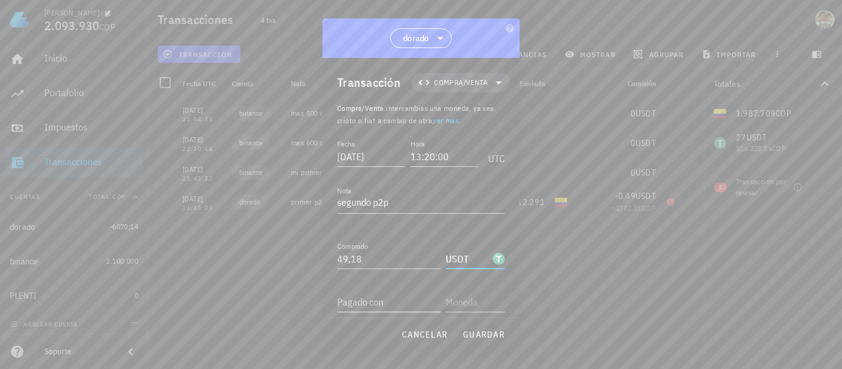
type input "USDT"
click at [205, 302] on input "Pagado con" at bounding box center [388, 302] width 103 height 20
type input "200.000"
click at [205, 301] on input "text" at bounding box center [473, 302] width 57 height 20
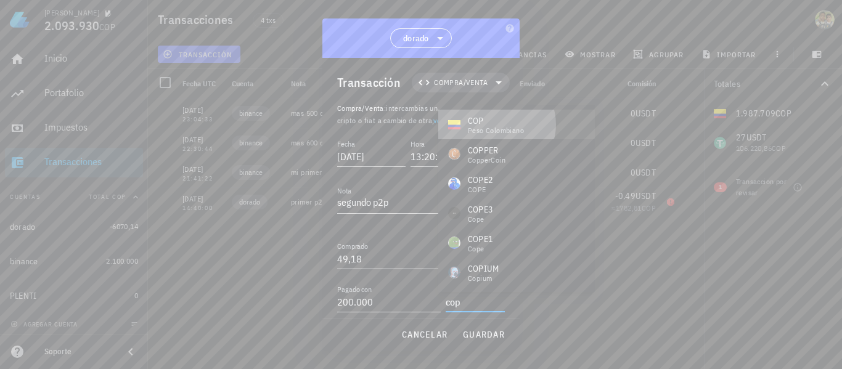
click at [205, 129] on div "peso colombiano" at bounding box center [496, 130] width 56 height 7
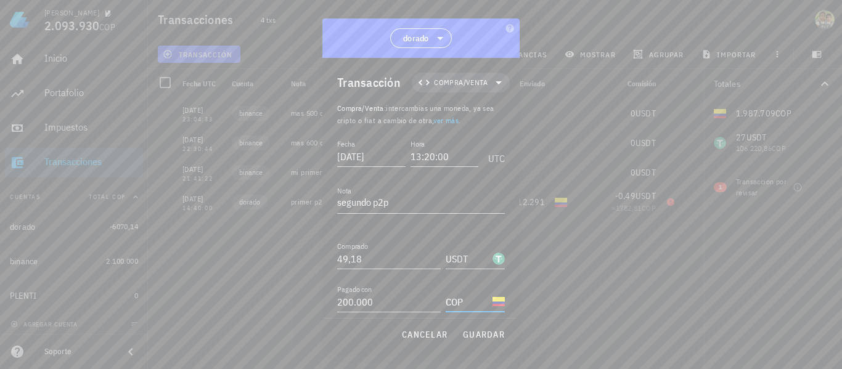
type input "COP"
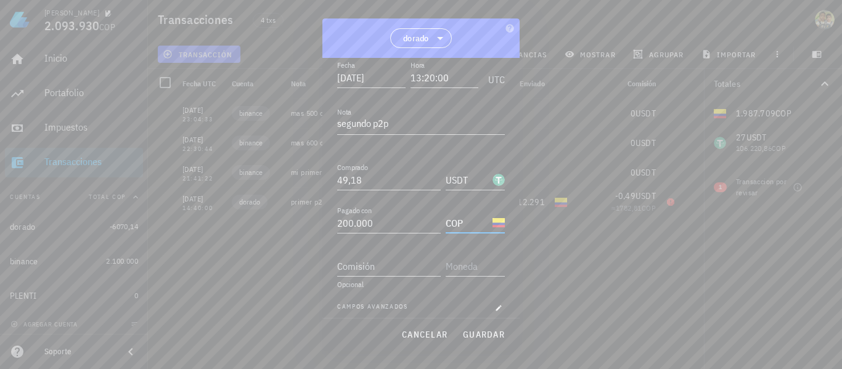
scroll to position [80, 0]
click at [205, 266] on input "Comisión" at bounding box center [388, 265] width 103 height 20
type input "0,612"
click at [205, 272] on input "text" at bounding box center [473, 265] width 57 height 20
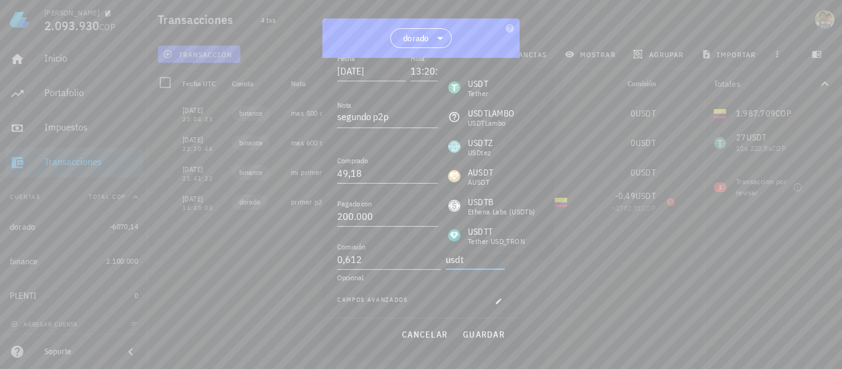
scroll to position [87, 0]
click at [205, 83] on div "USDT" at bounding box center [478, 84] width 20 height 12
type input "USDT"
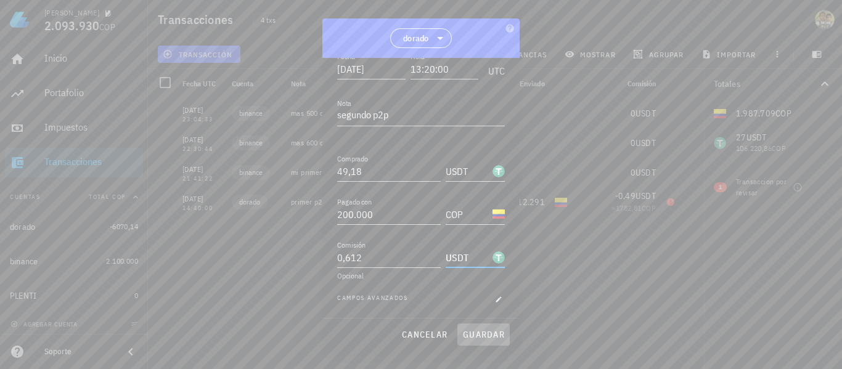
click at [205, 331] on span "guardar" at bounding box center [483, 334] width 43 height 11
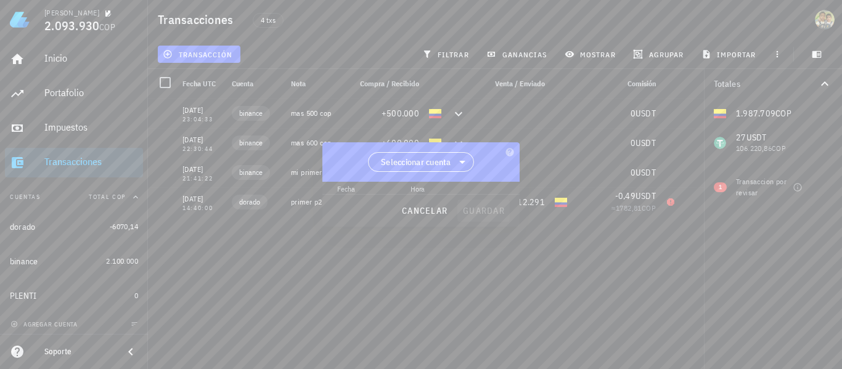
scroll to position [0, 0]
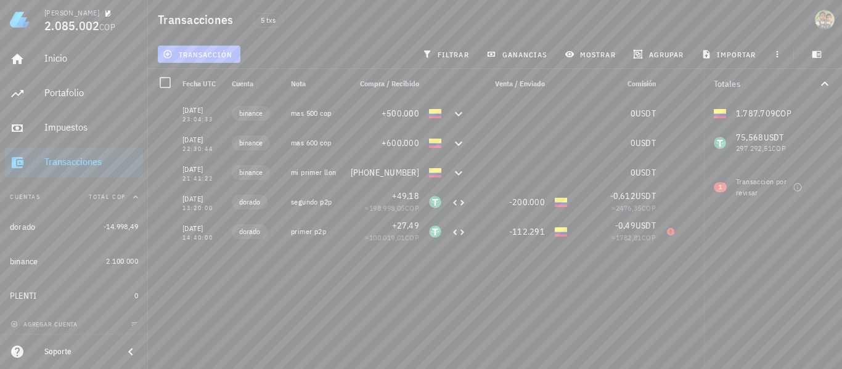
click at [205, 52] on span "transacción" at bounding box center [198, 54] width 67 height 10
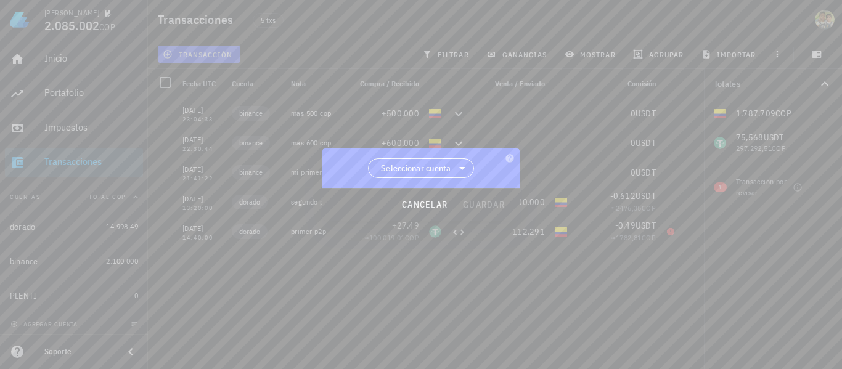
click at [205, 327] on div at bounding box center [421, 184] width 842 height 369
click at [158, 276] on div at bounding box center [421, 184] width 842 height 369
click at [205, 197] on button "cancelar" at bounding box center [424, 204] width 56 height 22
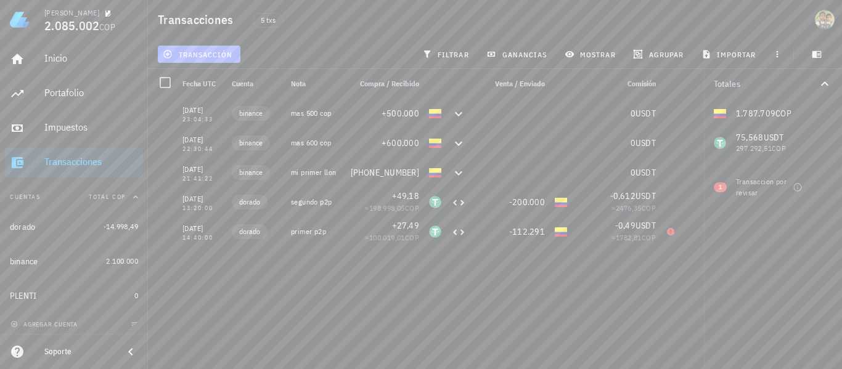
click at [205, 47] on button "transacción" at bounding box center [199, 54] width 83 height 17
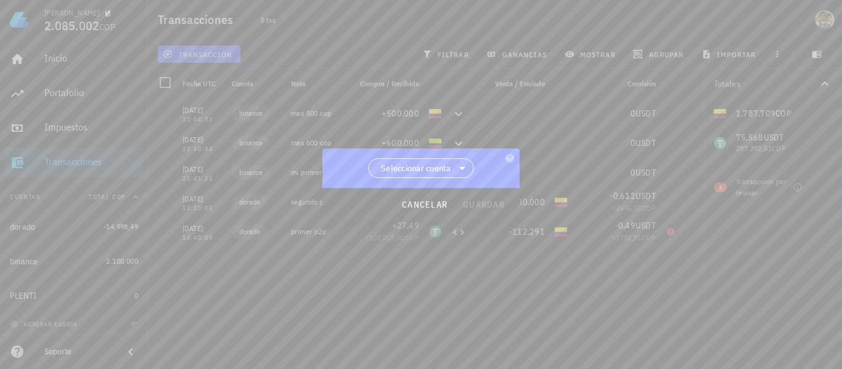
click at [205, 169] on span "Seleccionar cuenta" at bounding box center [416, 168] width 70 height 12
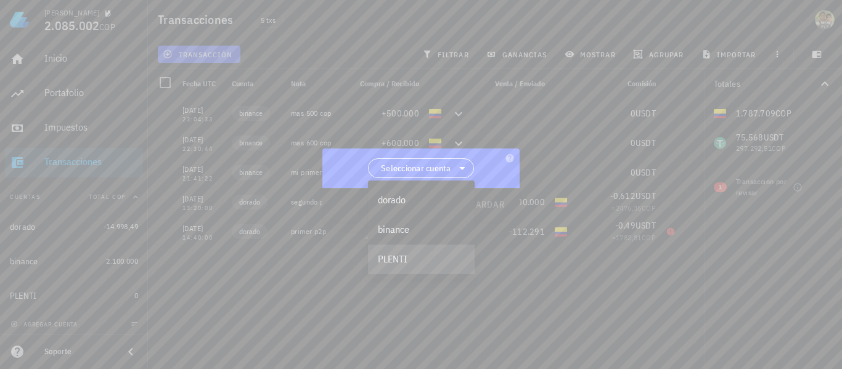
click at [205, 254] on div "PLENTI" at bounding box center [421, 259] width 87 height 12
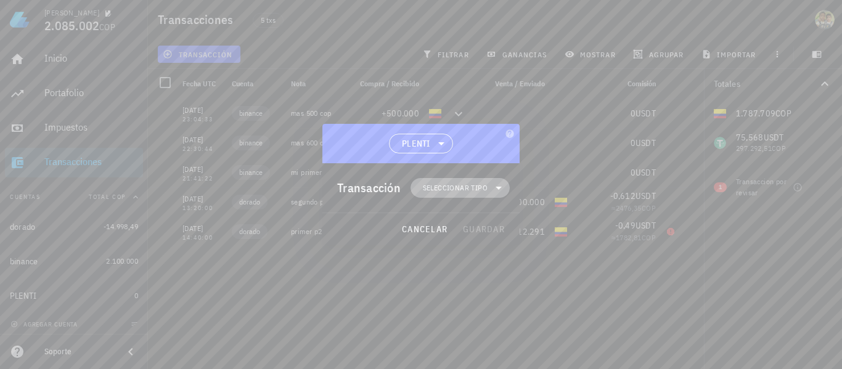
click at [205, 189] on span "Seleccionar tipo" at bounding box center [455, 188] width 65 height 12
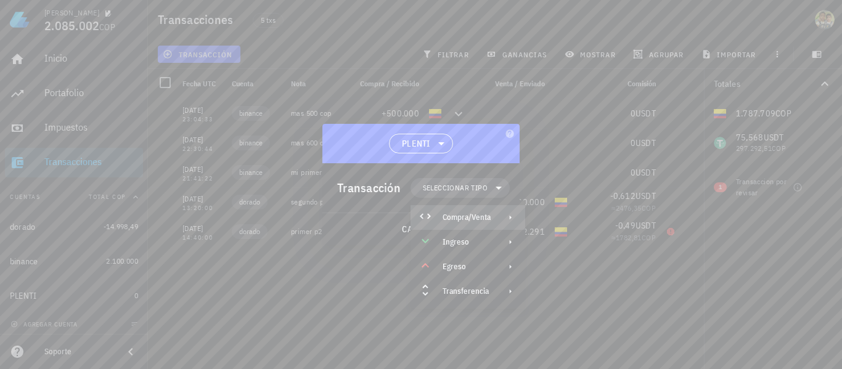
click at [205, 217] on div "Compra/Venta" at bounding box center [466, 218] width 48 height 10
click at [205, 219] on div "Compra/Venta" at bounding box center [594, 222] width 73 height 10
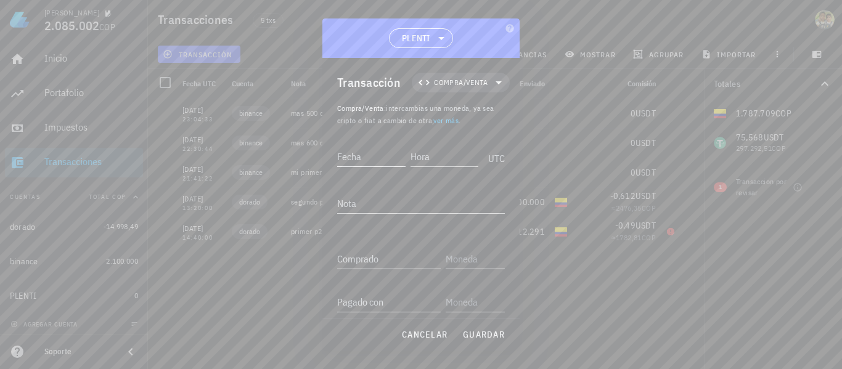
click at [205, 148] on input "Fecha" at bounding box center [371, 157] width 68 height 20
type input "[DATE]"
click at [205, 153] on input "Hora" at bounding box center [443, 157] width 70 height 20
type input "0"
type input "19:01:00"
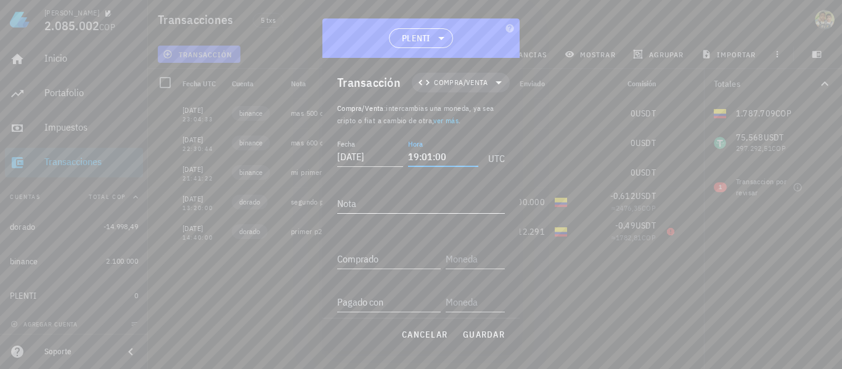
click at [205, 211] on textarea "Nota" at bounding box center [421, 203] width 168 height 20
type textarea "plenty"
click at [205, 254] on input "Comprado" at bounding box center [388, 259] width 103 height 20
type input "24,67"
click at [205, 256] on input "text" at bounding box center [473, 259] width 57 height 20
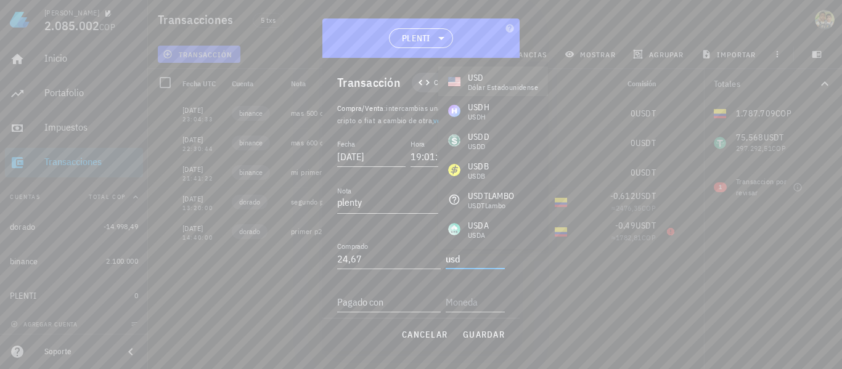
click at [205, 82] on div "USD" at bounding box center [503, 77] width 70 height 12
type input "USD"
click at [205, 298] on div "Pagado con" at bounding box center [388, 302] width 103 height 20
type input "100.000"
click at [205, 303] on input "text" at bounding box center [473, 302] width 57 height 20
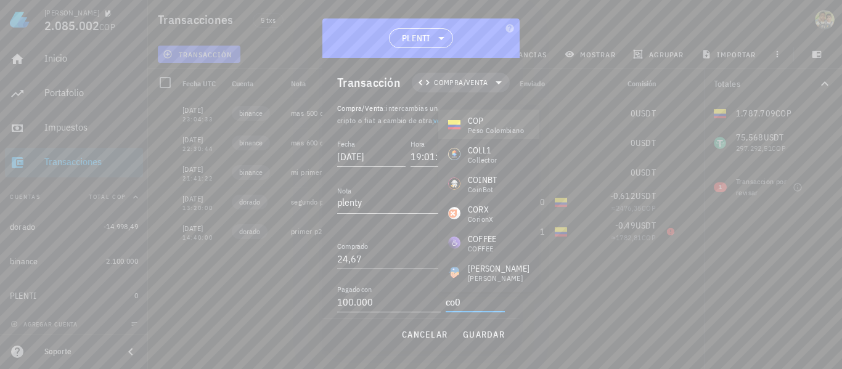
click at [205, 123] on div "COP" at bounding box center [496, 121] width 56 height 12
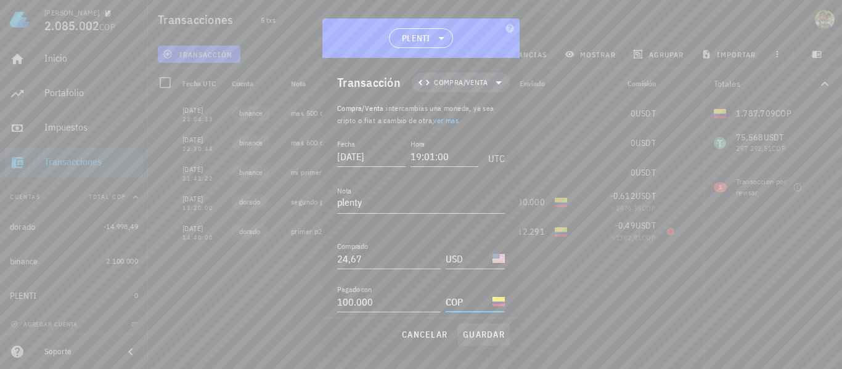
type input "COP"
click at [205, 336] on span "guardar" at bounding box center [483, 334] width 43 height 11
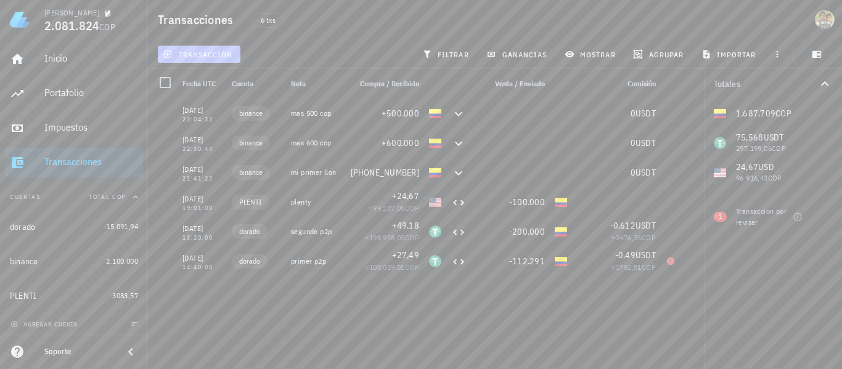
click at [196, 49] on button "transacción" at bounding box center [199, 54] width 83 height 17
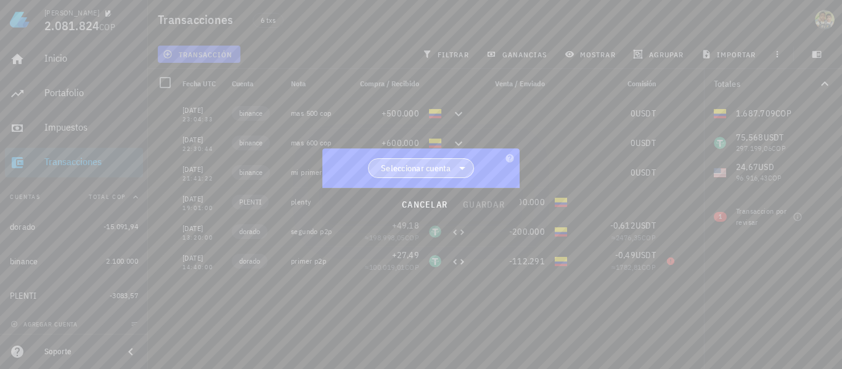
click at [205, 164] on span "Seleccionar cuenta" at bounding box center [416, 168] width 70 height 12
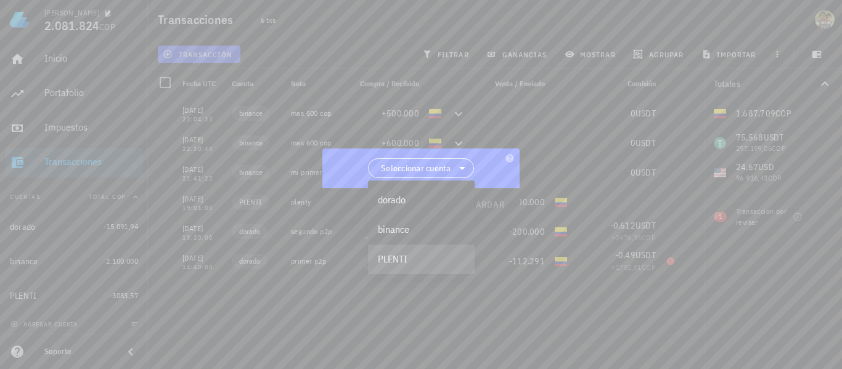
click at [205, 255] on div "PLENTI" at bounding box center [421, 259] width 87 height 12
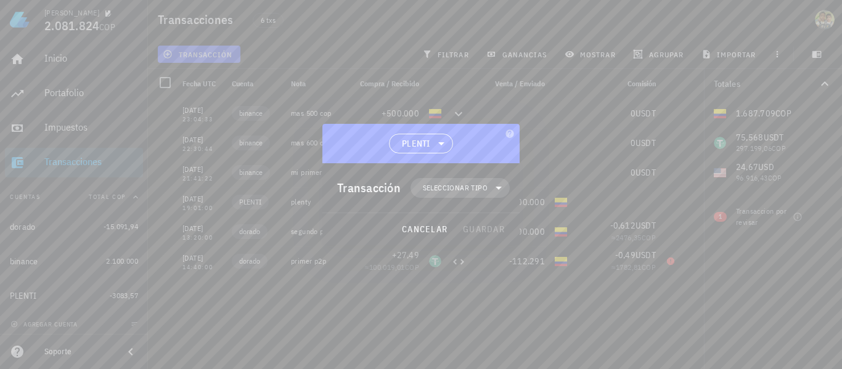
click at [205, 186] on span "Seleccionar tipo" at bounding box center [455, 188] width 65 height 12
click at [205, 217] on div "Compra/Venta" at bounding box center [466, 218] width 48 height 10
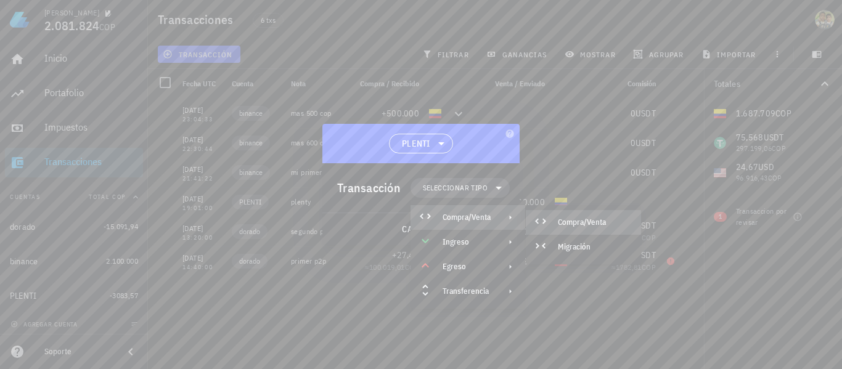
click at [205, 216] on div "Compra/Venta" at bounding box center [582, 222] width 115 height 25
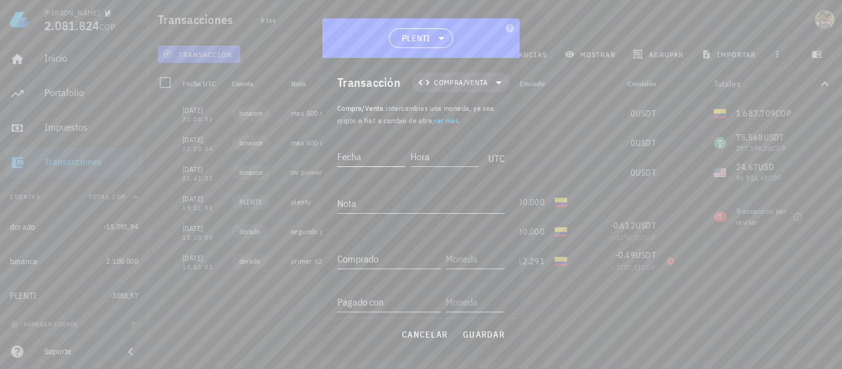
click at [205, 156] on input "Fecha" at bounding box center [371, 157] width 68 height 20
type input "[DATE]"
click at [205, 156] on input "Hora" at bounding box center [445, 157] width 66 height 20
type input "17:56:00"
click at [205, 212] on textarea "Nota" at bounding box center [421, 203] width 168 height 20
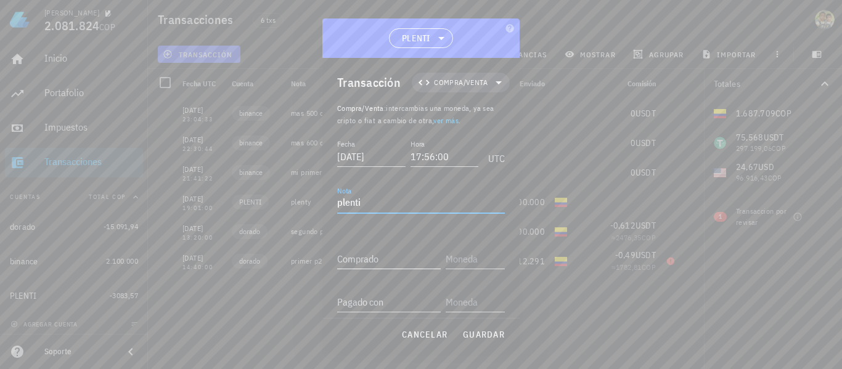
type textarea "plenti"
click at [205, 261] on input "Comprado" at bounding box center [388, 259] width 103 height 20
type input "51,34"
click at [205, 257] on input "text" at bounding box center [473, 259] width 57 height 20
click at [205, 80] on div "USD" at bounding box center [503, 77] width 70 height 12
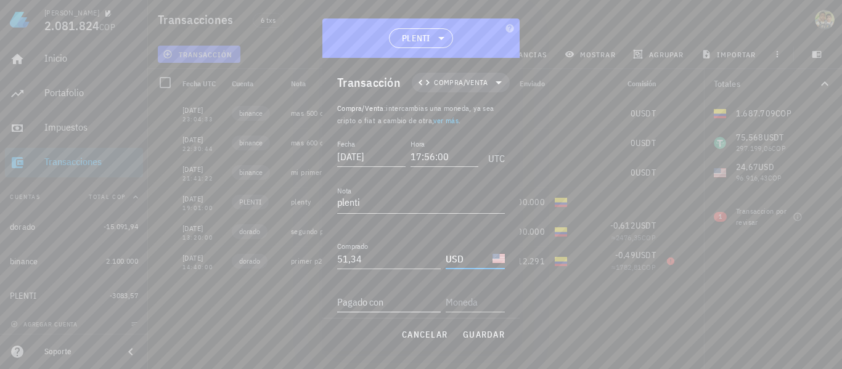
type input "USD"
click at [205, 307] on input "Pagado con" at bounding box center [388, 302] width 103 height 20
type input "200.000"
click at [205, 296] on input "text" at bounding box center [473, 302] width 57 height 20
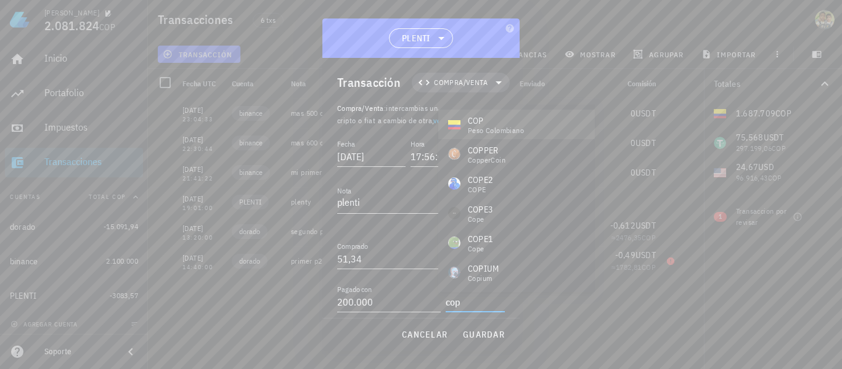
click at [205, 122] on div "COP" at bounding box center [496, 121] width 56 height 12
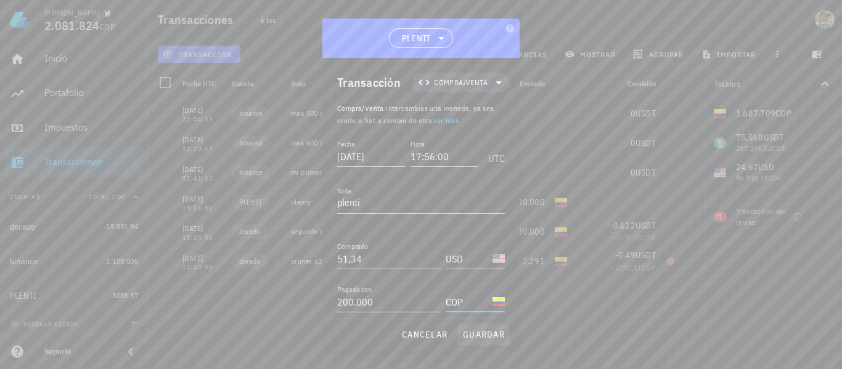
type input "COP"
click at [205, 331] on span "guardar" at bounding box center [483, 334] width 43 height 11
